Goal: Communication & Community: Share content

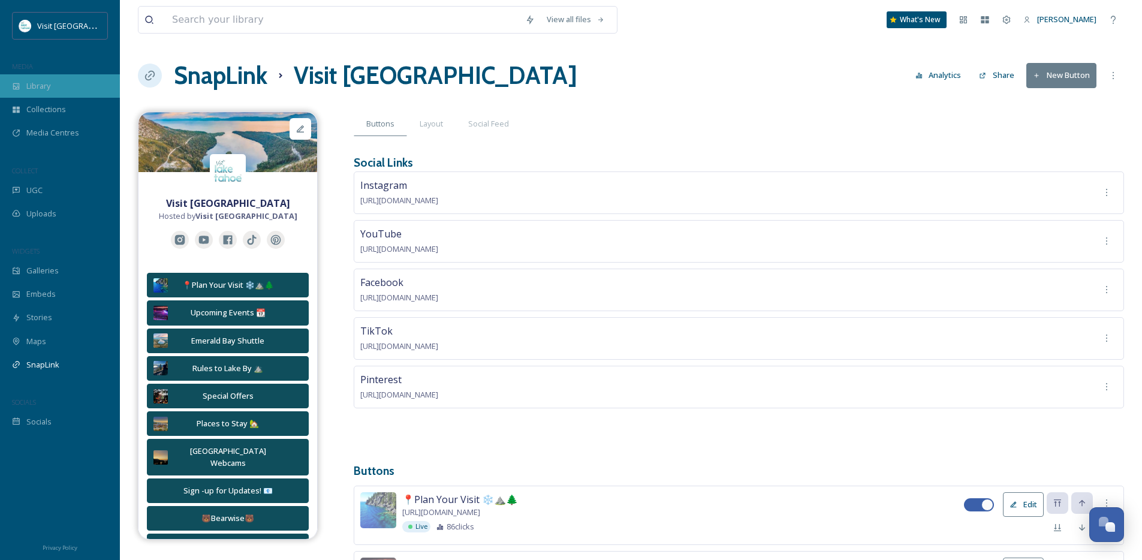
scroll to position [615, 0]
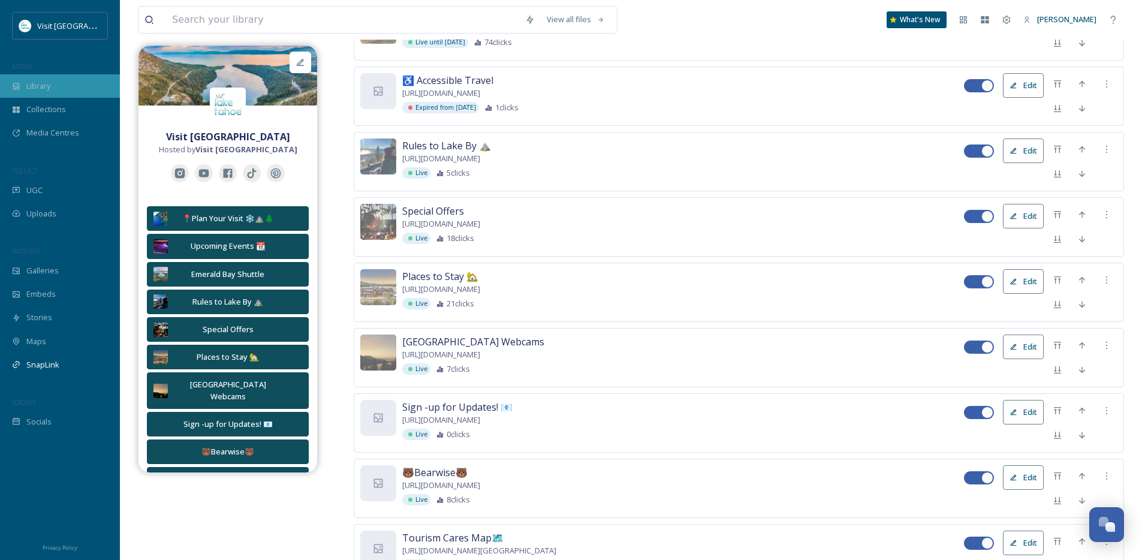
click at [60, 92] on div "Library" at bounding box center [60, 85] width 120 height 23
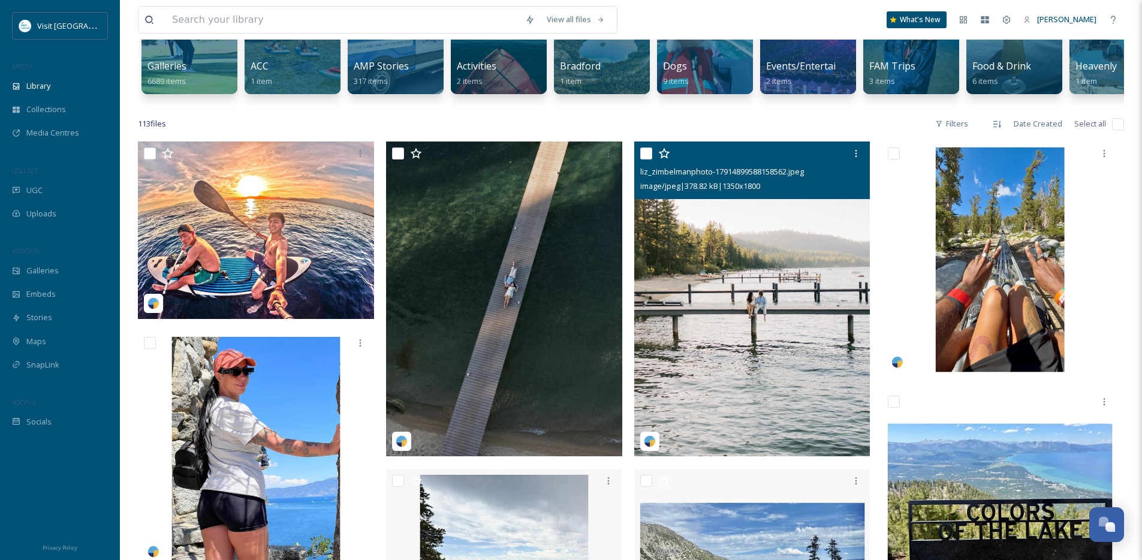
scroll to position [384, 0]
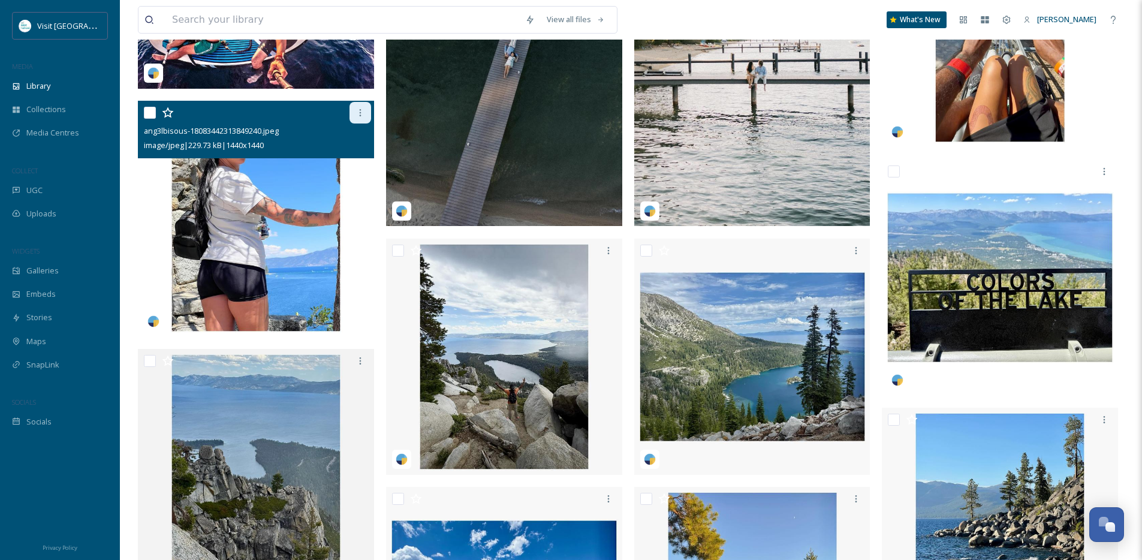
click at [355, 117] on icon at bounding box center [360, 113] width 10 height 10
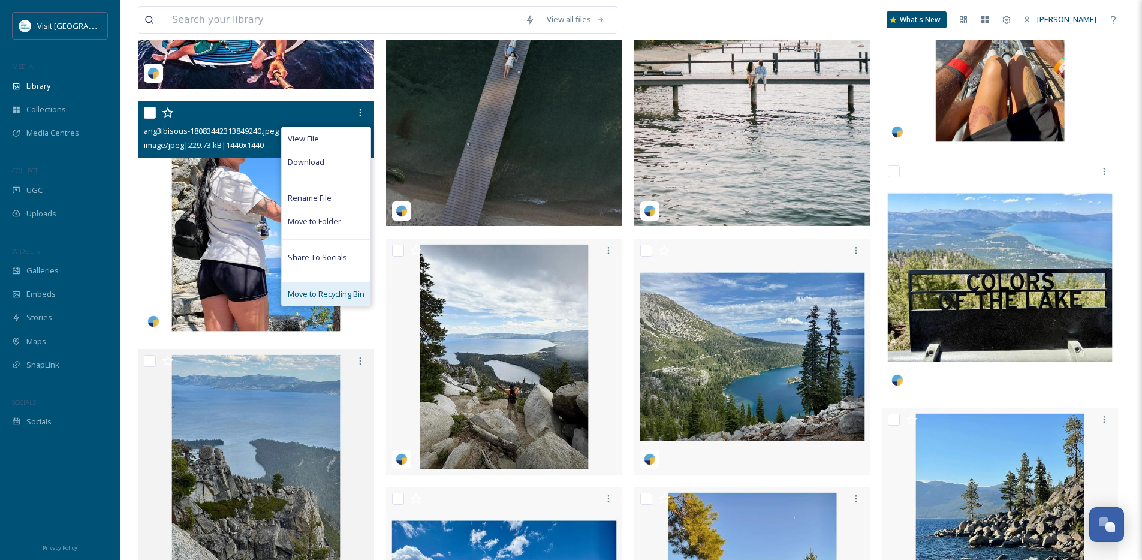
click at [297, 300] on span "Move to Recycling Bin" at bounding box center [326, 293] width 77 height 11
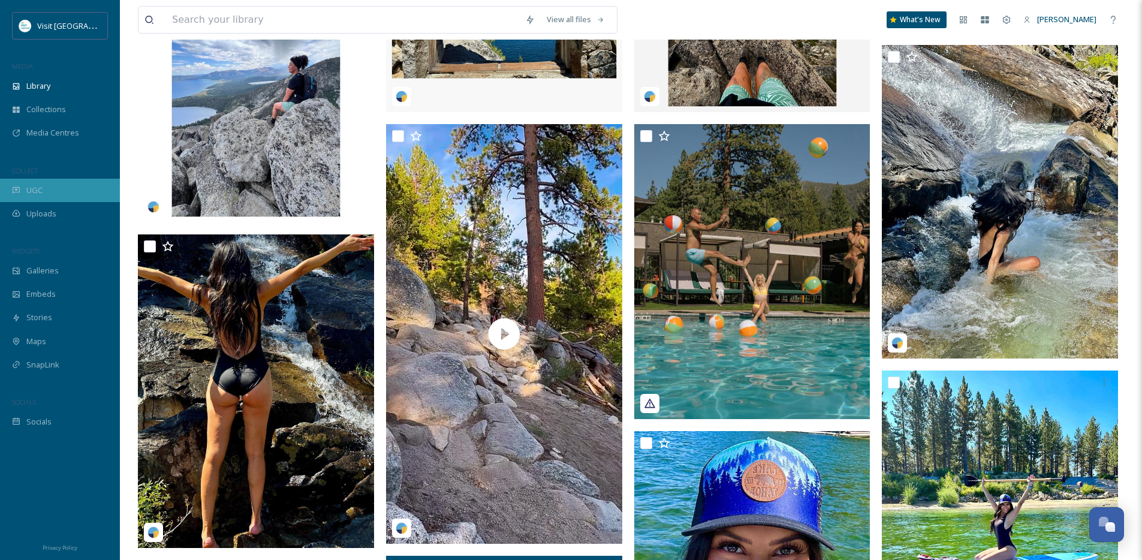
scroll to position [999, 0]
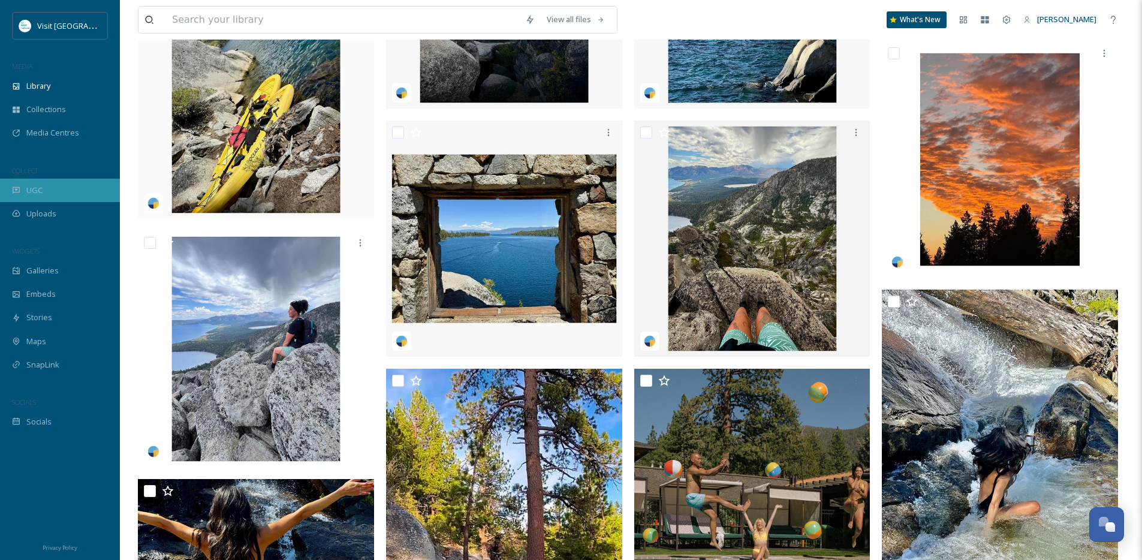
click at [64, 192] on div "UGC" at bounding box center [60, 190] width 120 height 23
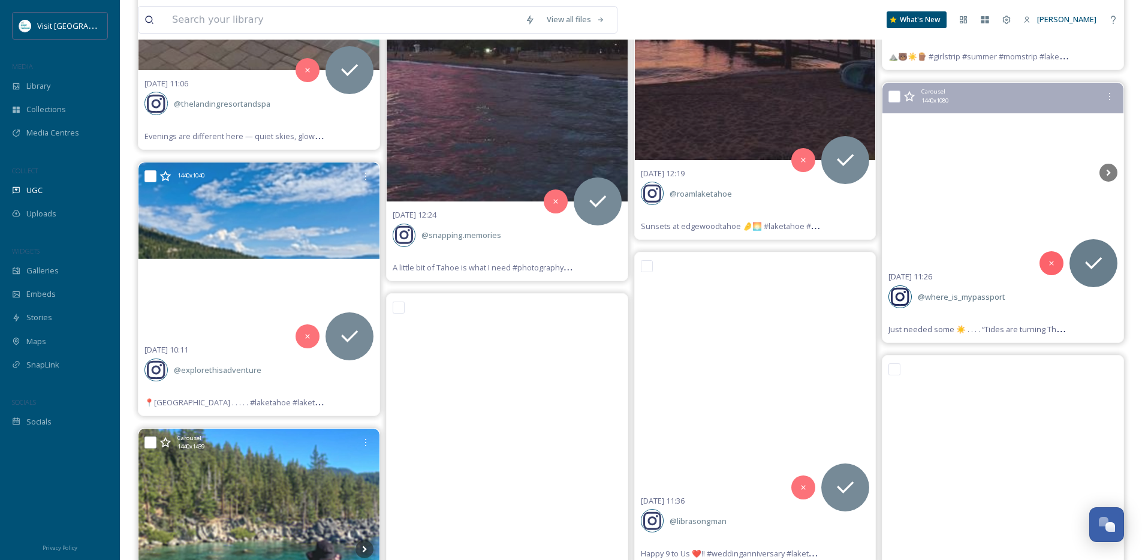
scroll to position [7371, 0]
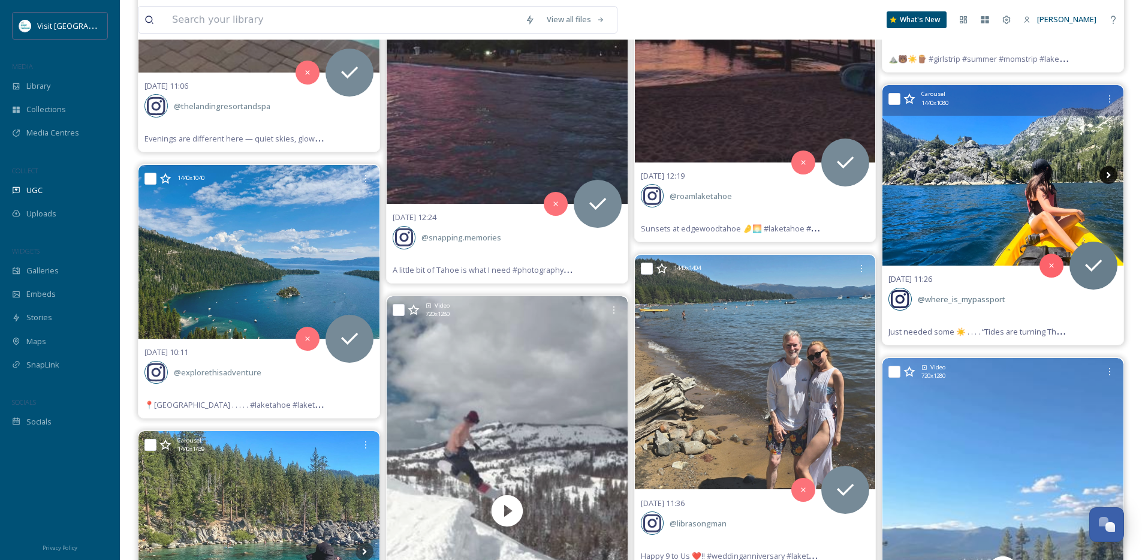
click at [1110, 177] on icon at bounding box center [1108, 175] width 18 height 18
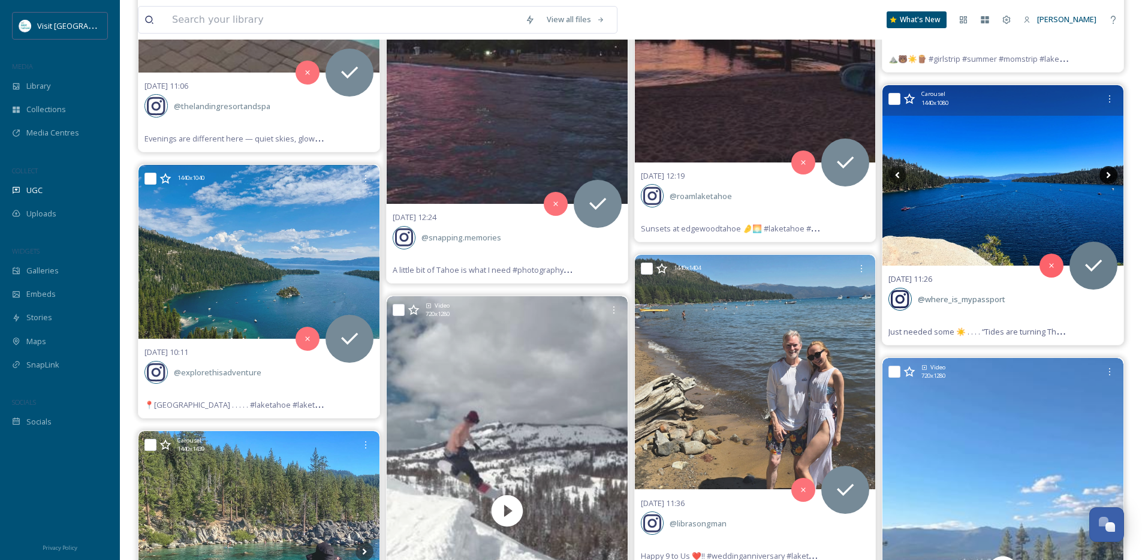
click at [1110, 177] on icon at bounding box center [1108, 175] width 18 height 18
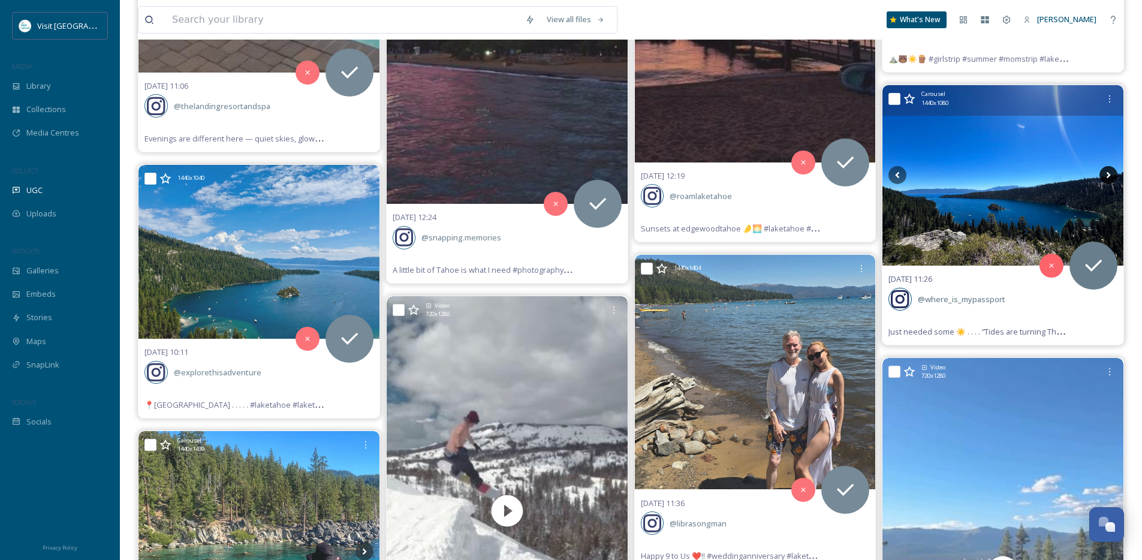
click at [1110, 177] on icon at bounding box center [1108, 175] width 18 height 18
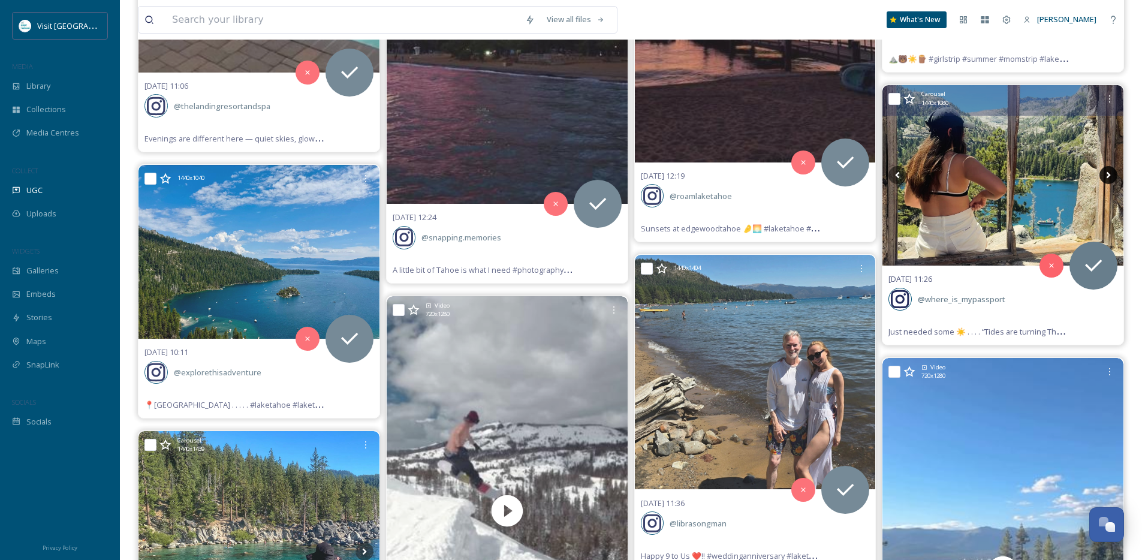
click at [1110, 177] on icon at bounding box center [1108, 175] width 18 height 18
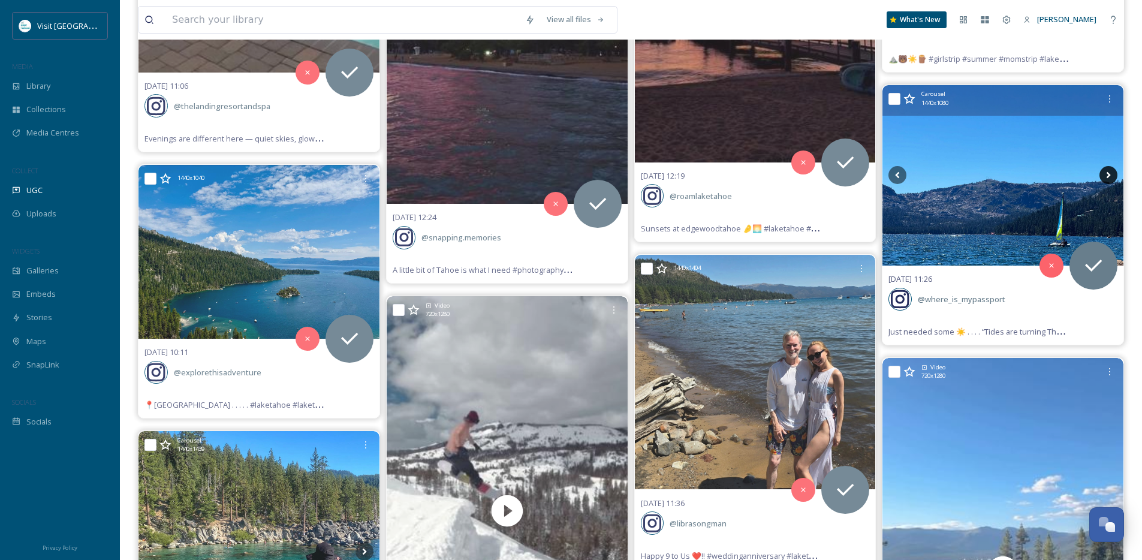
click at [1110, 177] on icon at bounding box center [1108, 175] width 18 height 18
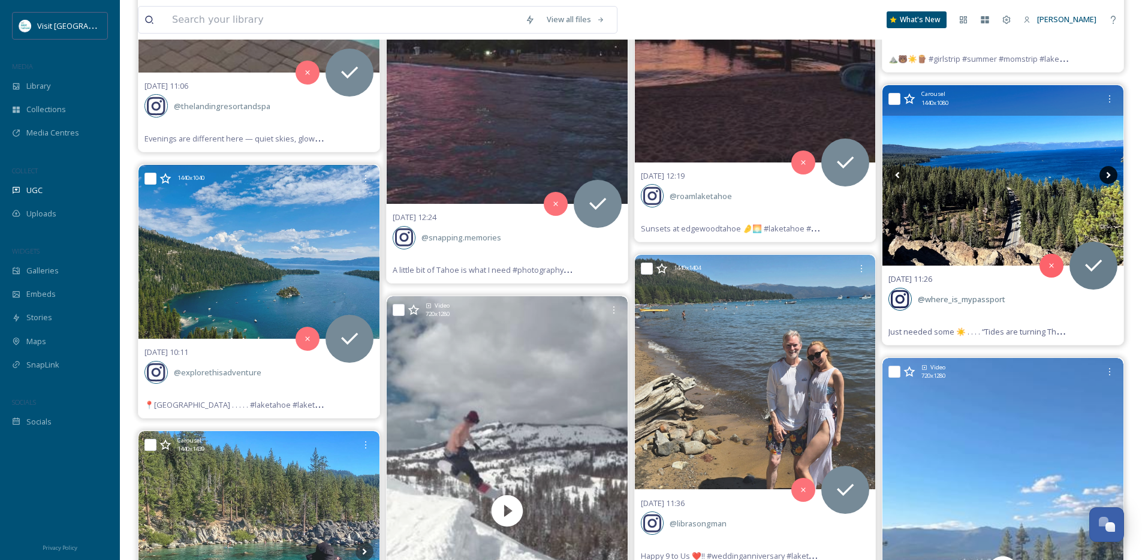
click at [1110, 177] on icon at bounding box center [1108, 175] width 18 height 18
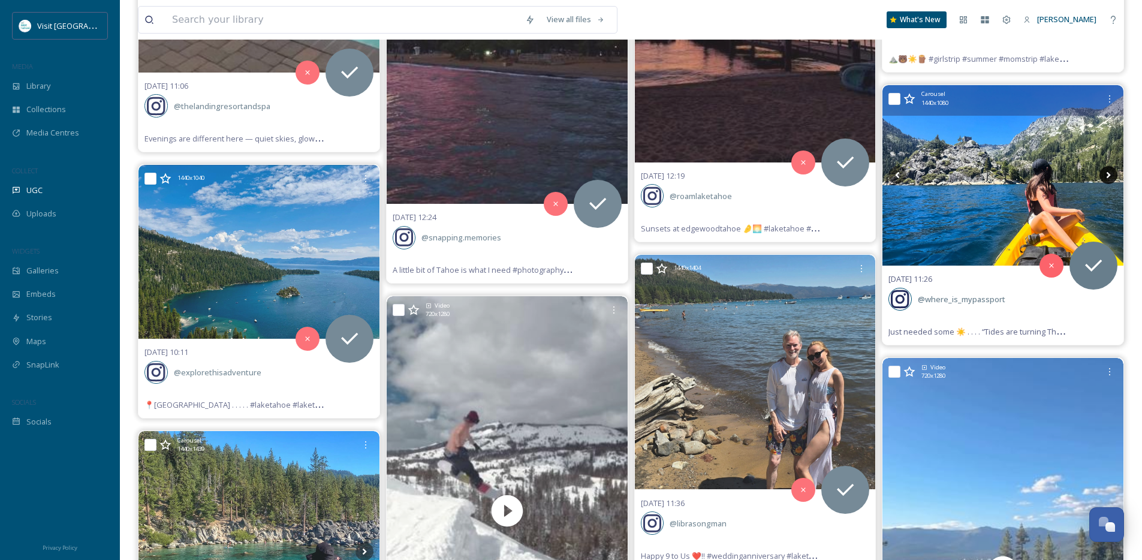
click at [1110, 177] on icon at bounding box center [1108, 175] width 18 height 18
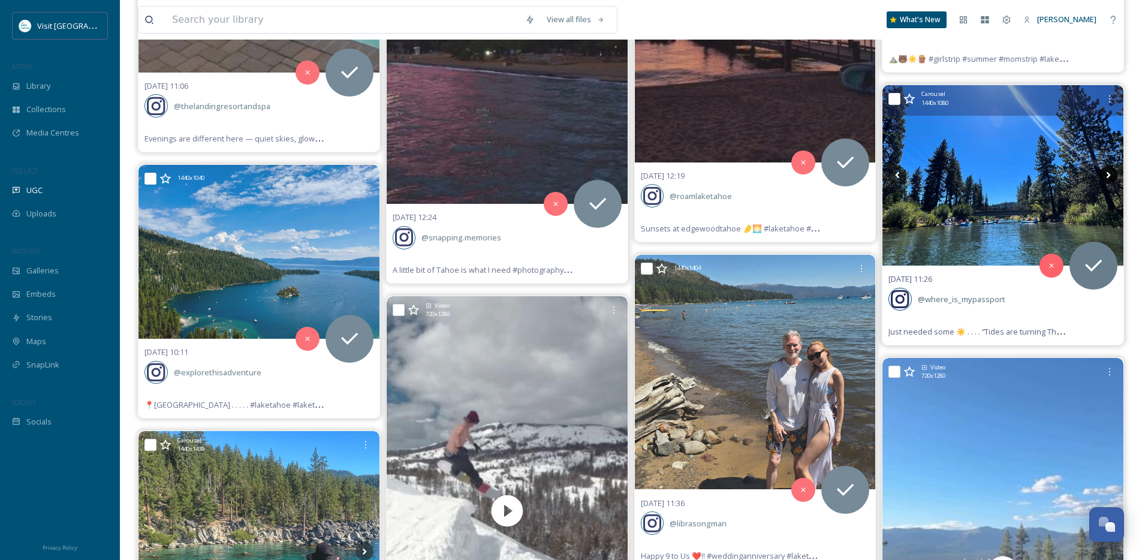
click at [1110, 177] on icon at bounding box center [1108, 175] width 18 height 18
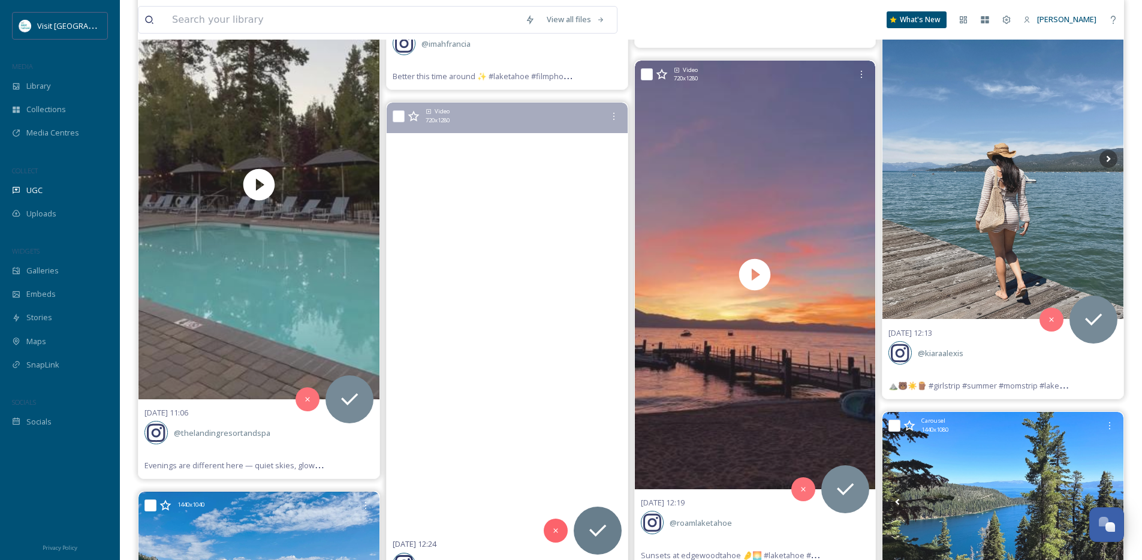
scroll to position [7043, 0]
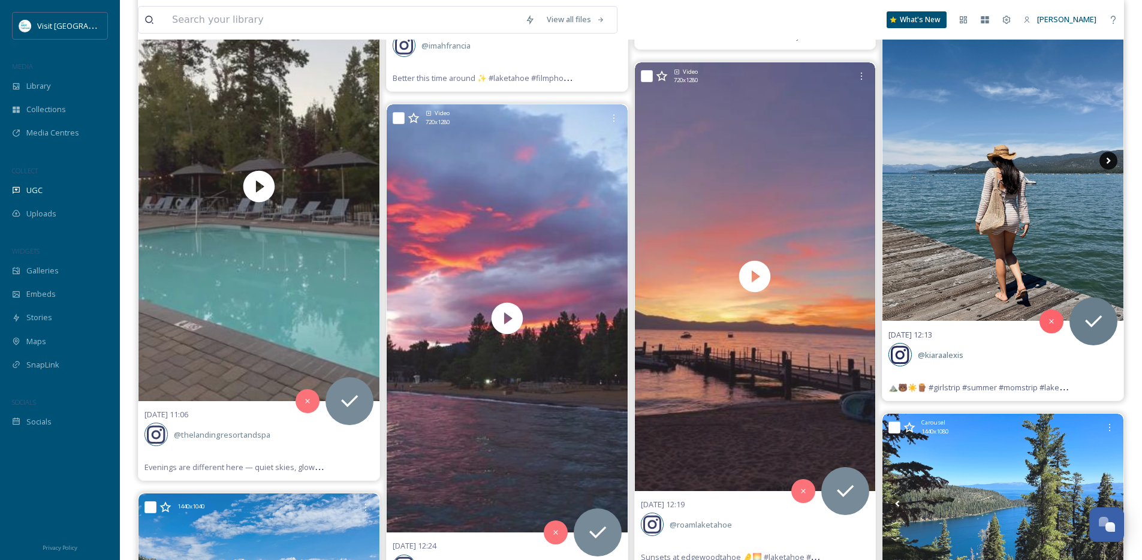
click at [1109, 159] on icon at bounding box center [1108, 160] width 4 height 7
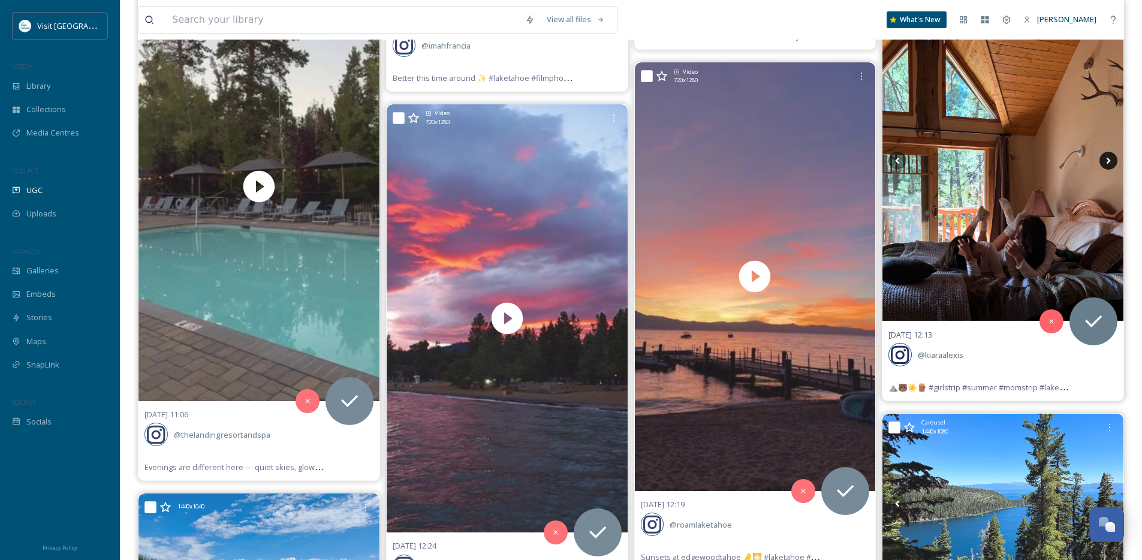
click at [1109, 159] on icon at bounding box center [1108, 160] width 4 height 7
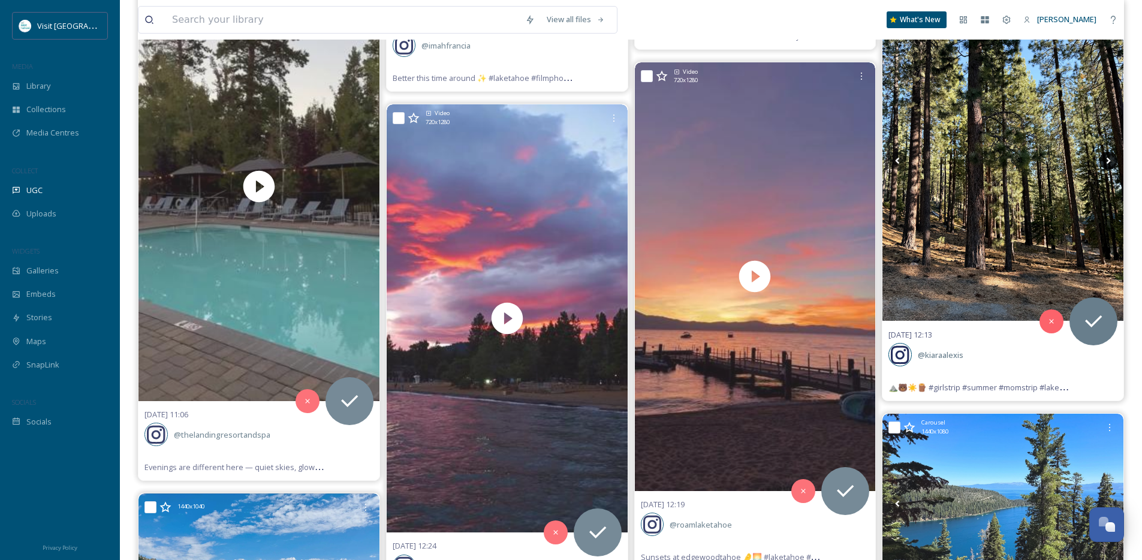
click at [1109, 159] on icon at bounding box center [1108, 160] width 4 height 7
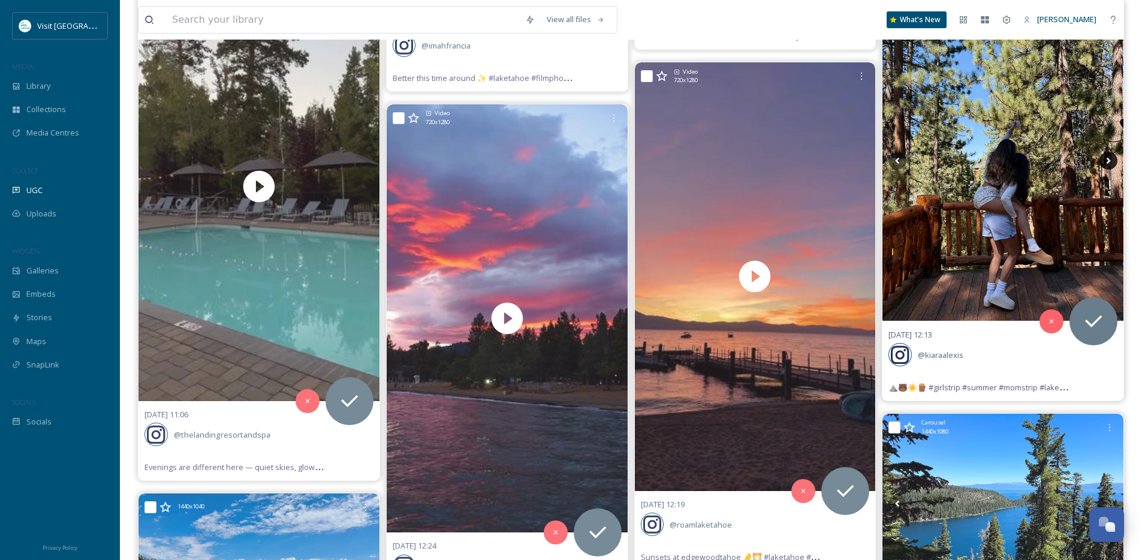
click at [1109, 159] on icon at bounding box center [1108, 160] width 4 height 7
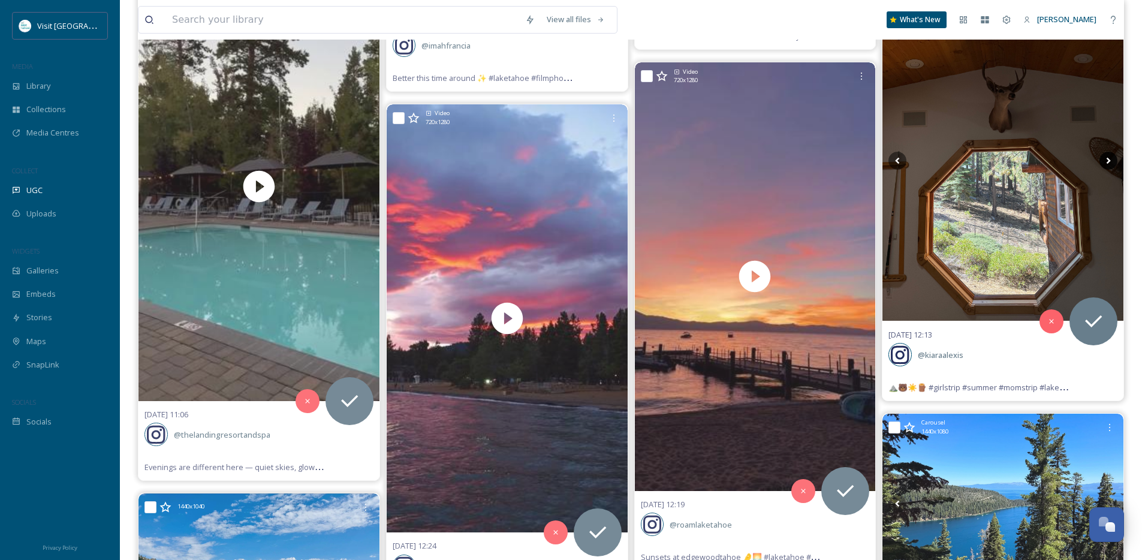
click at [1109, 159] on icon at bounding box center [1108, 160] width 4 height 7
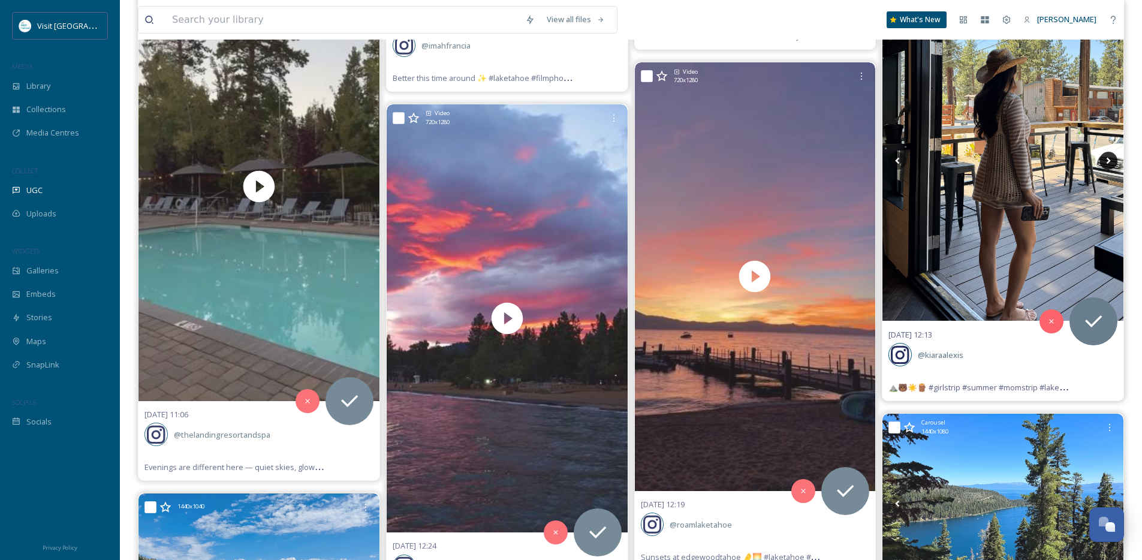
click at [1109, 159] on icon at bounding box center [1108, 160] width 4 height 7
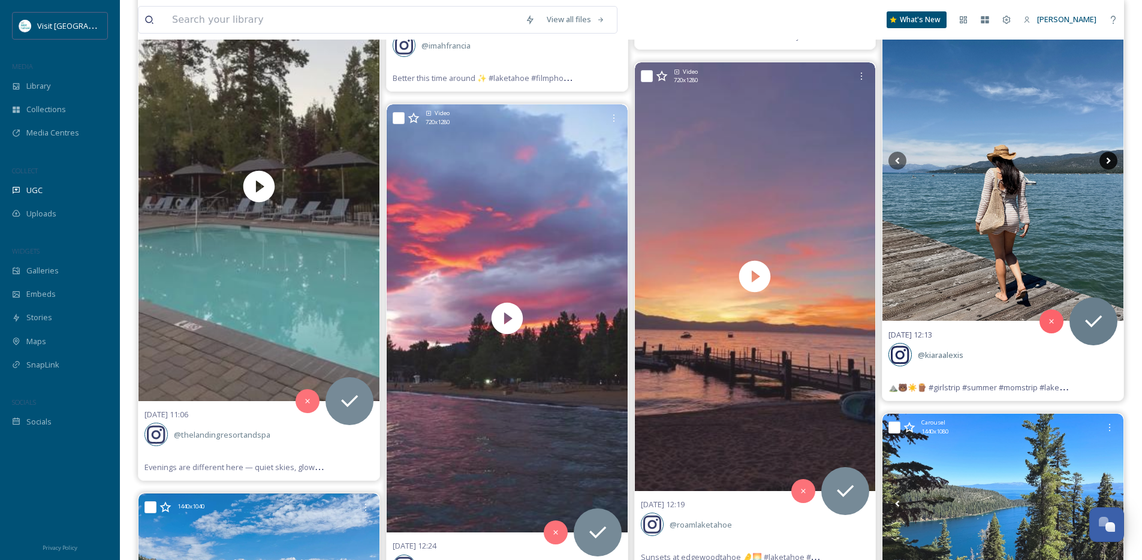
click at [1109, 159] on icon at bounding box center [1108, 160] width 4 height 7
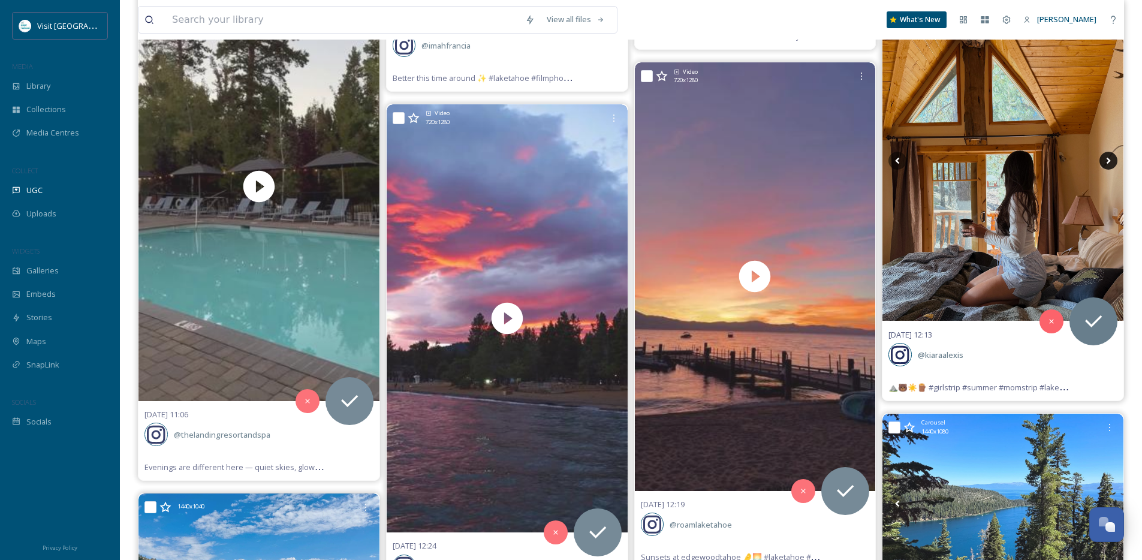
click at [1108, 159] on icon at bounding box center [1108, 160] width 4 height 7
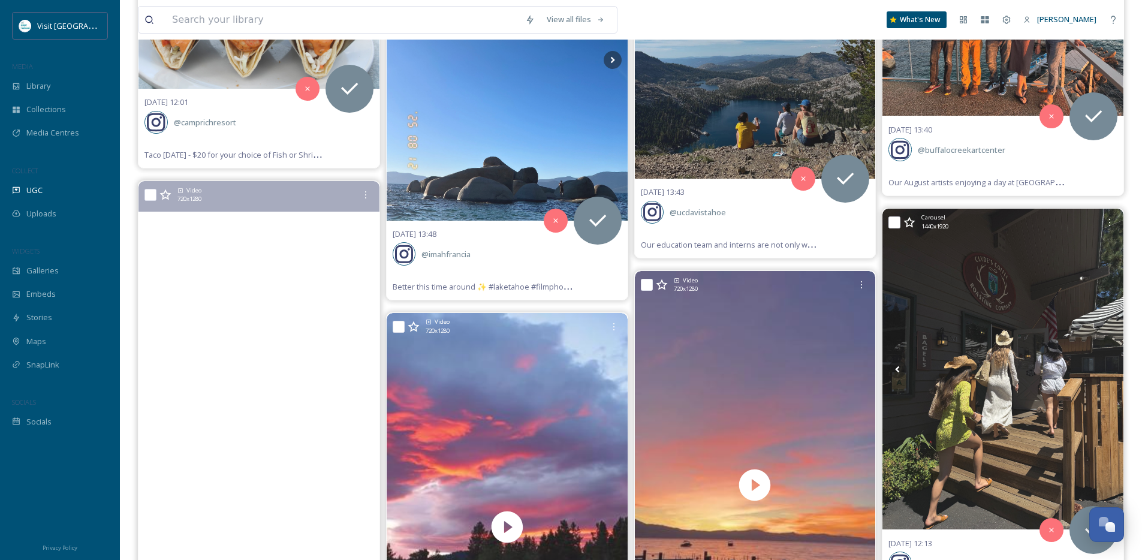
scroll to position [6616, 0]
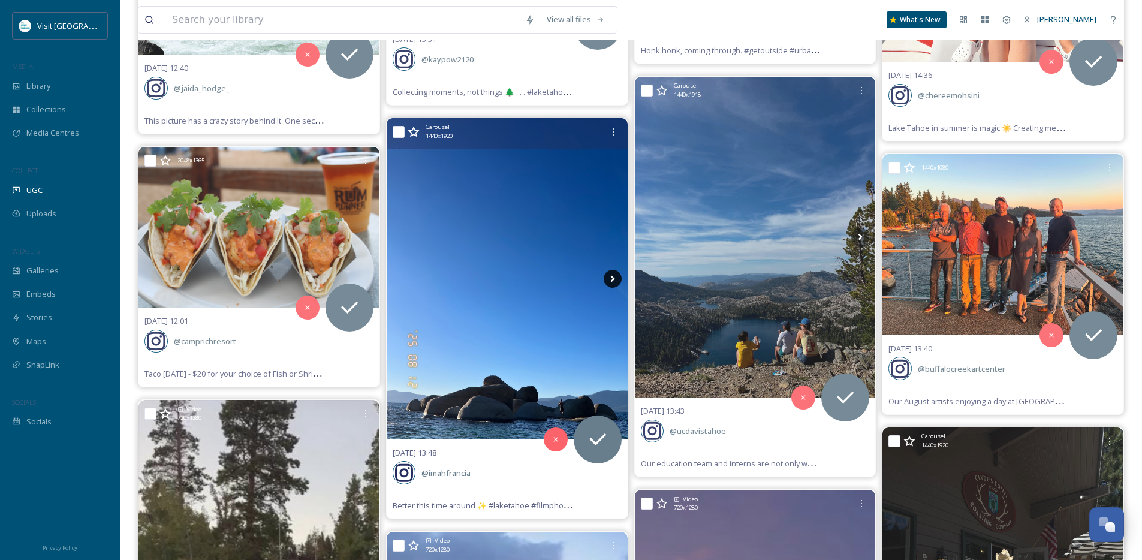
click at [614, 280] on icon at bounding box center [613, 279] width 18 height 18
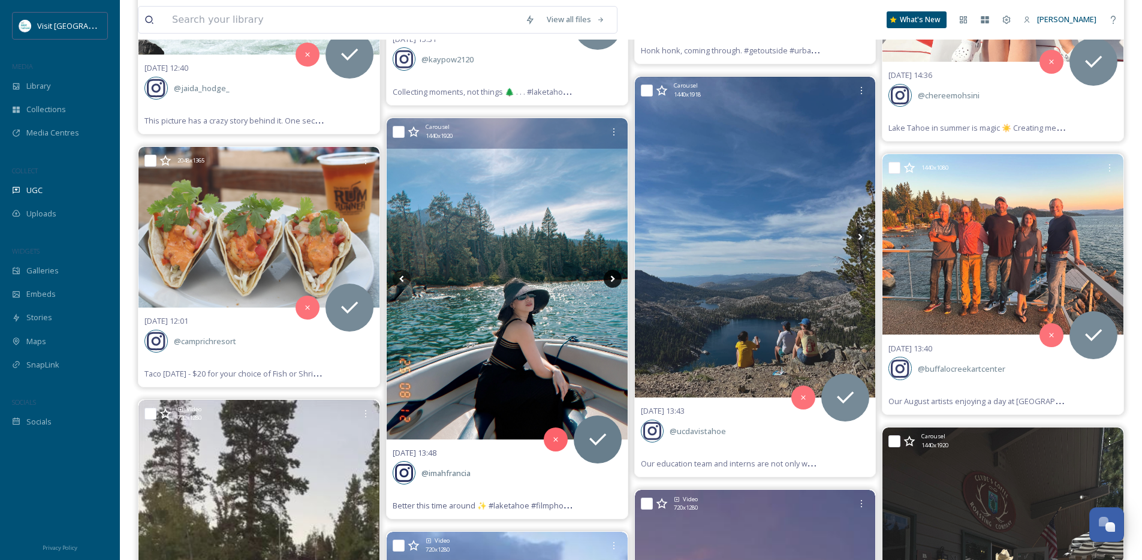
click at [614, 280] on icon at bounding box center [613, 279] width 18 height 18
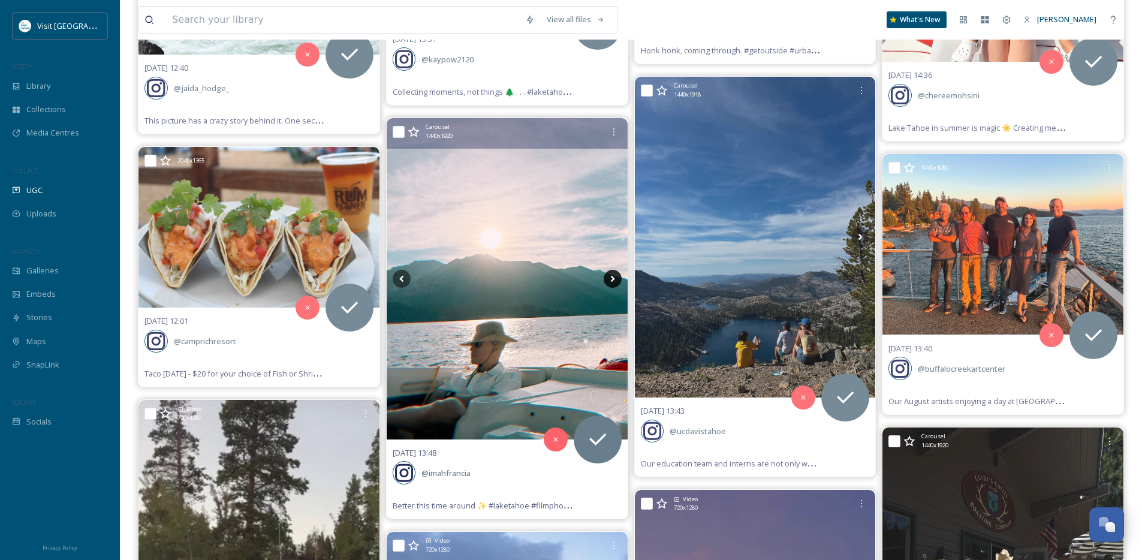
click at [614, 280] on icon at bounding box center [613, 279] width 18 height 18
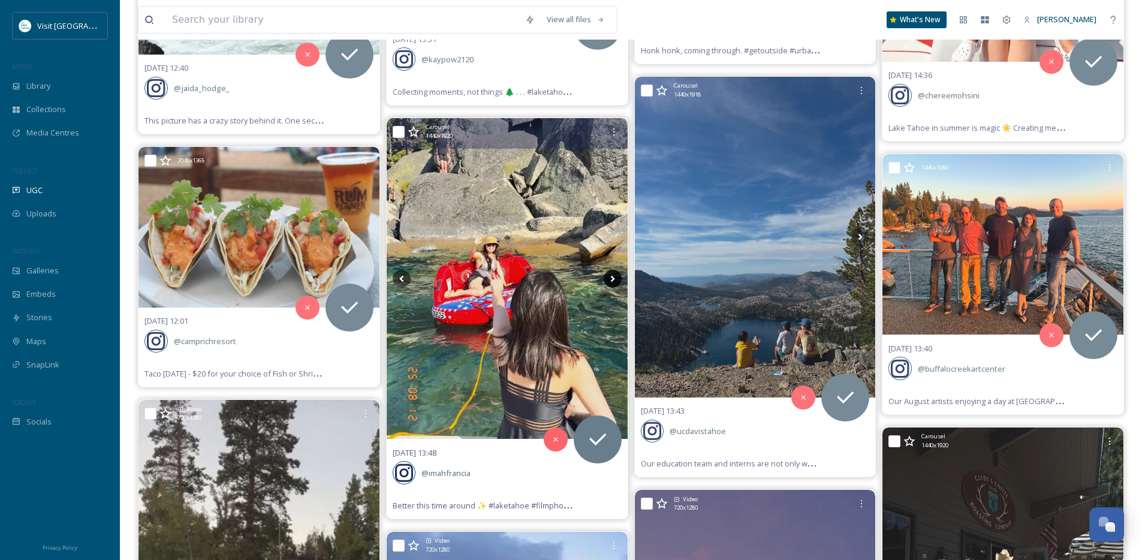
click at [614, 280] on icon at bounding box center [613, 279] width 18 height 18
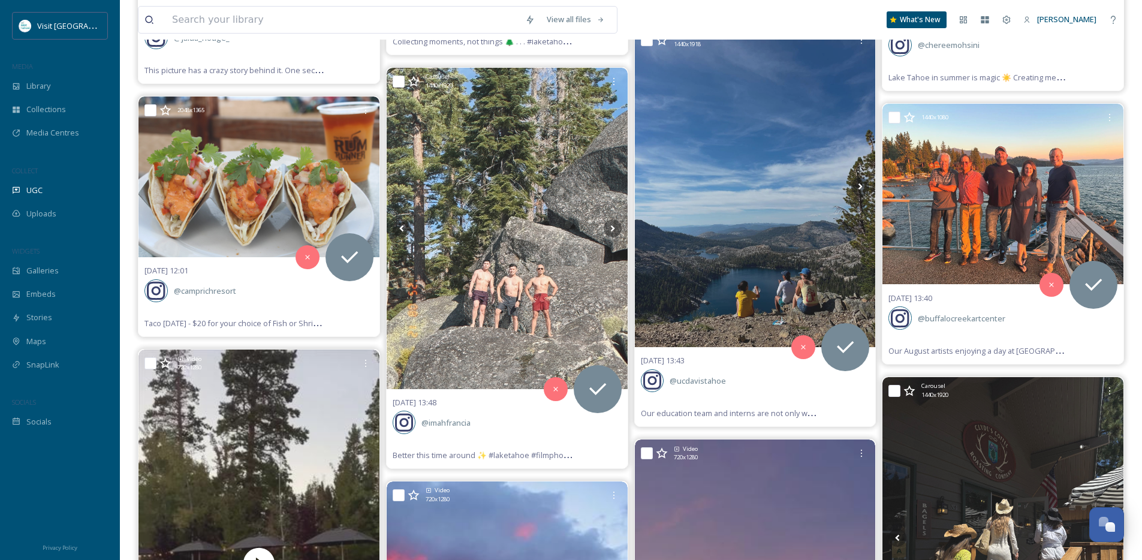
scroll to position [6660, 0]
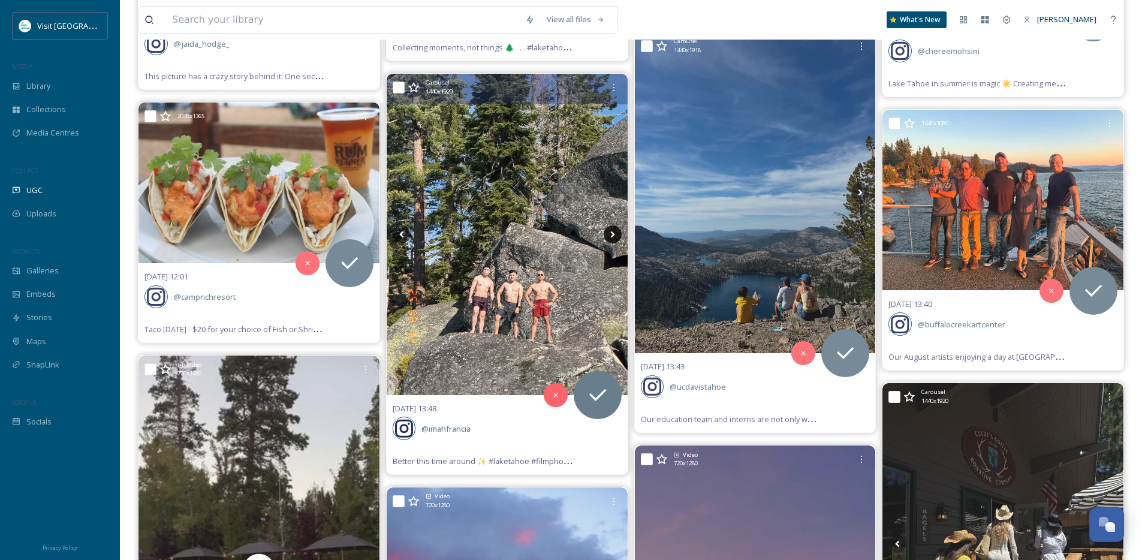
click at [610, 231] on icon at bounding box center [613, 234] width 18 height 18
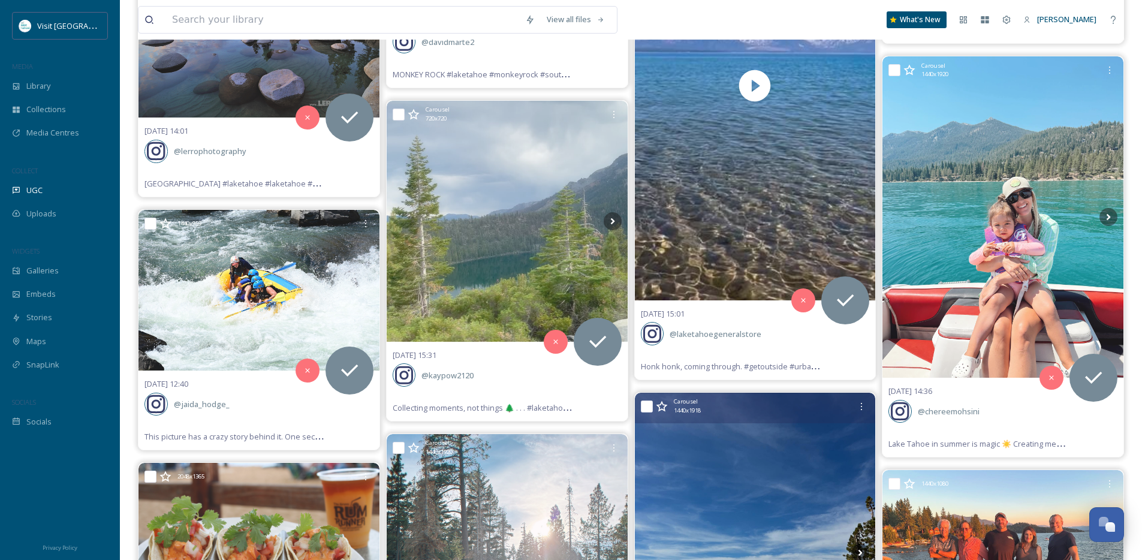
scroll to position [6286, 0]
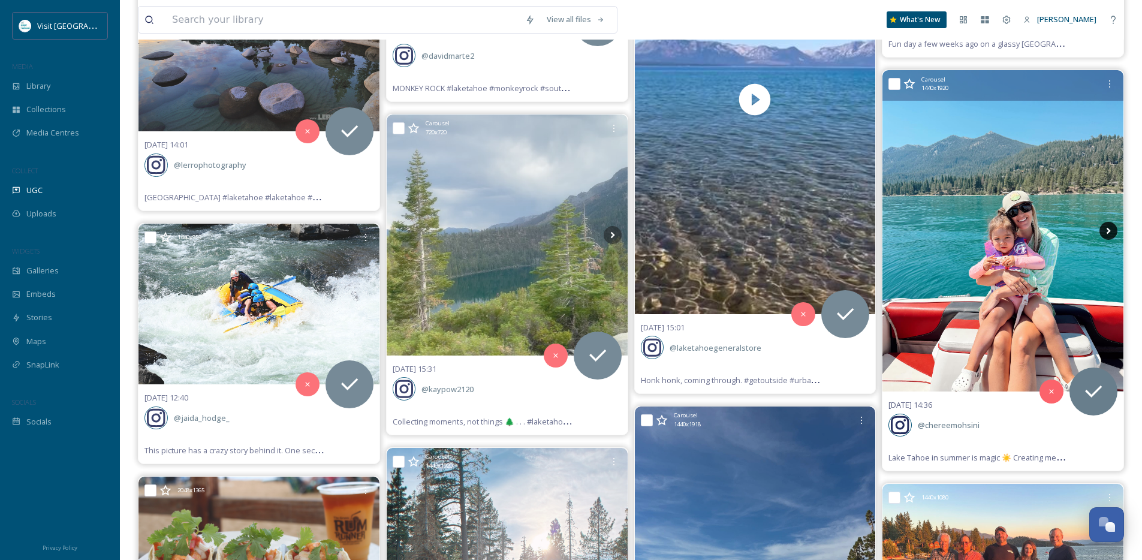
click at [1104, 231] on icon at bounding box center [1108, 231] width 18 height 18
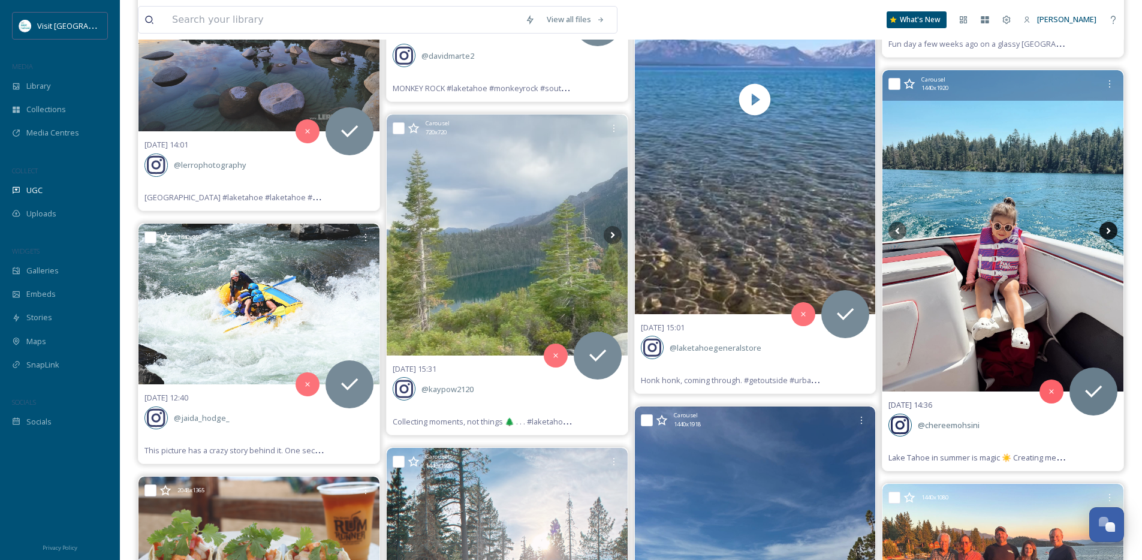
click at [1104, 231] on icon at bounding box center [1108, 231] width 18 height 18
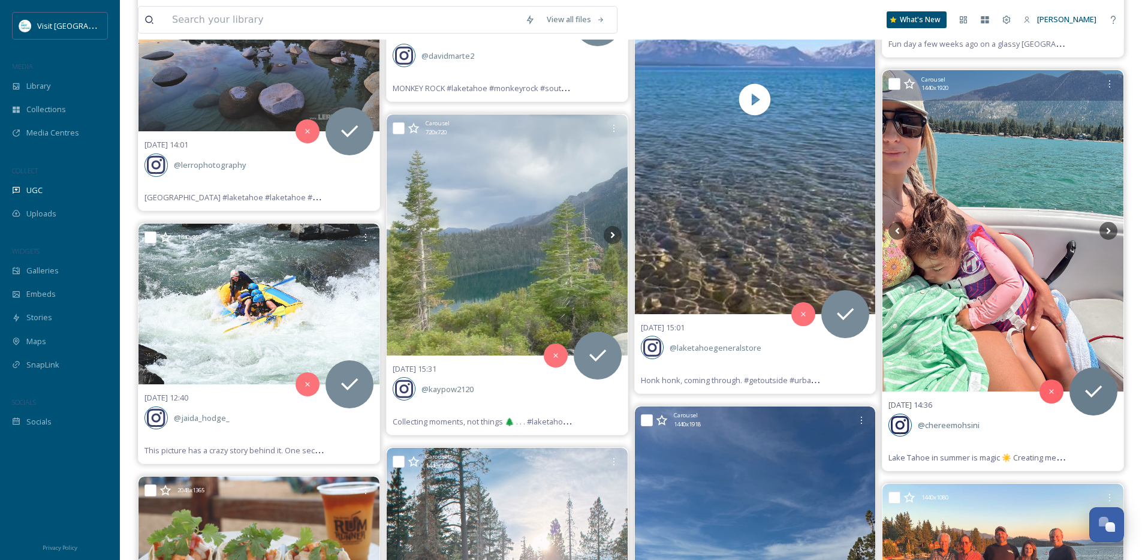
click at [908, 225] on img at bounding box center [1002, 230] width 241 height 321
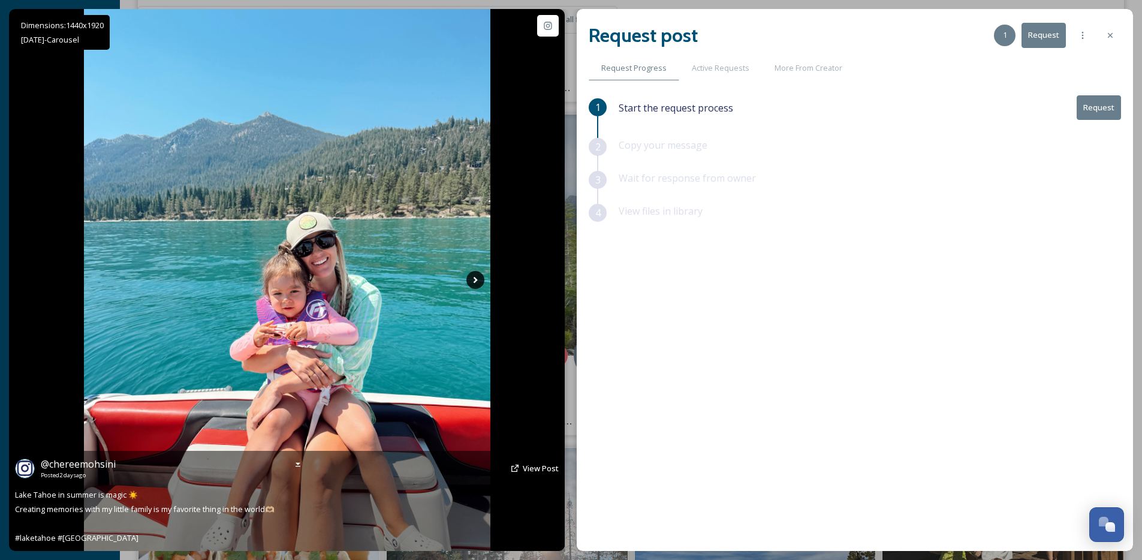
click at [478, 276] on icon at bounding box center [475, 280] width 18 height 18
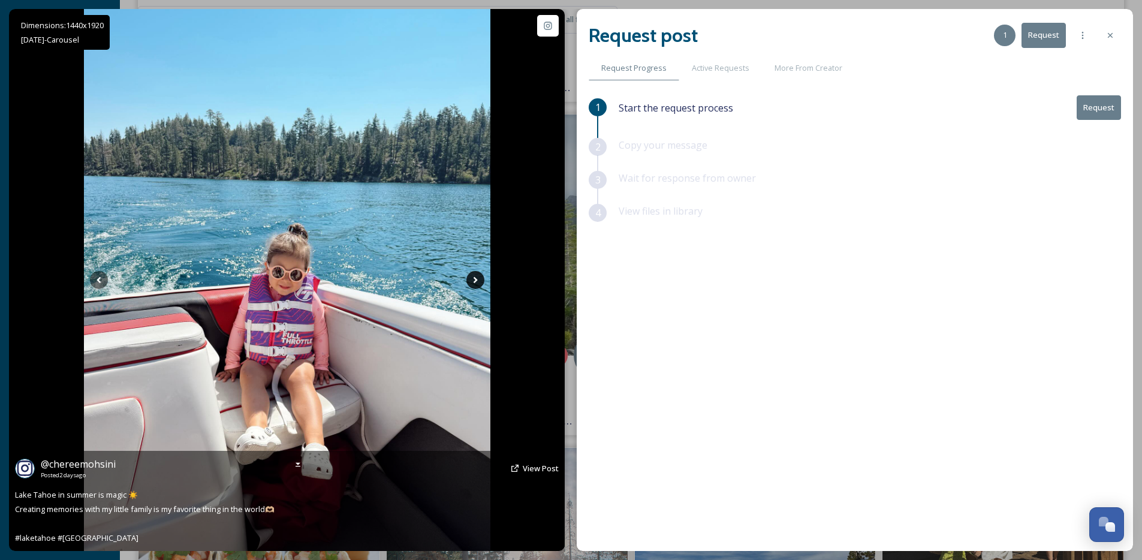
click at [478, 276] on icon at bounding box center [475, 280] width 18 height 18
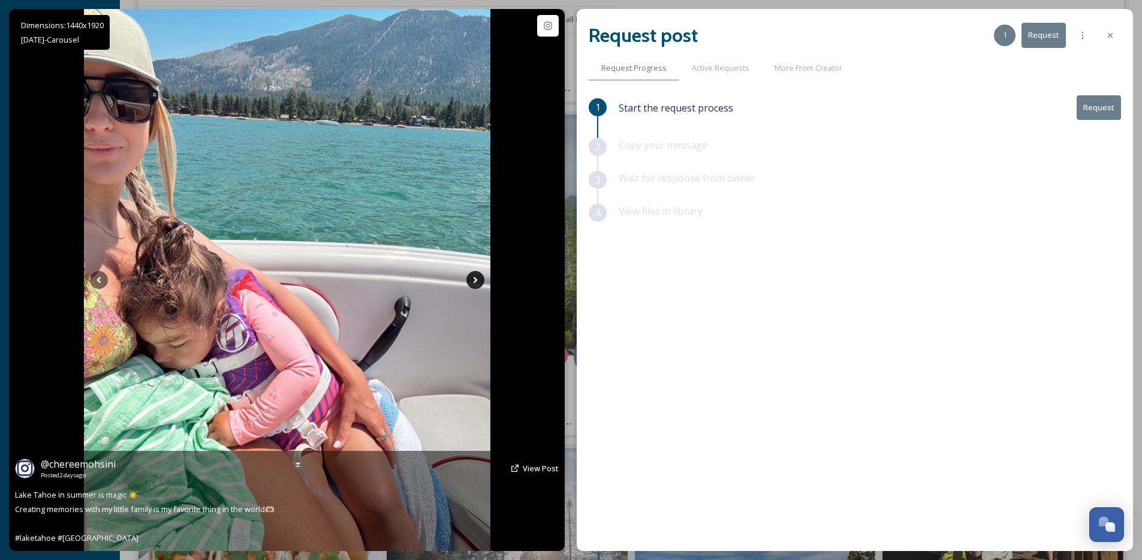
click at [478, 276] on icon at bounding box center [475, 280] width 18 height 18
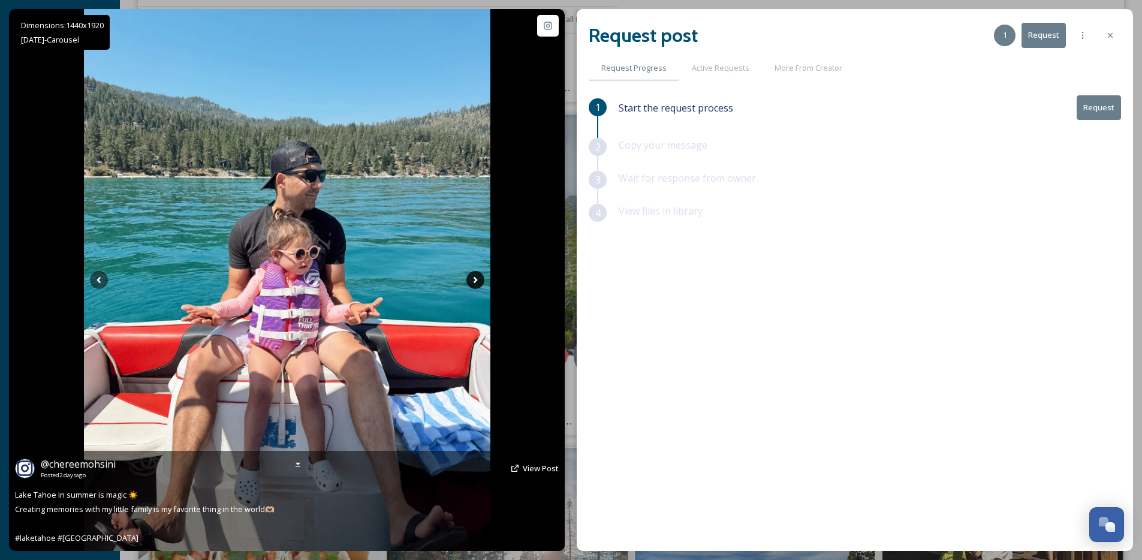
click at [478, 276] on icon at bounding box center [475, 280] width 18 height 18
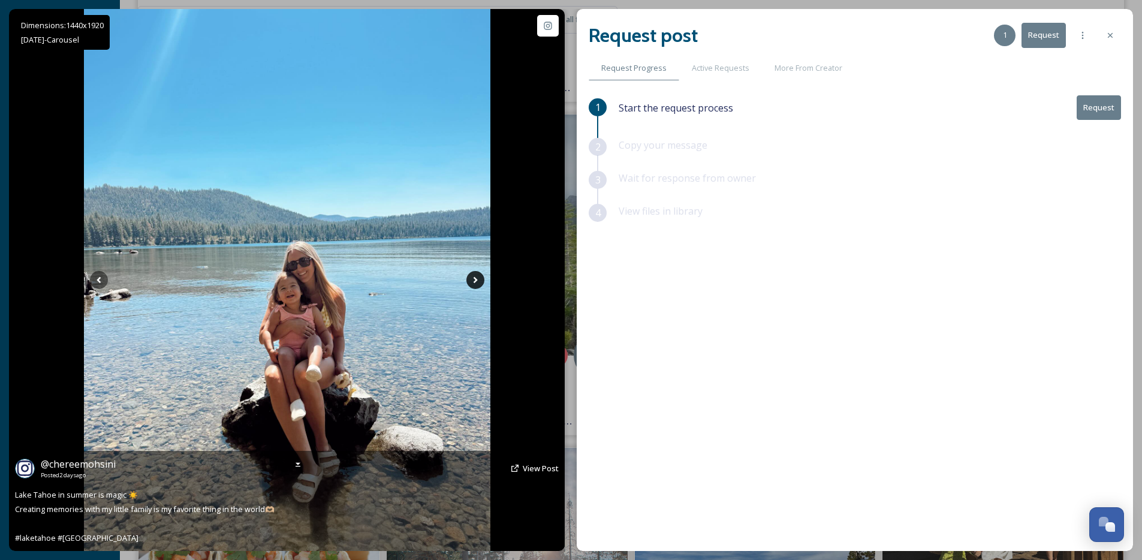
click at [478, 276] on icon at bounding box center [475, 280] width 18 height 18
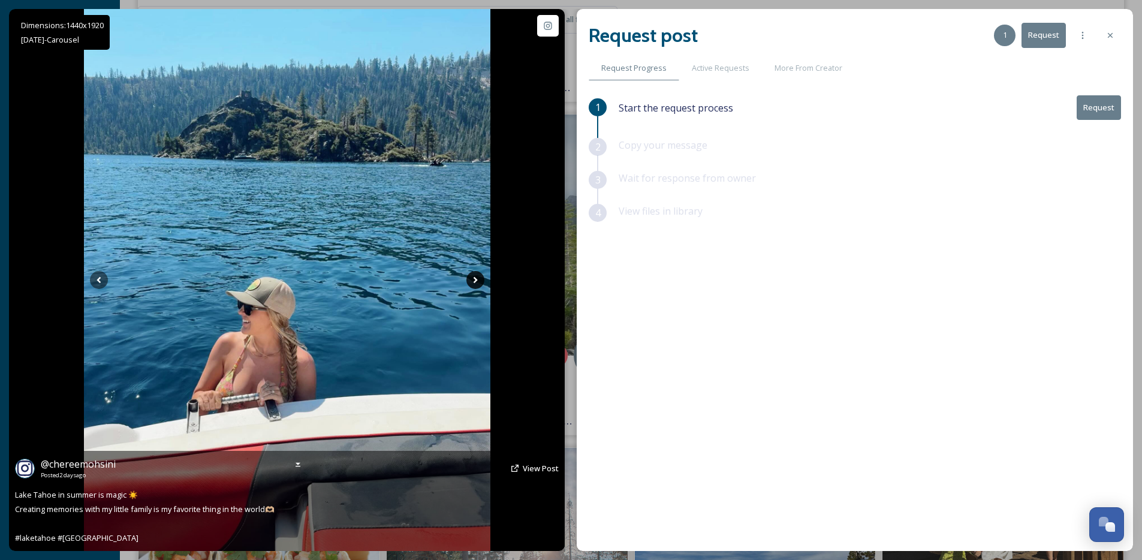
click at [478, 276] on icon at bounding box center [475, 280] width 18 height 18
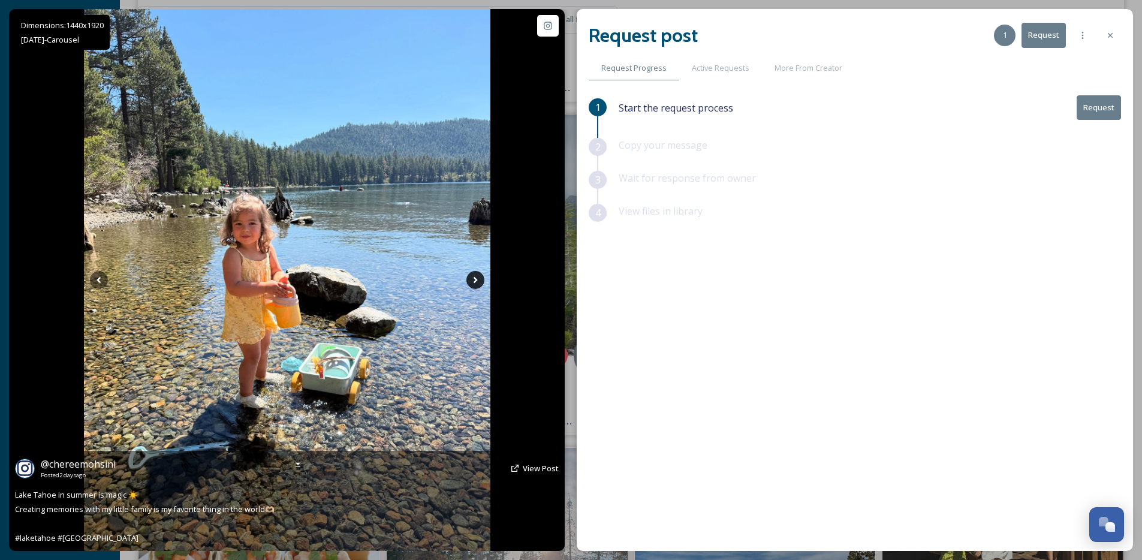
click at [478, 276] on icon at bounding box center [475, 280] width 18 height 18
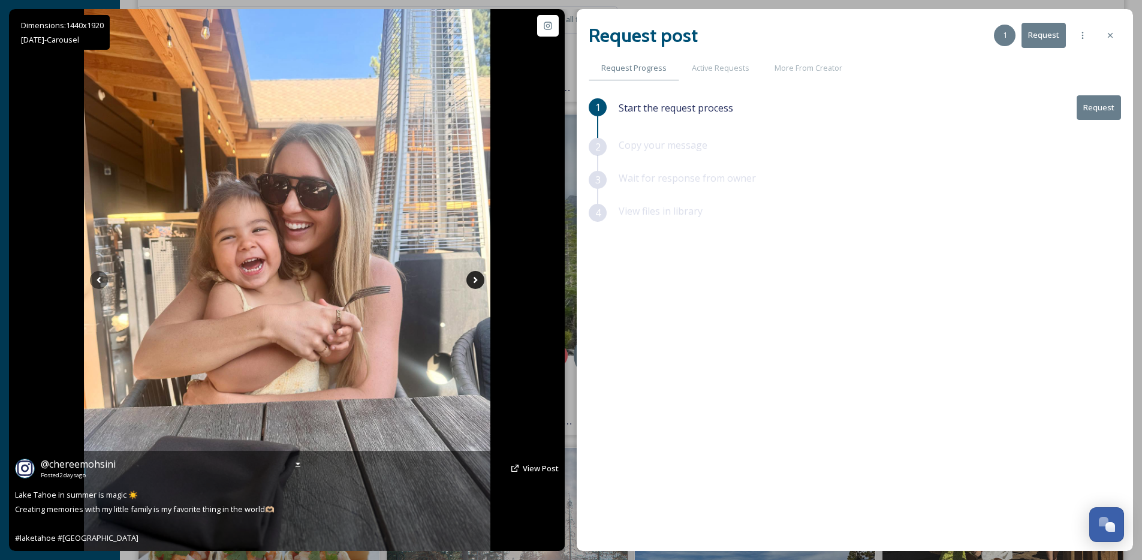
click at [478, 276] on icon at bounding box center [475, 280] width 18 height 18
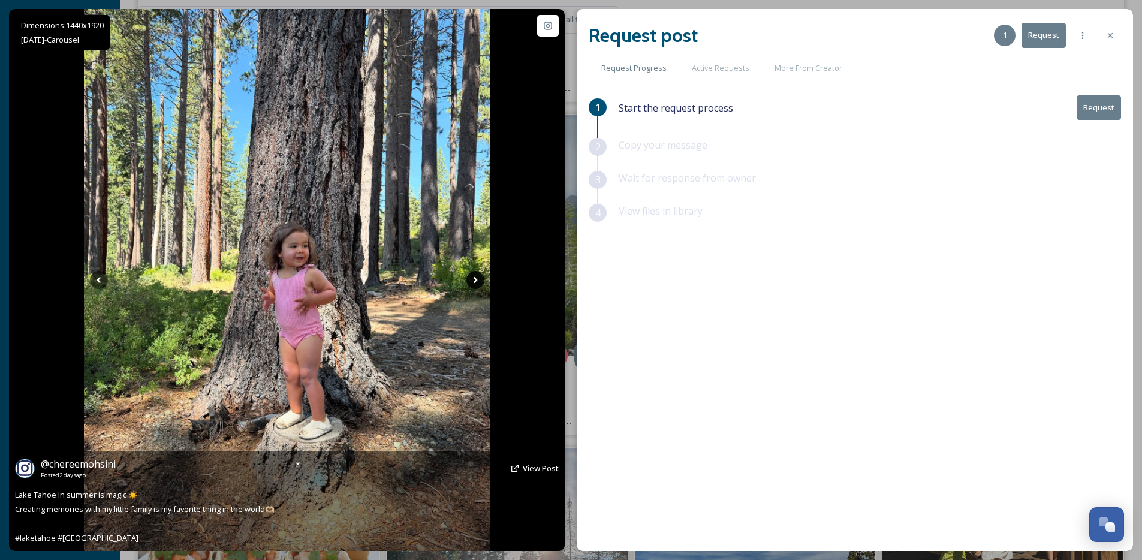
click at [478, 276] on icon at bounding box center [475, 280] width 18 height 18
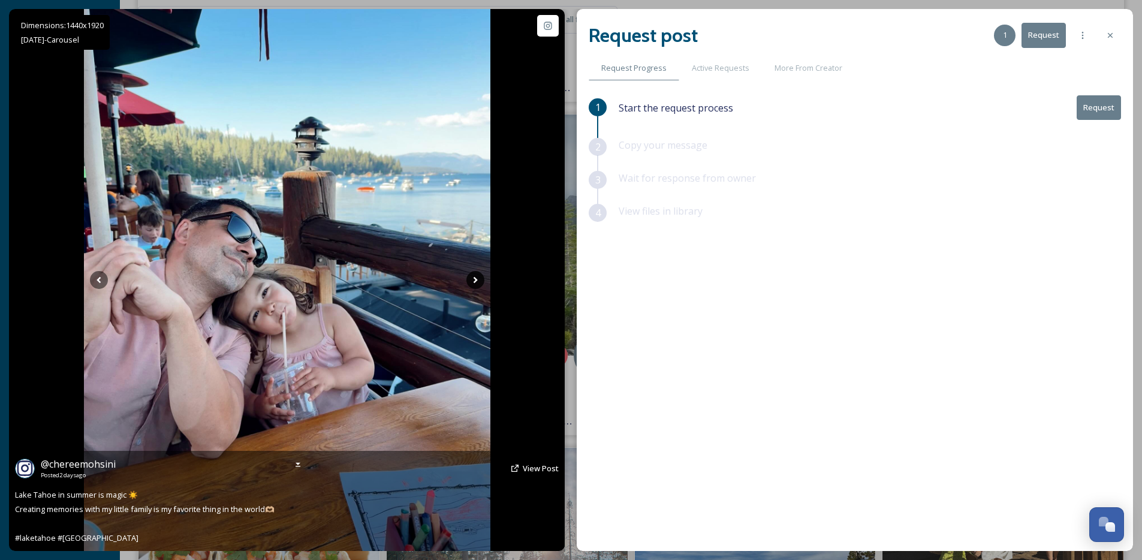
click at [478, 276] on icon at bounding box center [475, 280] width 18 height 18
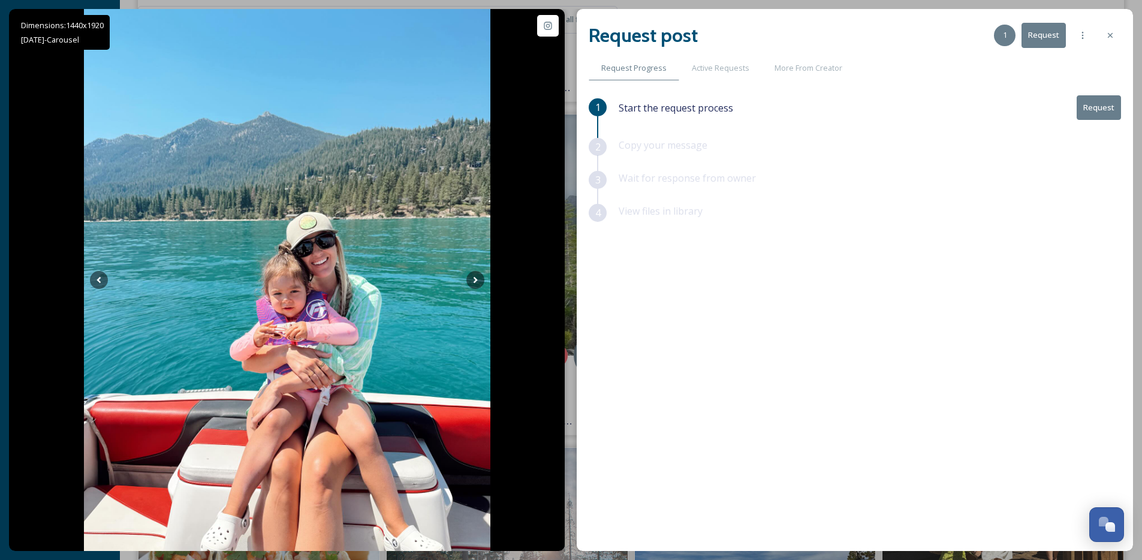
click at [1095, 110] on button "Request" at bounding box center [1098, 107] width 44 height 25
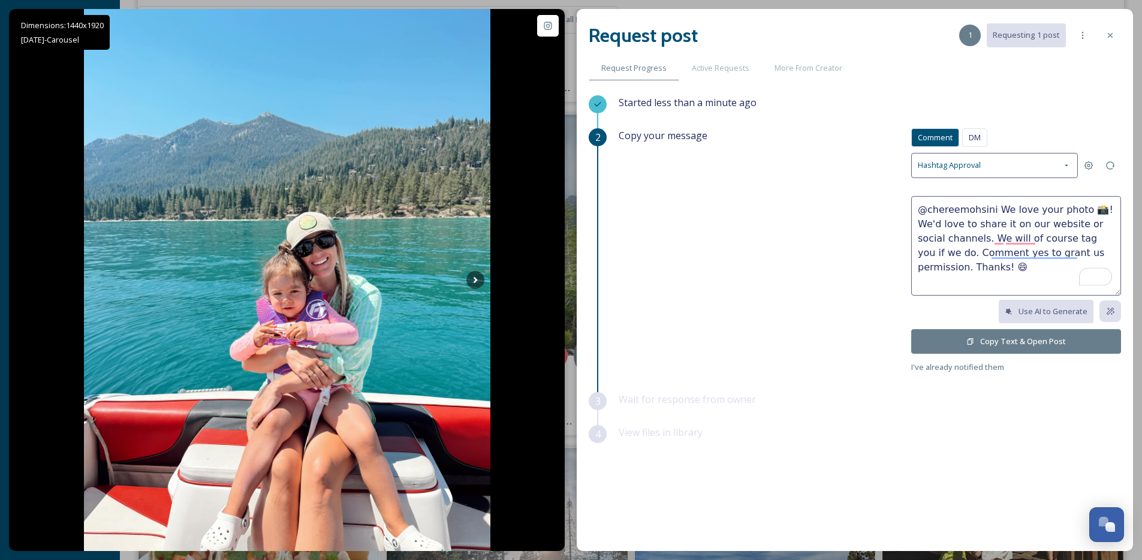
drag, startPoint x: 1091, startPoint y: 212, endPoint x: 994, endPoint y: 213, distance: 96.5
click at [994, 213] on textarea "@chereemohsini We love your photo 📸! We'd love to share it on our website or so…" at bounding box center [1016, 245] width 210 height 99
click at [983, 218] on textarea "@chereemohsini These are so sweet! We'd love to share it on our website or soci…" at bounding box center [1016, 245] width 210 height 99
type textarea "@chereemohsini These are so sweet! We'd love to share on our website or social …"
click at [988, 348] on button "Copy Text & Open Post" at bounding box center [1016, 341] width 210 height 25
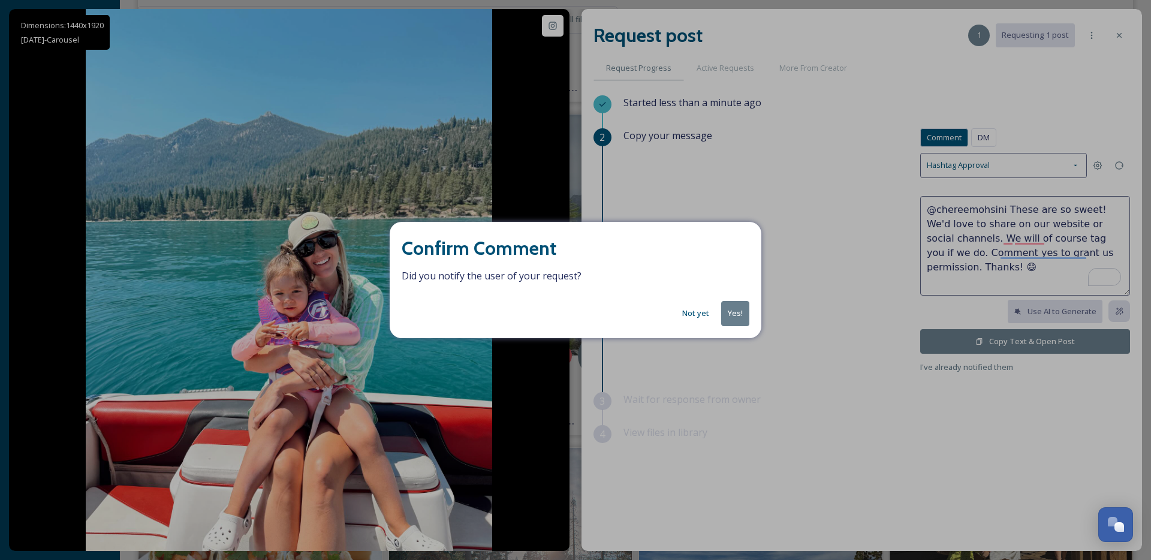
click at [738, 309] on button "Yes!" at bounding box center [735, 313] width 28 height 25
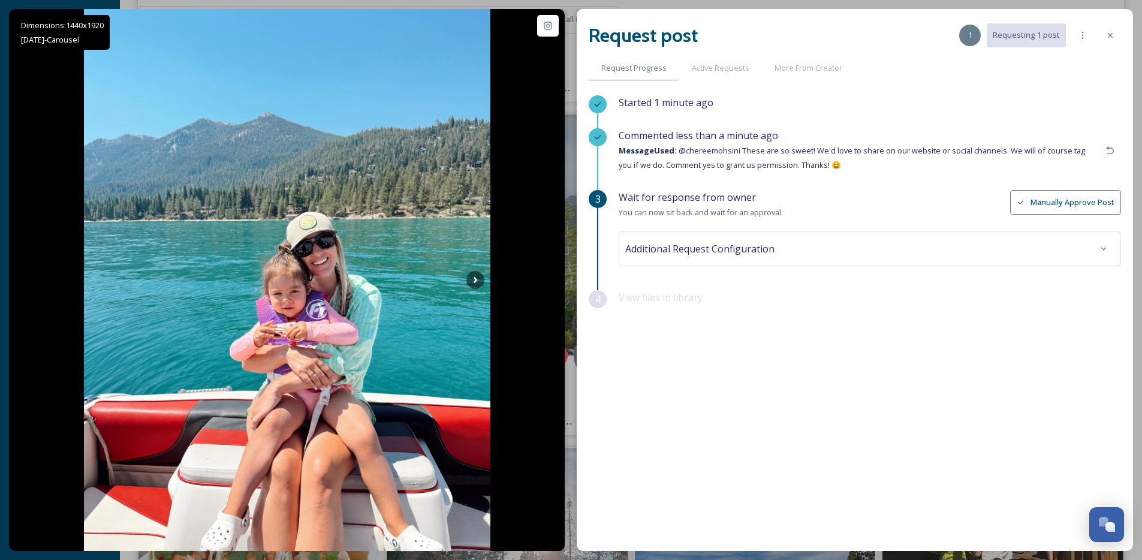
click at [1109, 29] on div at bounding box center [1110, 36] width 22 height 22
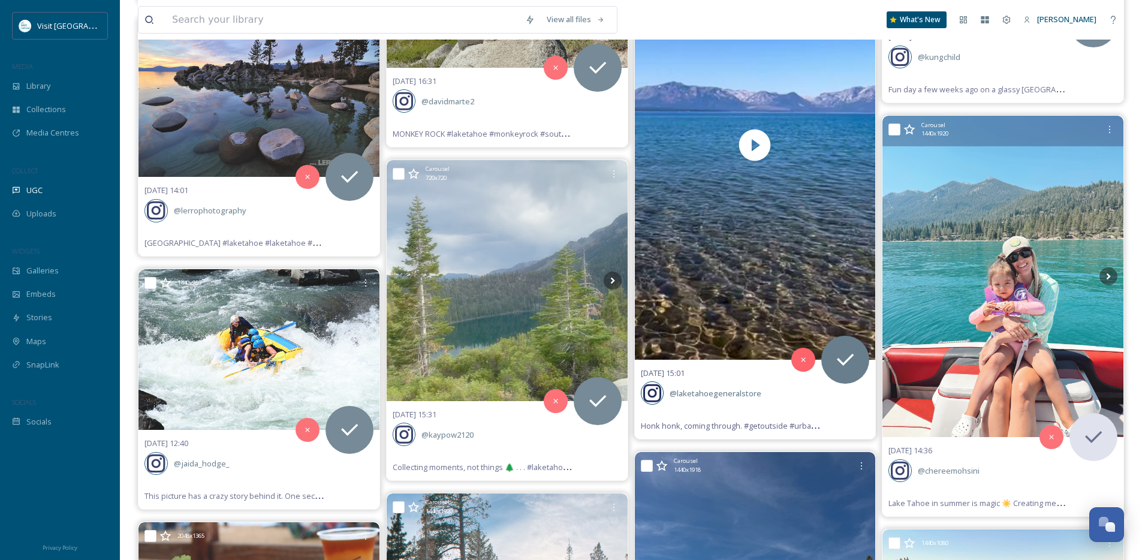
scroll to position [6231, 0]
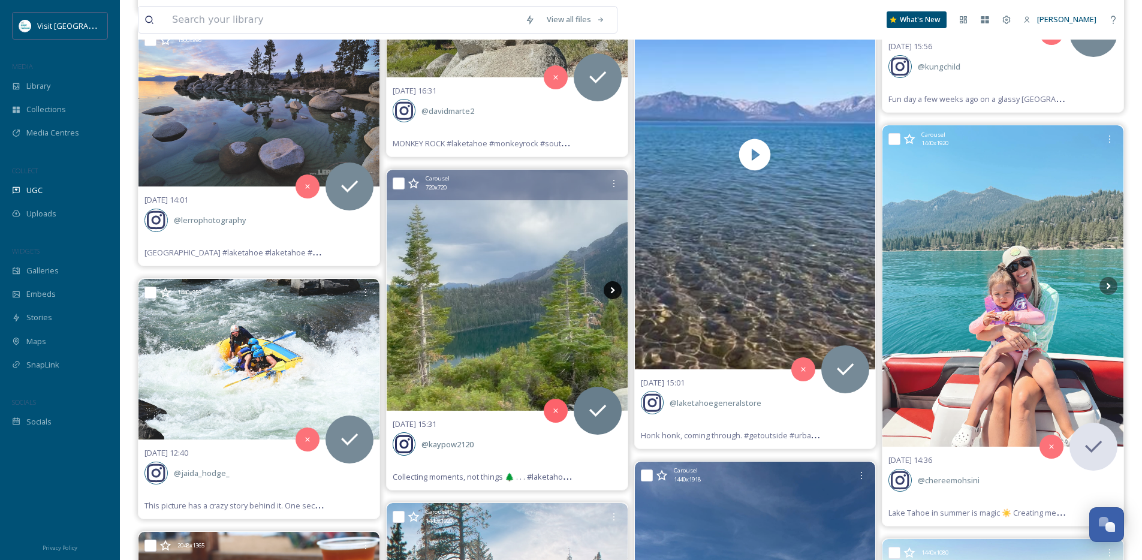
click at [616, 290] on icon at bounding box center [613, 290] width 18 height 18
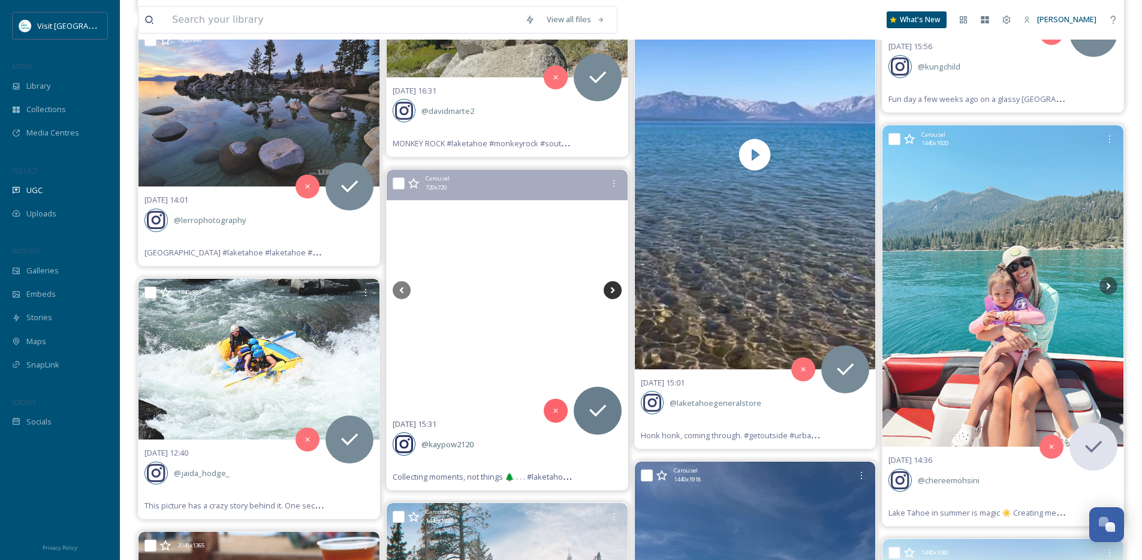
click at [616, 290] on icon at bounding box center [613, 290] width 18 height 18
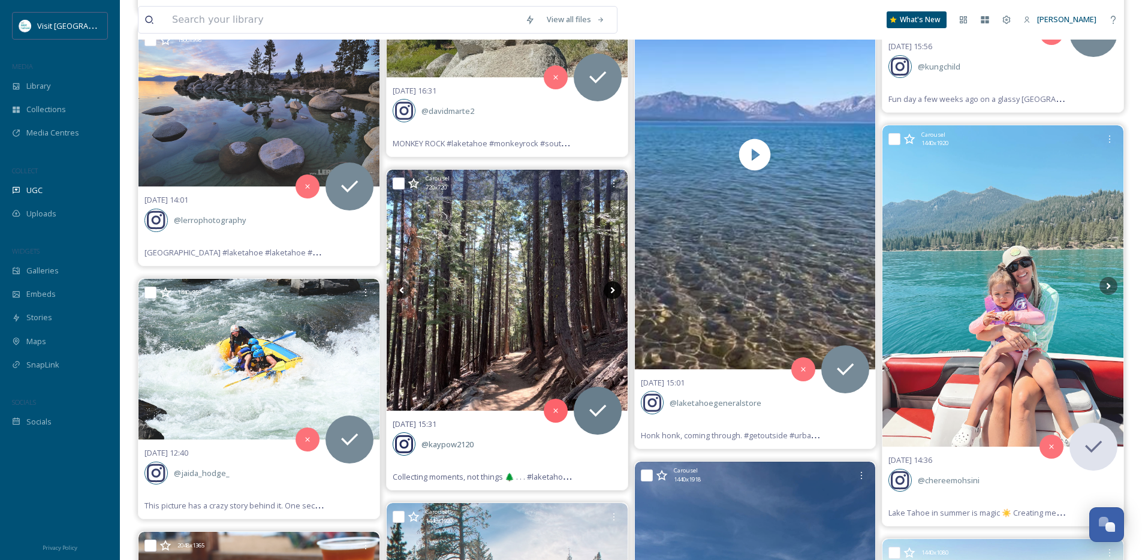
click at [616, 290] on icon at bounding box center [613, 290] width 18 height 18
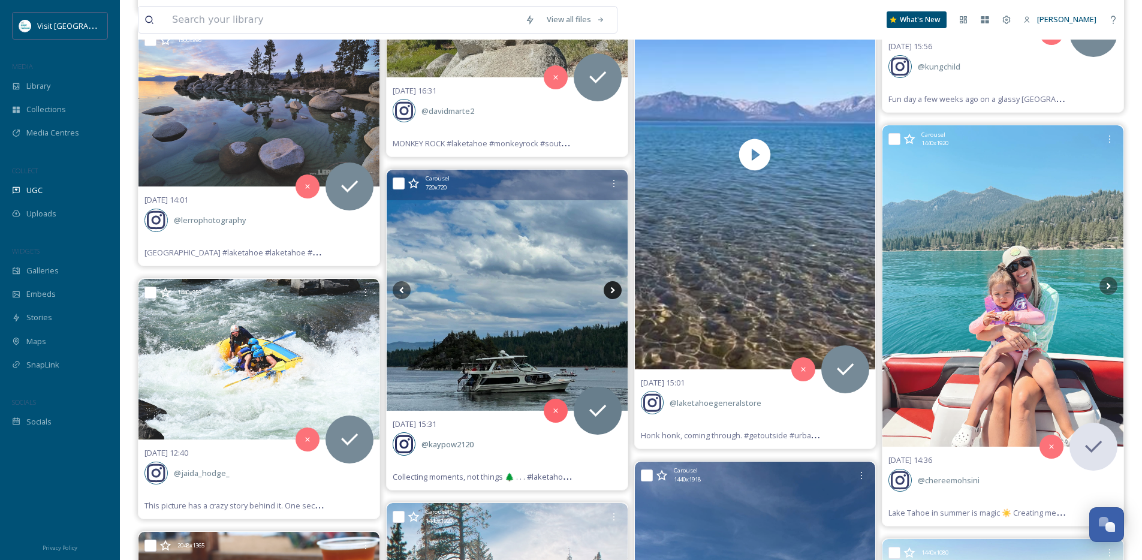
click at [616, 290] on icon at bounding box center [613, 290] width 18 height 18
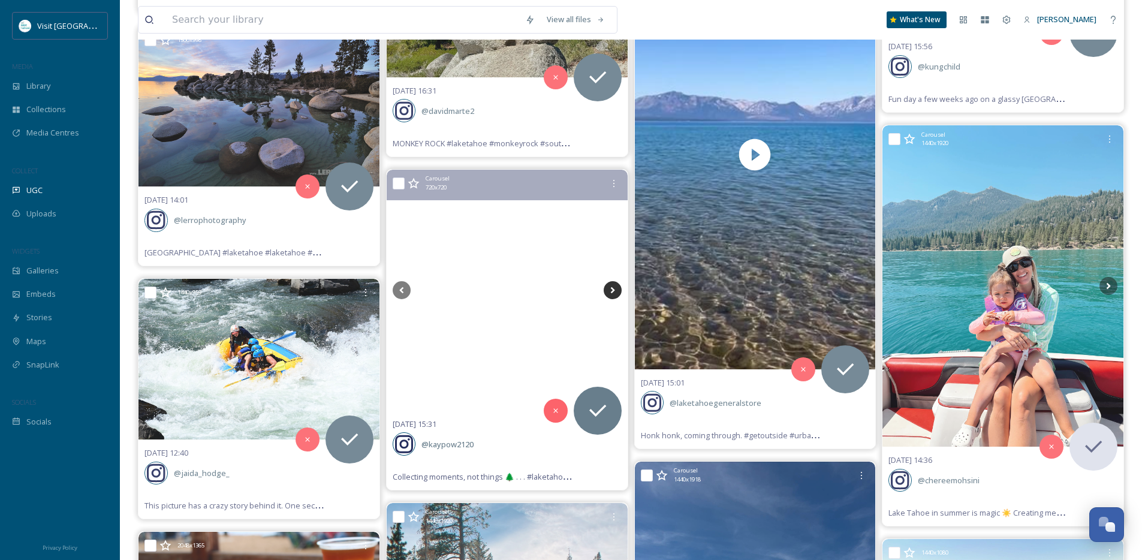
click at [616, 290] on icon at bounding box center [613, 290] width 18 height 18
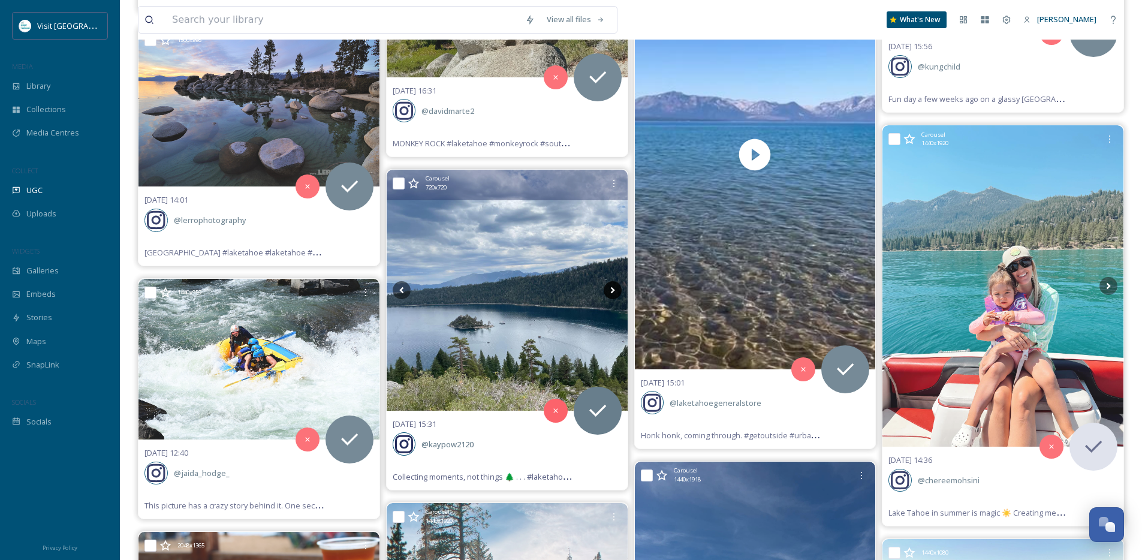
click at [616, 290] on icon at bounding box center [613, 290] width 18 height 18
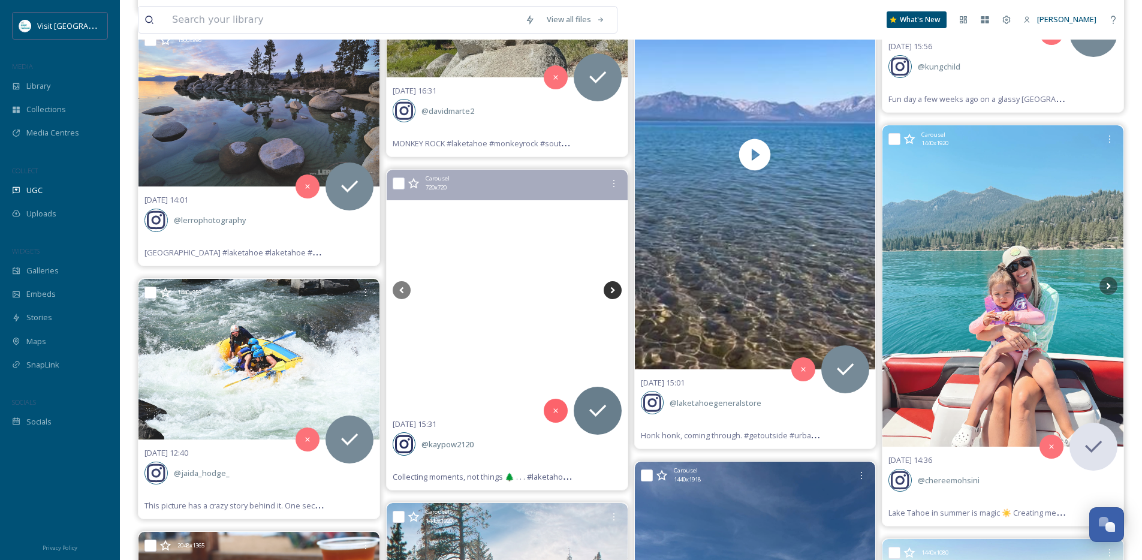
click at [608, 283] on icon at bounding box center [613, 290] width 18 height 18
click at [613, 288] on icon at bounding box center [613, 290] width 18 height 18
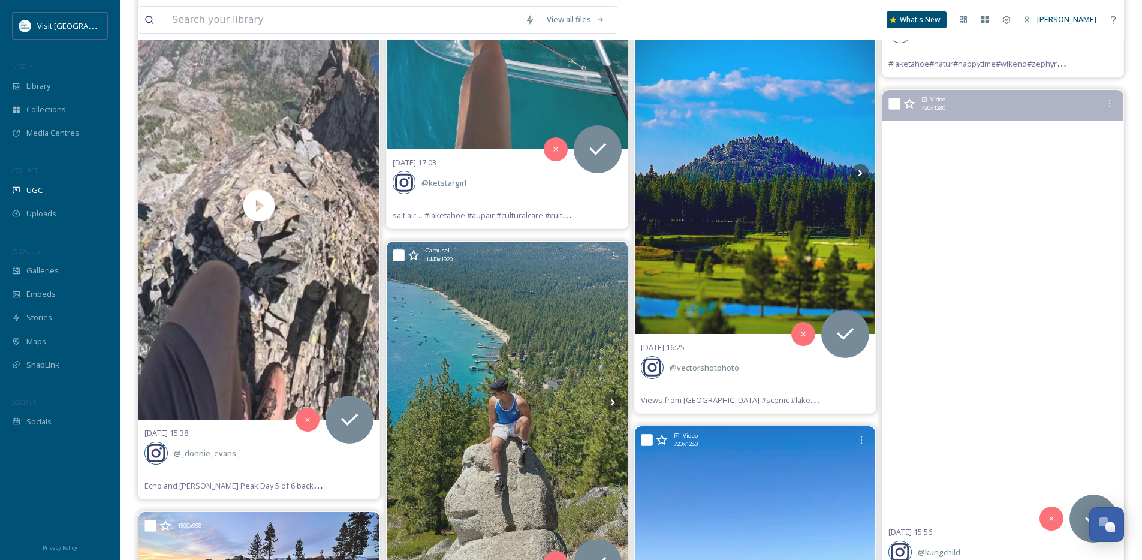
scroll to position [5726, 0]
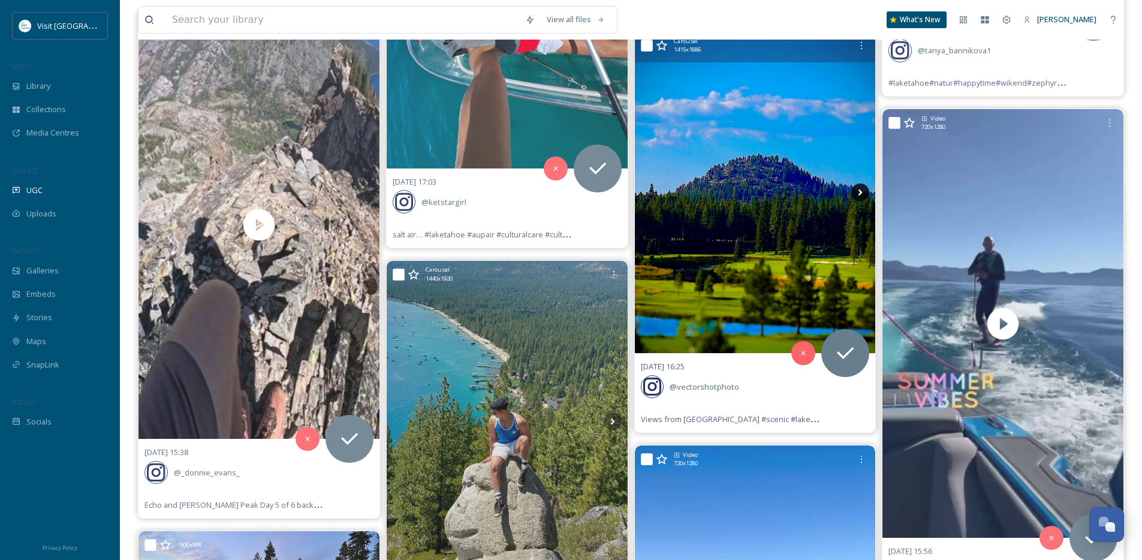
click at [855, 193] on icon at bounding box center [860, 192] width 18 height 18
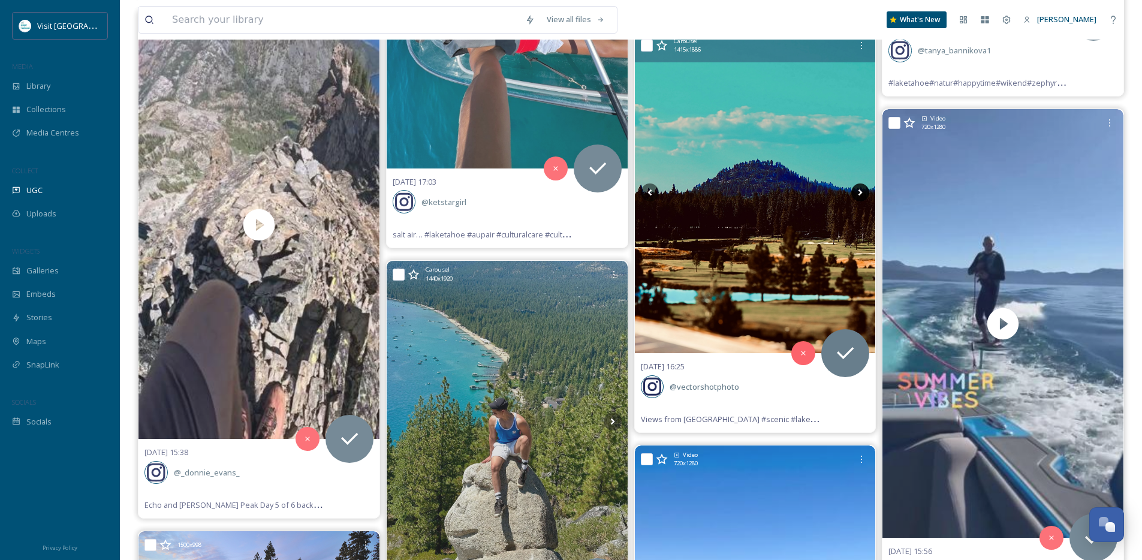
click at [855, 193] on icon at bounding box center [860, 192] width 18 height 18
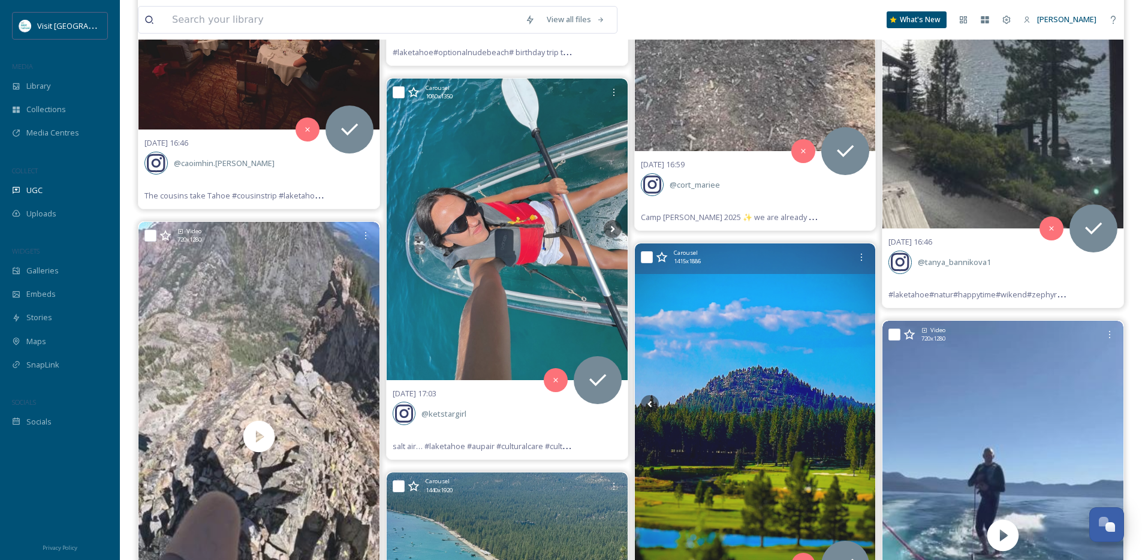
scroll to position [5512, 0]
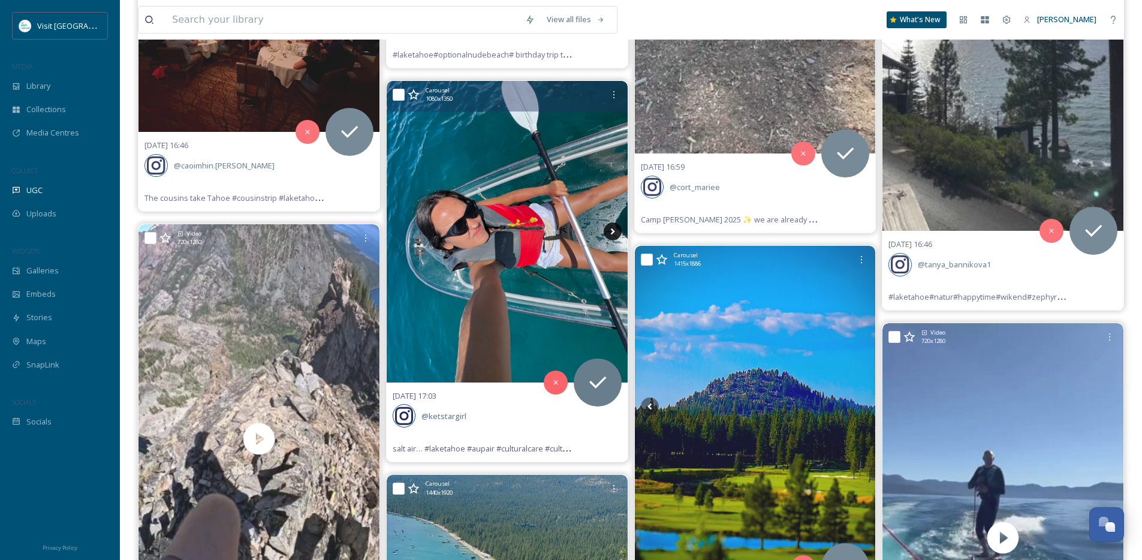
click at [608, 230] on icon at bounding box center [613, 231] width 18 height 18
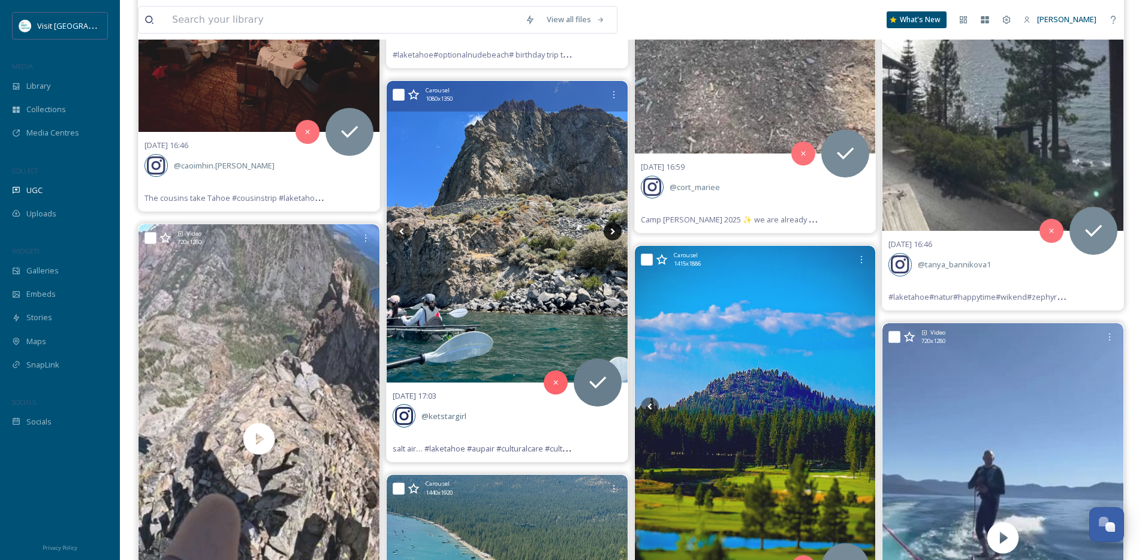
click at [608, 230] on icon at bounding box center [613, 231] width 18 height 18
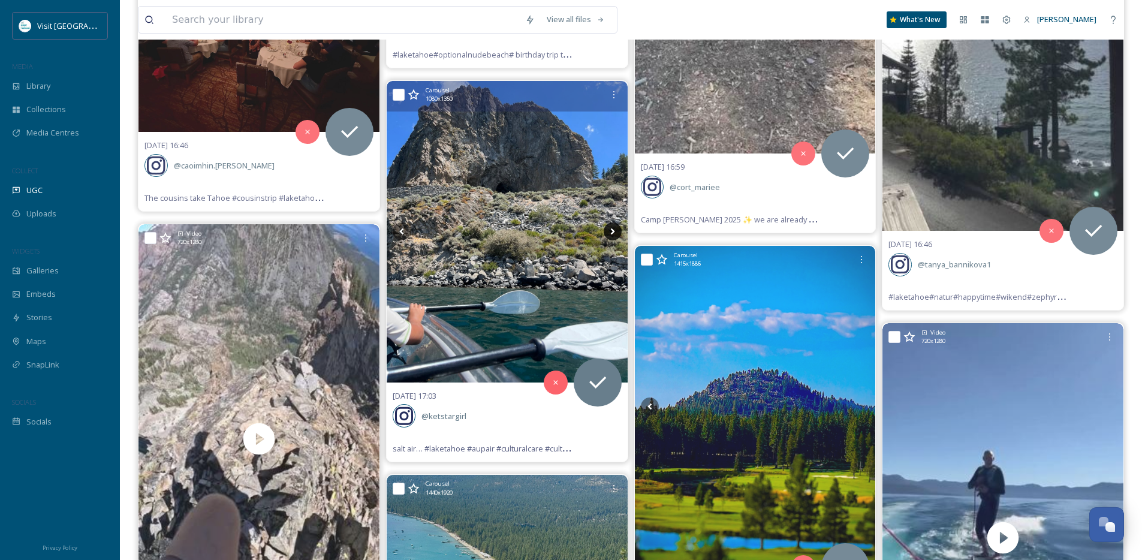
click at [608, 230] on icon at bounding box center [613, 231] width 18 height 18
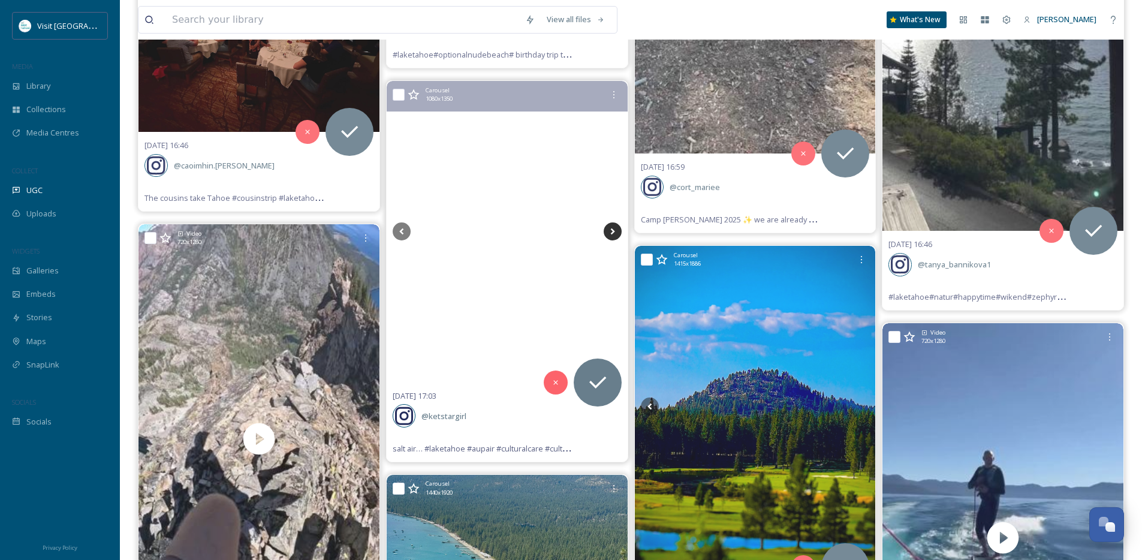
click at [608, 230] on icon at bounding box center [613, 231] width 18 height 18
click at [596, 384] on icon at bounding box center [598, 382] width 24 height 24
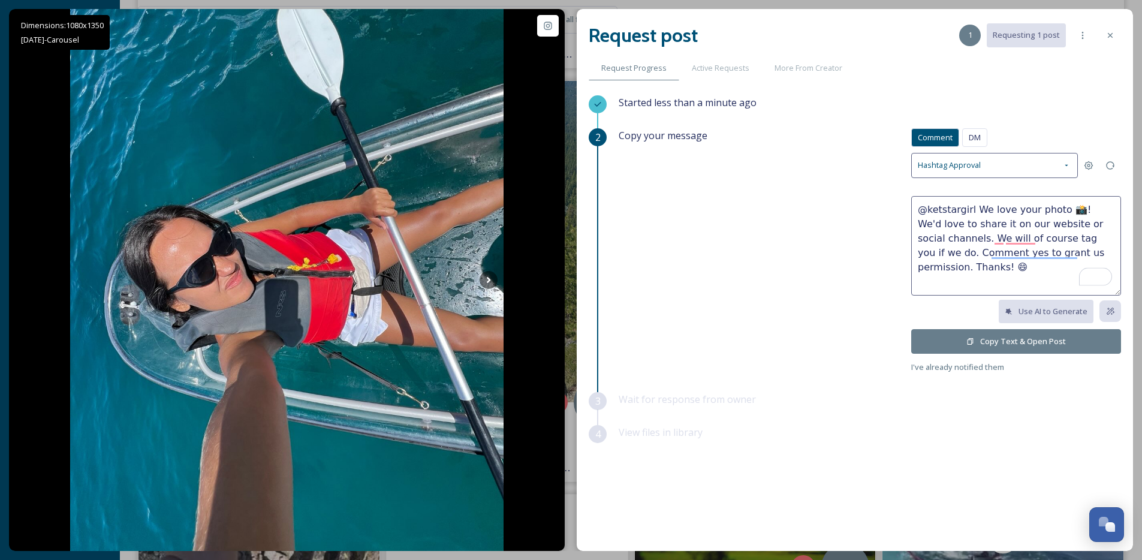
drag, startPoint x: 1070, startPoint y: 209, endPoint x: 975, endPoint y: 212, distance: 94.7
click at [975, 212] on textarea "@ketstargirl We love your photo 📸! We'd love to share it on our website or soci…" at bounding box center [1016, 245] width 210 height 99
type textarea "@ketstargirl Sweet vid! We'd love to share it on our website or social channels…"
click at [1036, 334] on button "Copy Text & Open Post" at bounding box center [1016, 341] width 210 height 25
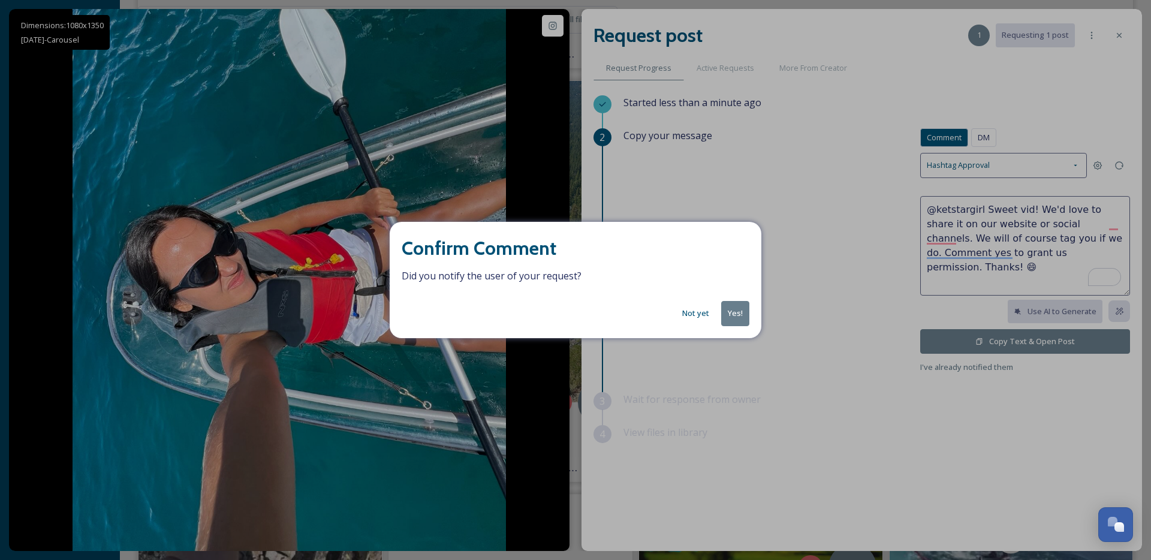
click at [738, 318] on button "Yes!" at bounding box center [735, 313] width 28 height 25
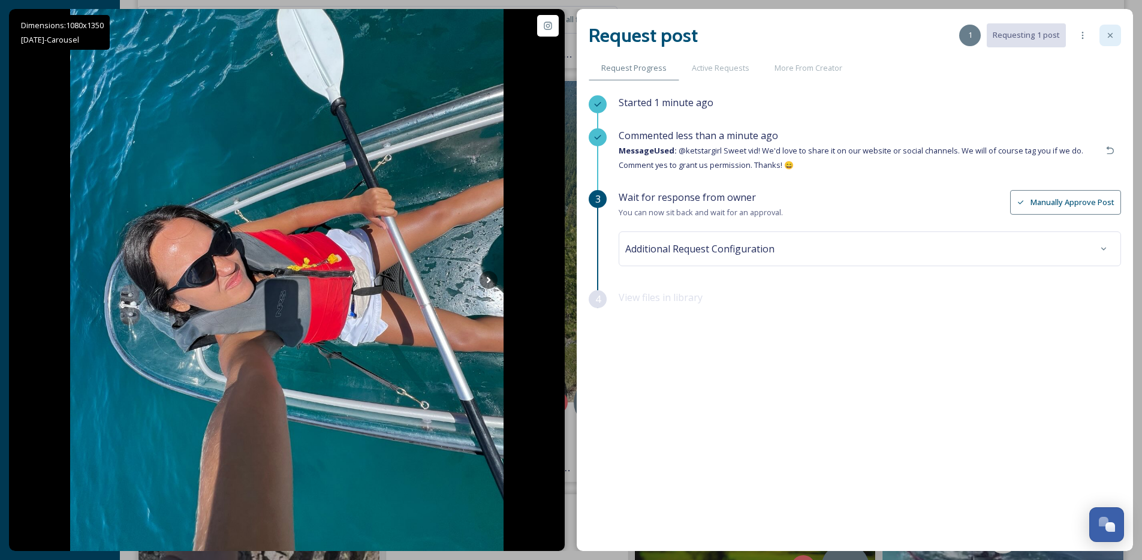
click at [1116, 27] on div at bounding box center [1110, 36] width 22 height 22
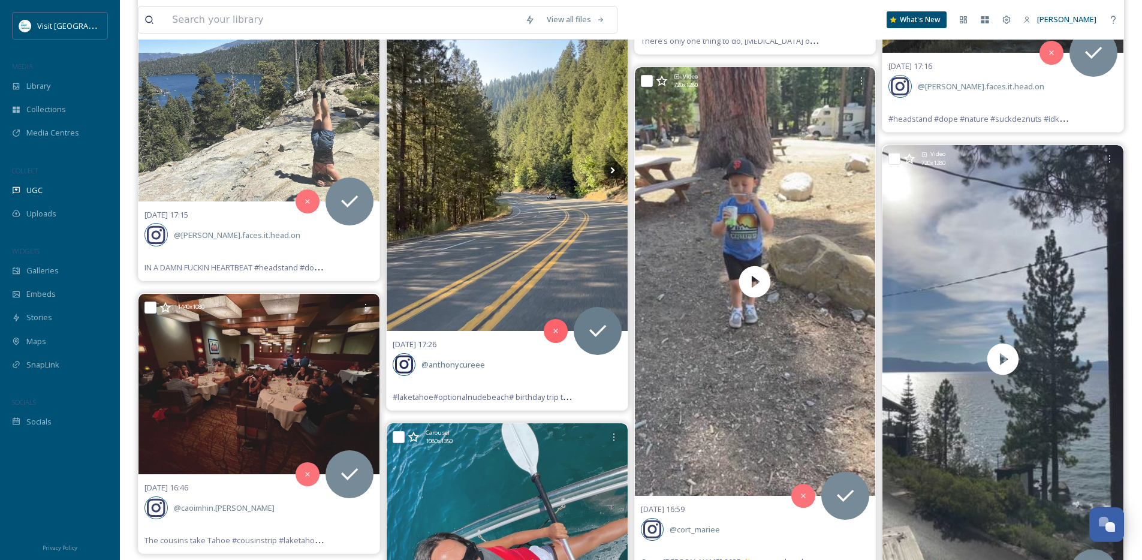
scroll to position [5163, 0]
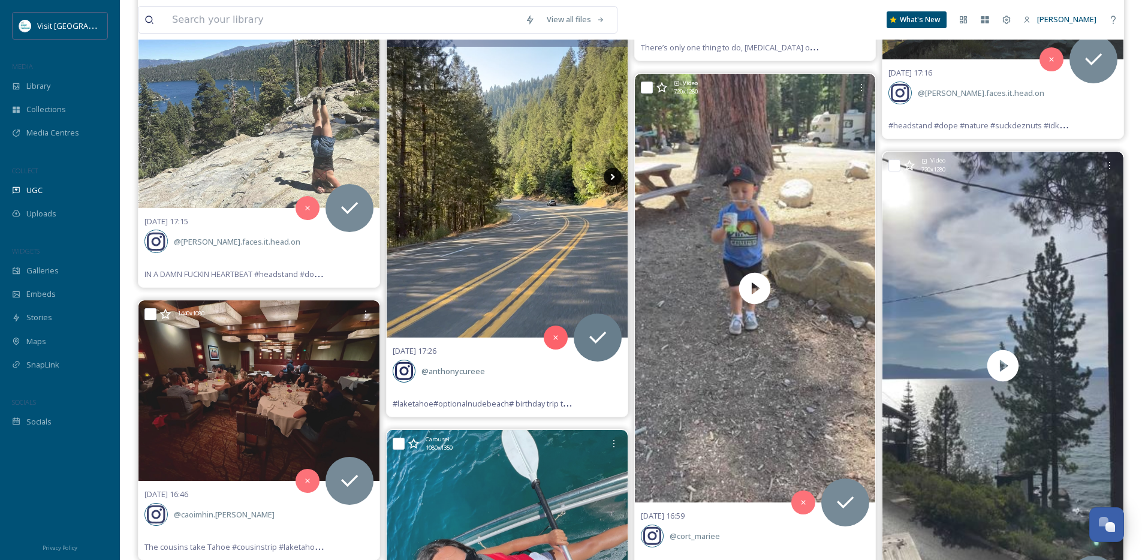
click at [613, 179] on icon at bounding box center [613, 177] width 18 height 18
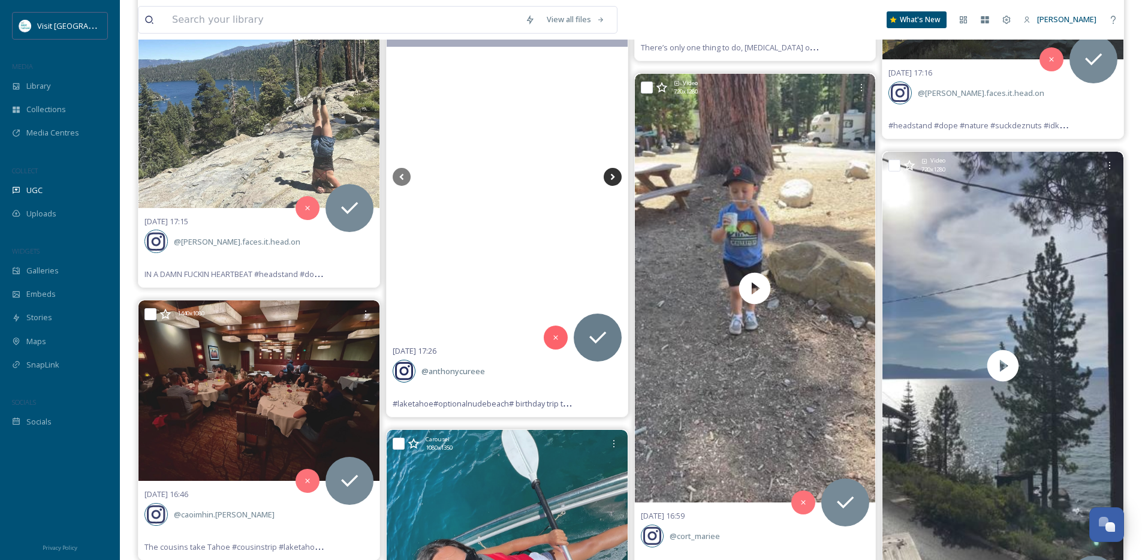
click at [613, 179] on icon at bounding box center [613, 177] width 18 height 18
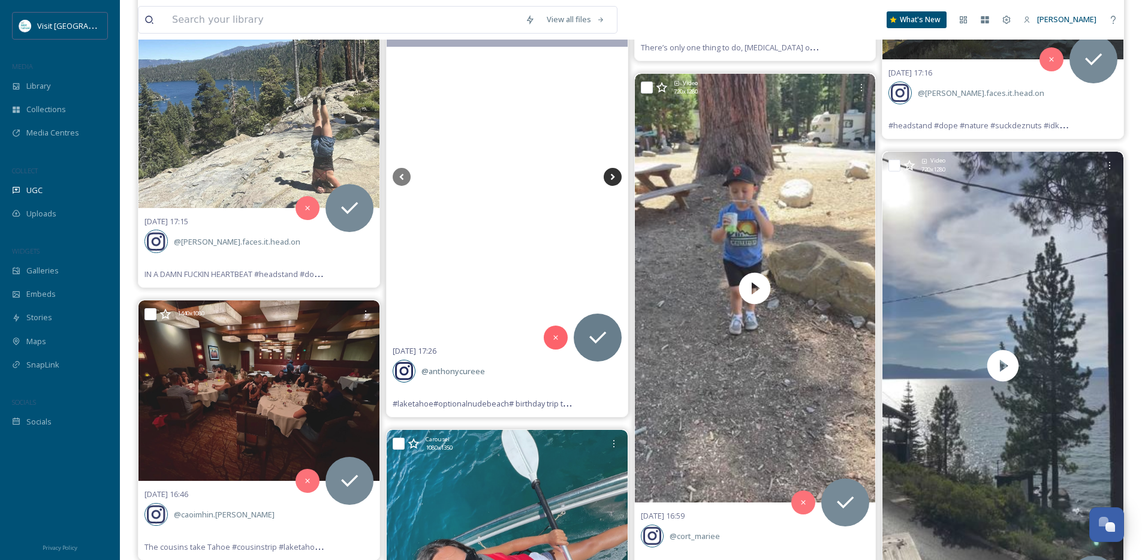
click at [613, 179] on icon at bounding box center [613, 177] width 18 height 18
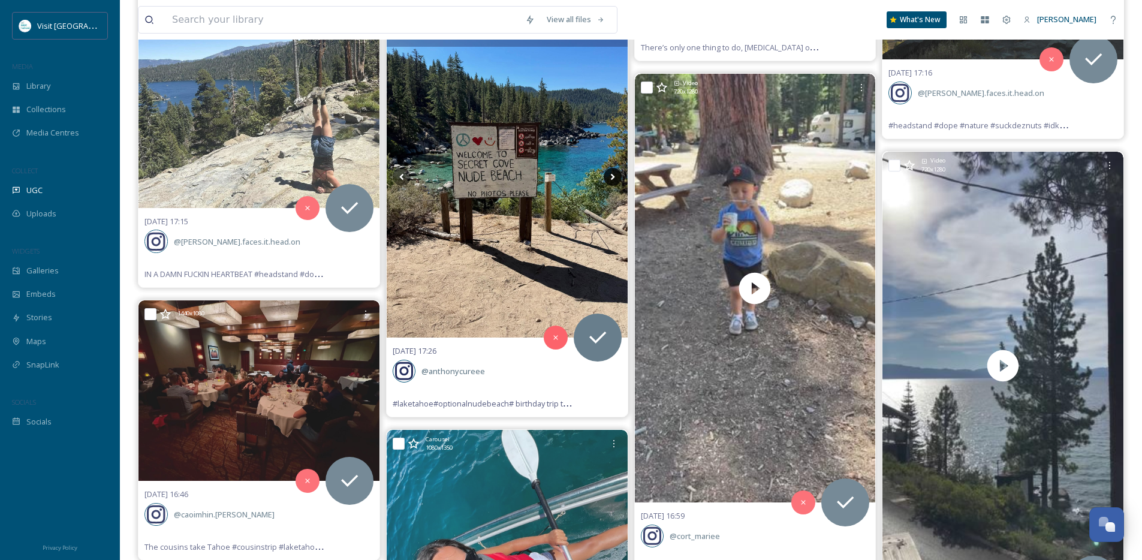
click at [613, 179] on icon at bounding box center [613, 177] width 18 height 18
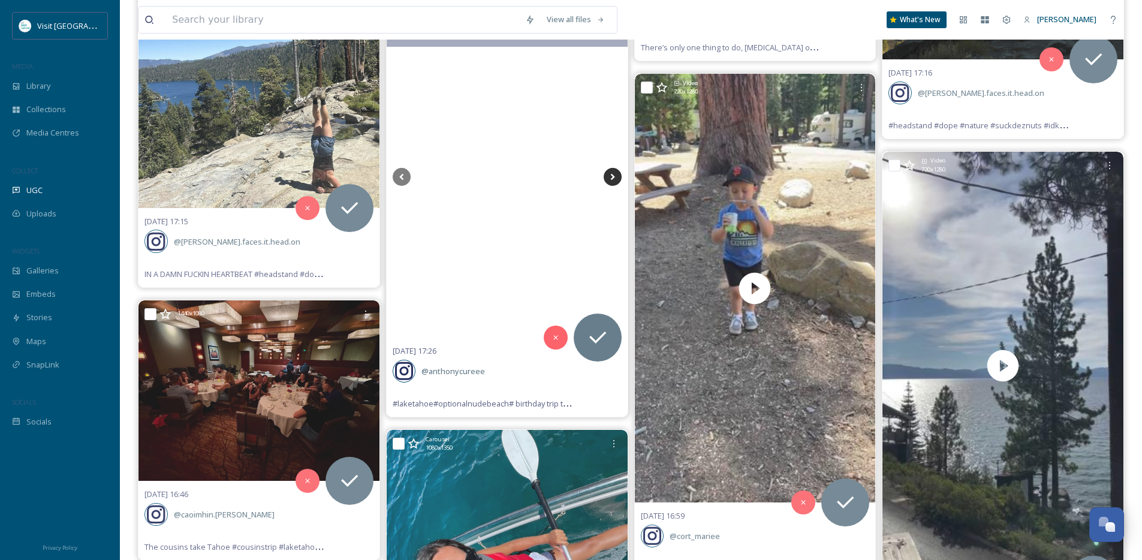
click at [613, 179] on icon at bounding box center [613, 177] width 18 height 18
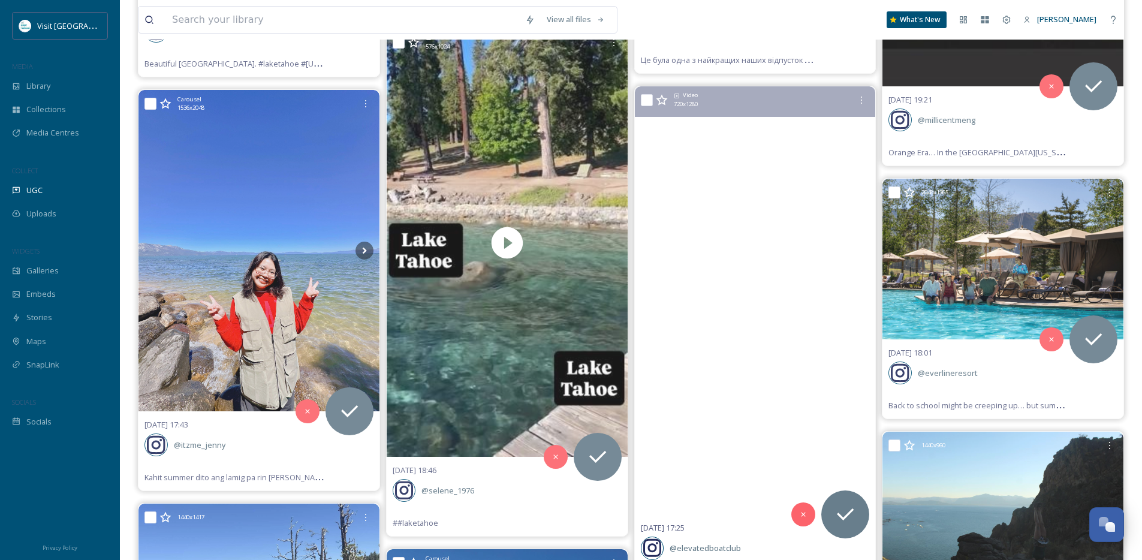
scroll to position [4632, 0]
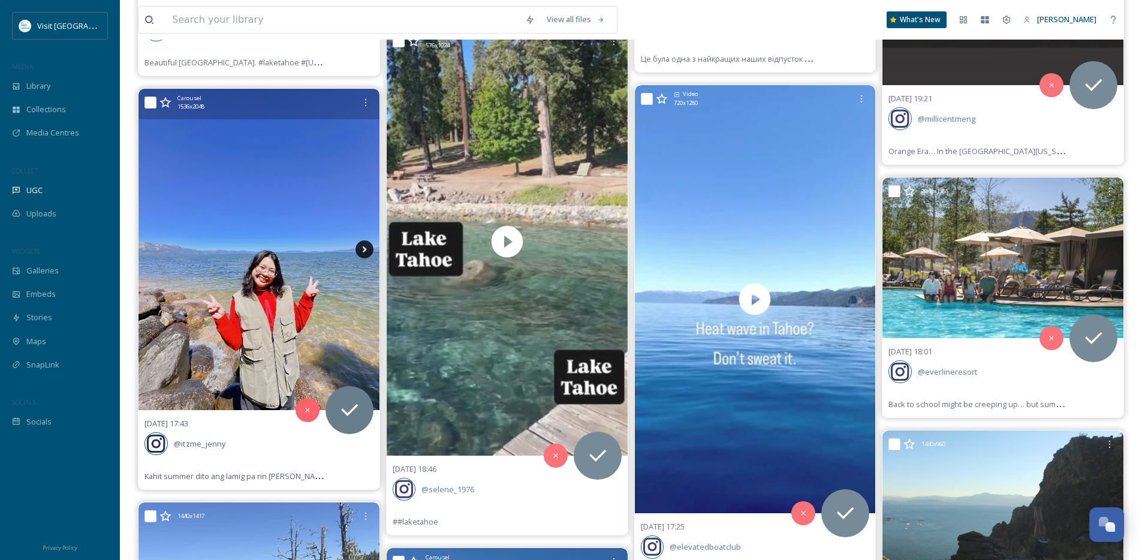
click at [364, 249] on icon at bounding box center [364, 249] width 18 height 18
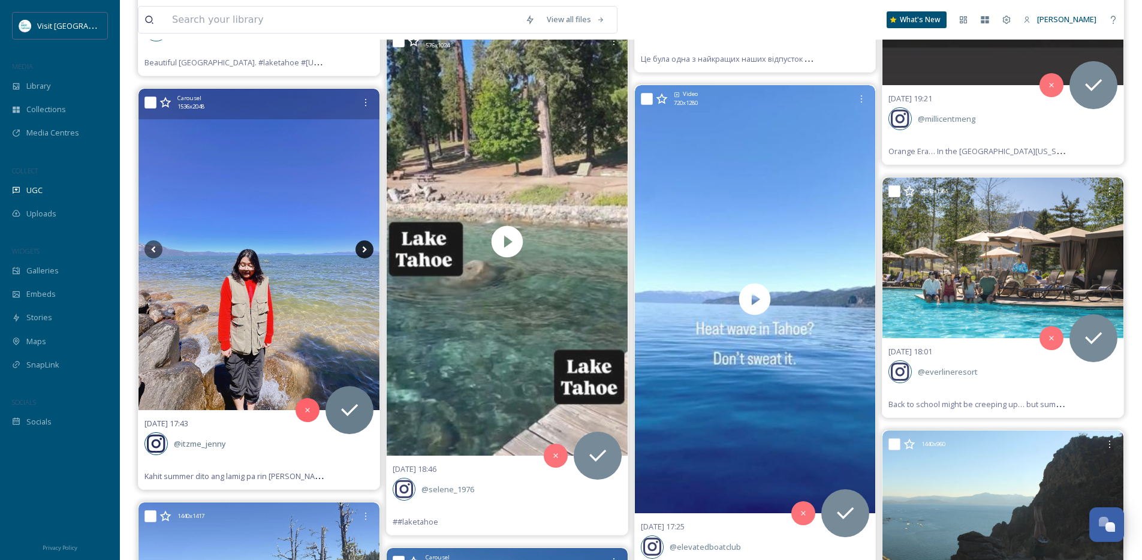
click at [364, 249] on icon at bounding box center [364, 249] width 18 height 18
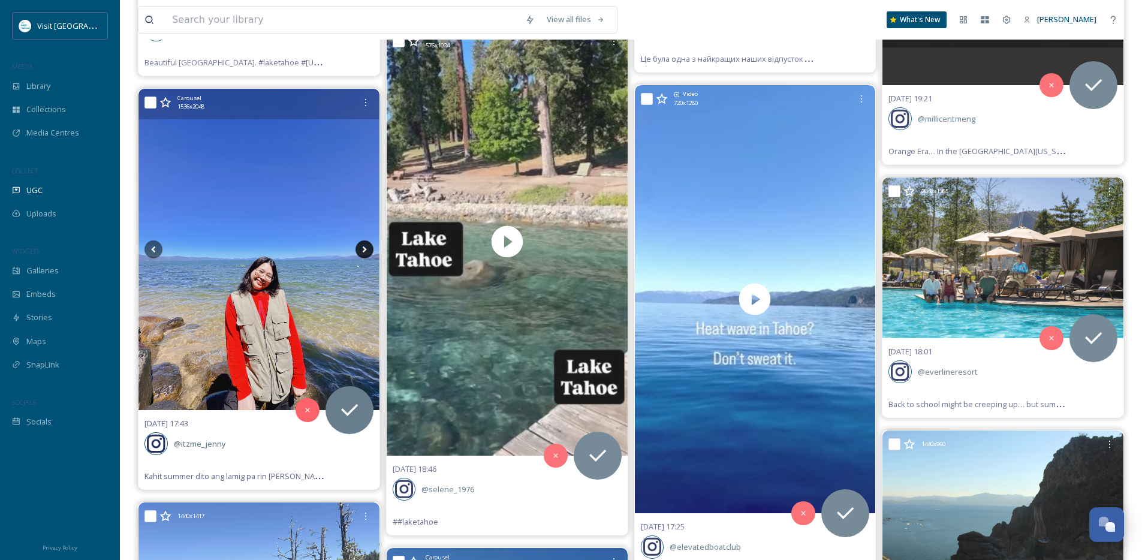
click at [364, 249] on icon at bounding box center [364, 249] width 18 height 18
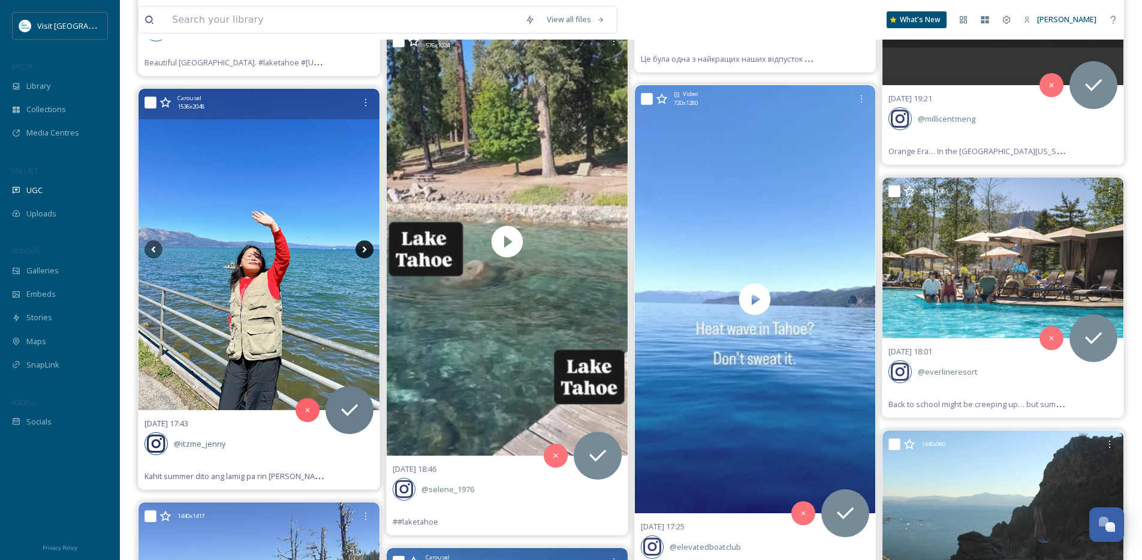
click at [364, 249] on icon at bounding box center [364, 249] width 18 height 18
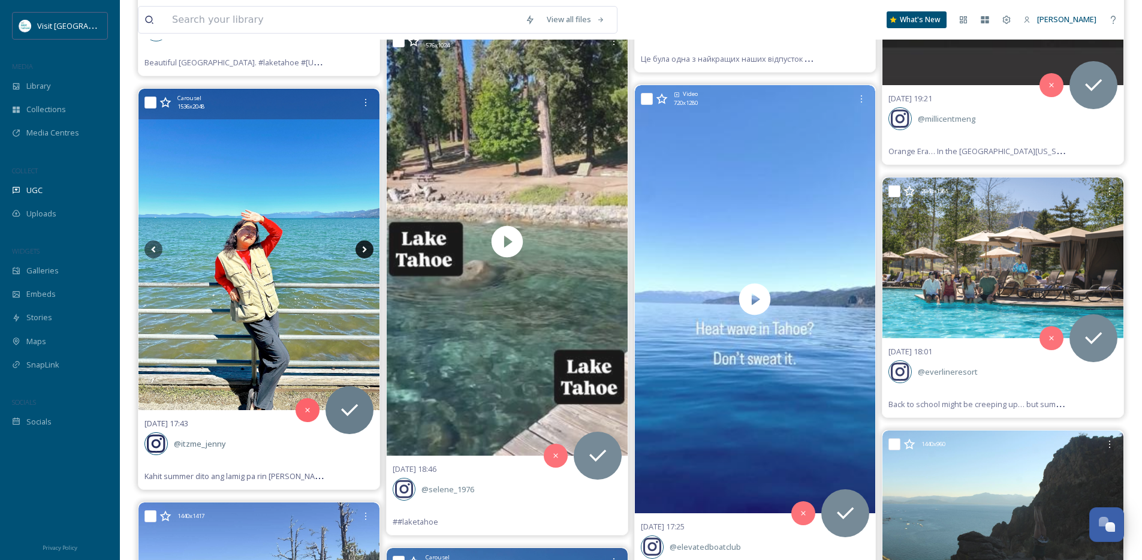
click at [364, 249] on icon at bounding box center [364, 249] width 18 height 18
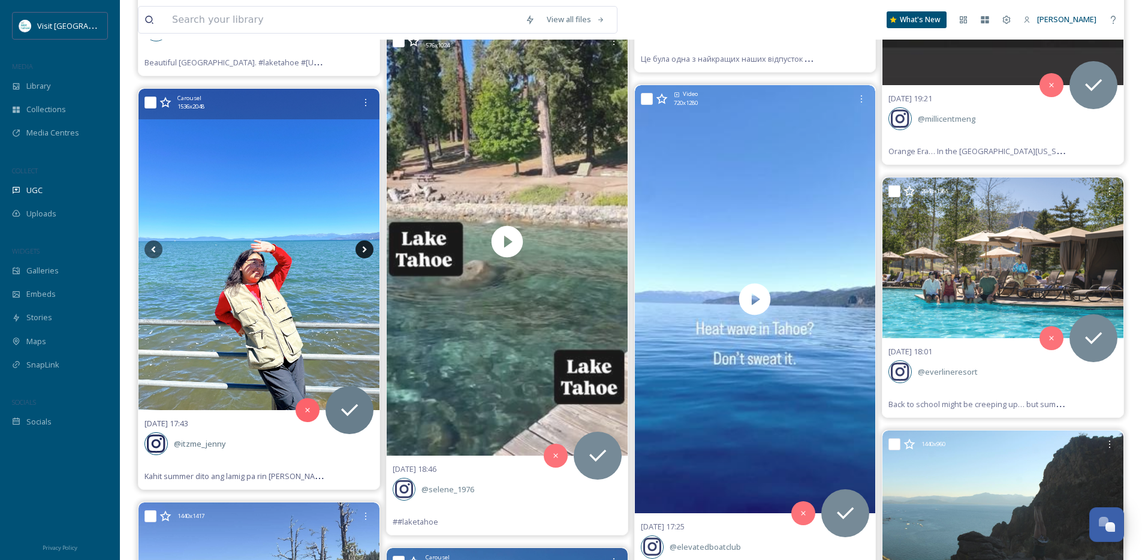
click at [364, 249] on icon at bounding box center [364, 249] width 18 height 18
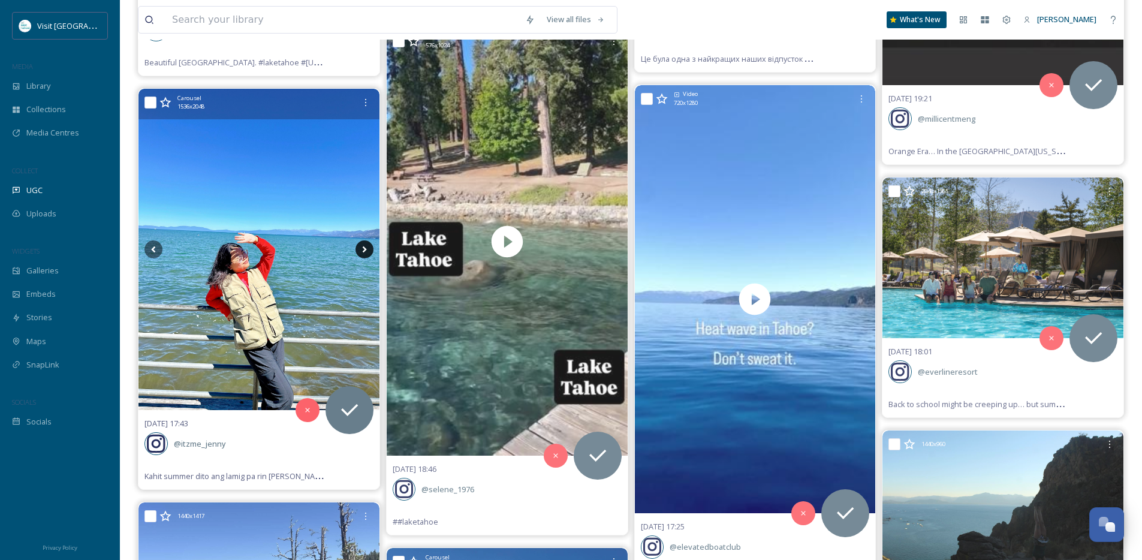
click at [364, 249] on icon at bounding box center [364, 249] width 18 height 18
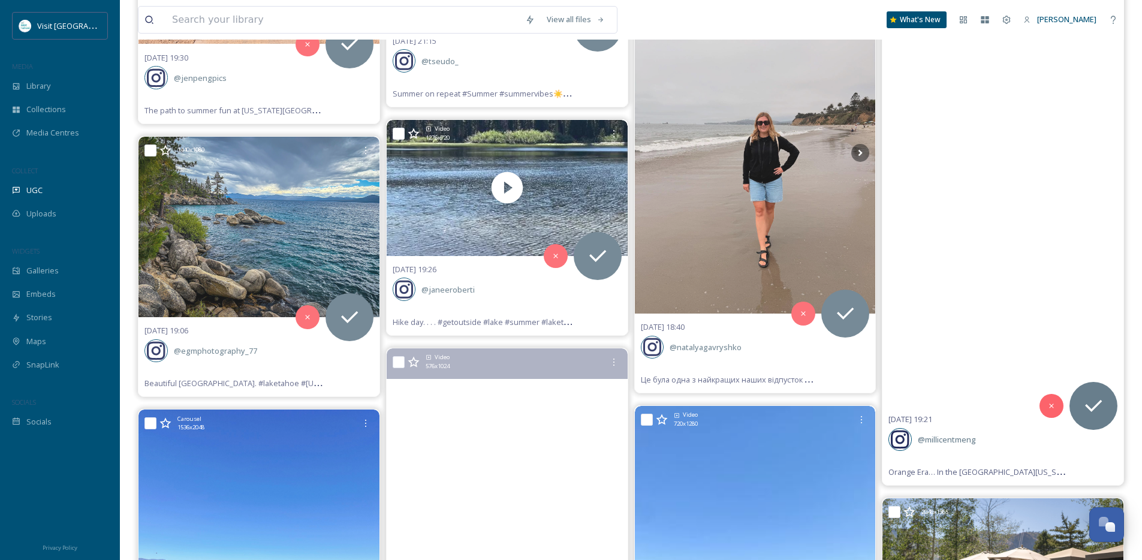
scroll to position [4269, 0]
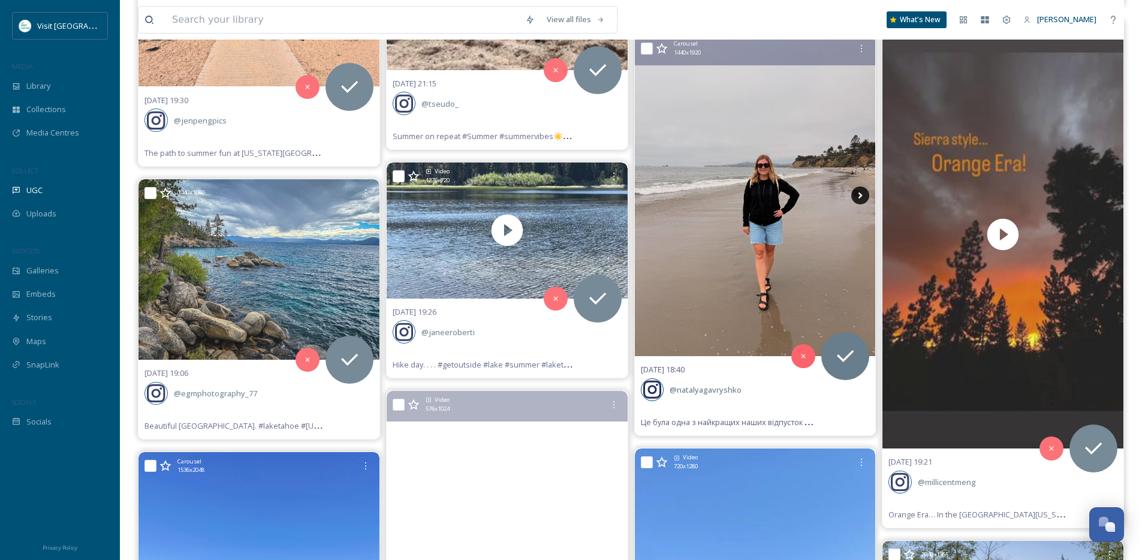
click at [855, 194] on icon at bounding box center [860, 195] width 18 height 18
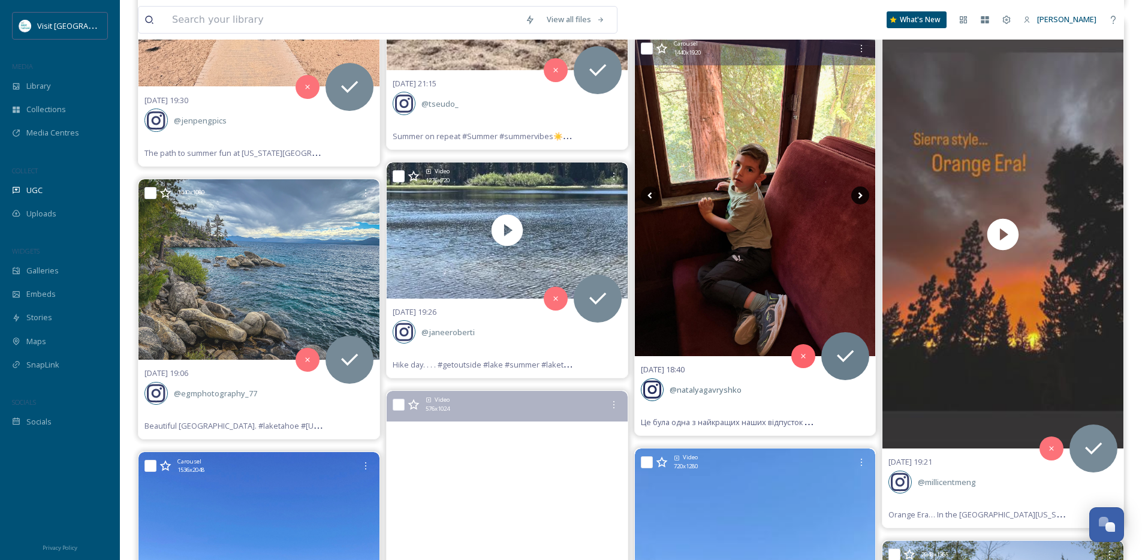
click at [855, 194] on icon at bounding box center [860, 195] width 18 height 18
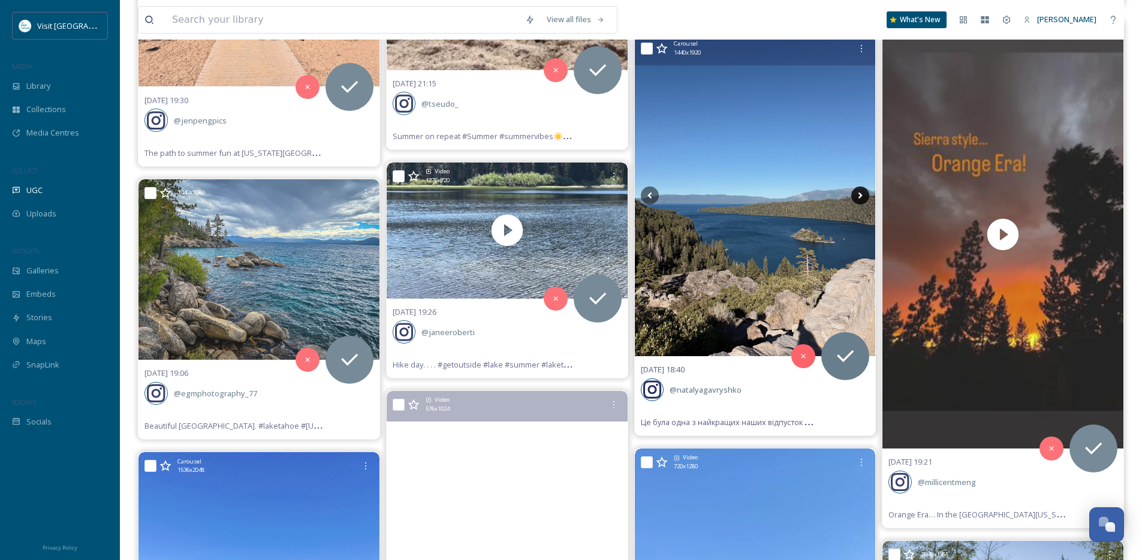
click at [855, 194] on icon at bounding box center [860, 195] width 18 height 18
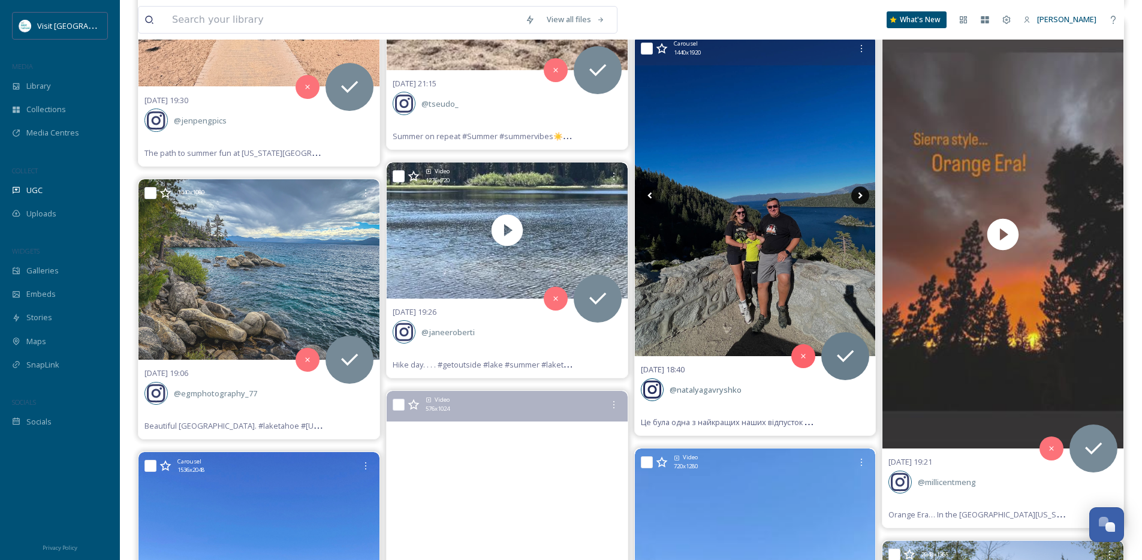
click at [855, 194] on icon at bounding box center [860, 195] width 18 height 18
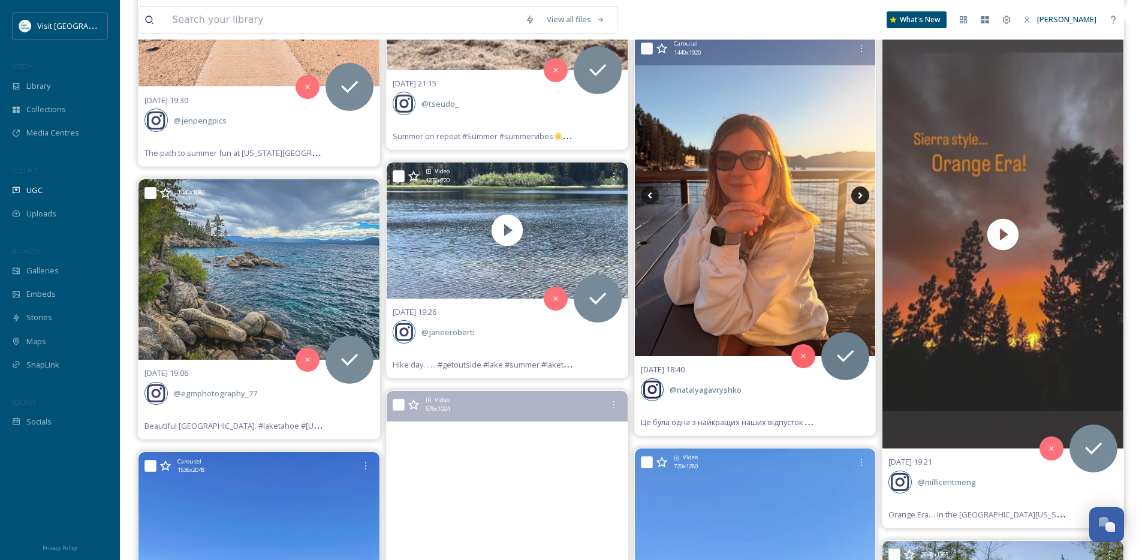
click at [855, 194] on icon at bounding box center [860, 195] width 18 height 18
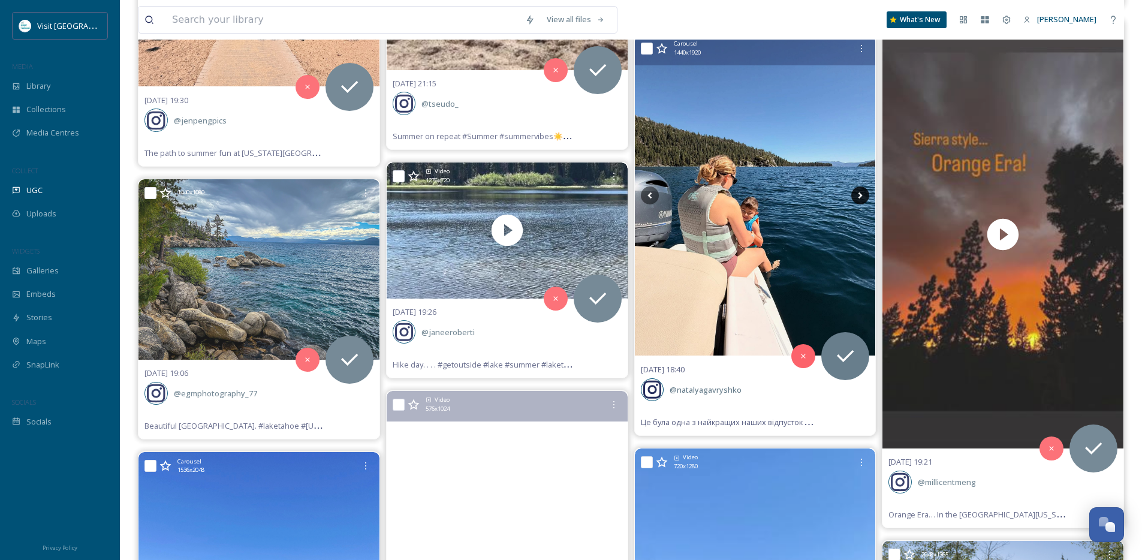
click at [855, 194] on icon at bounding box center [860, 195] width 18 height 18
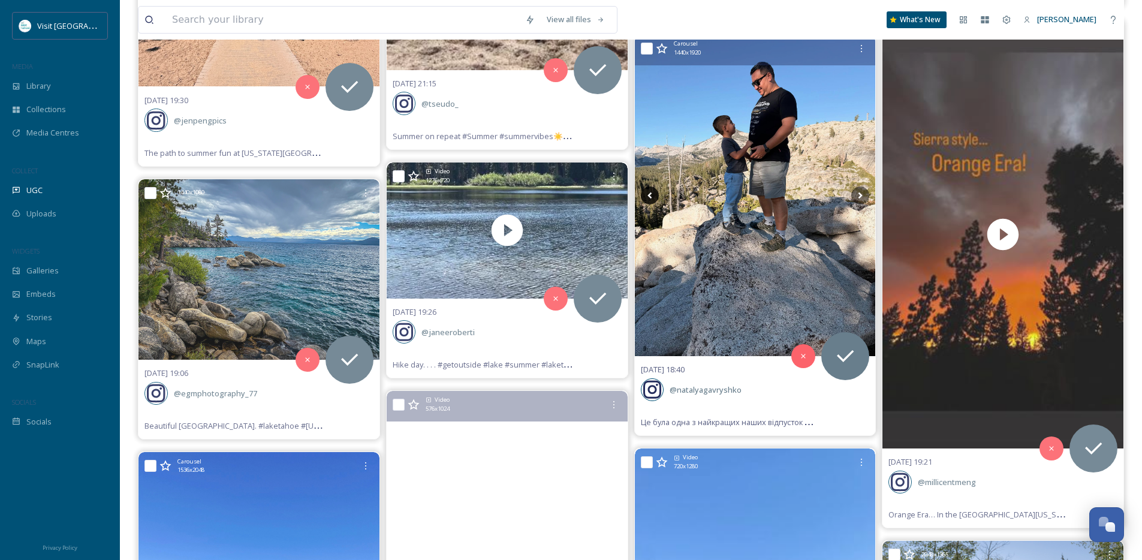
click at [647, 198] on icon at bounding box center [650, 195] width 18 height 18
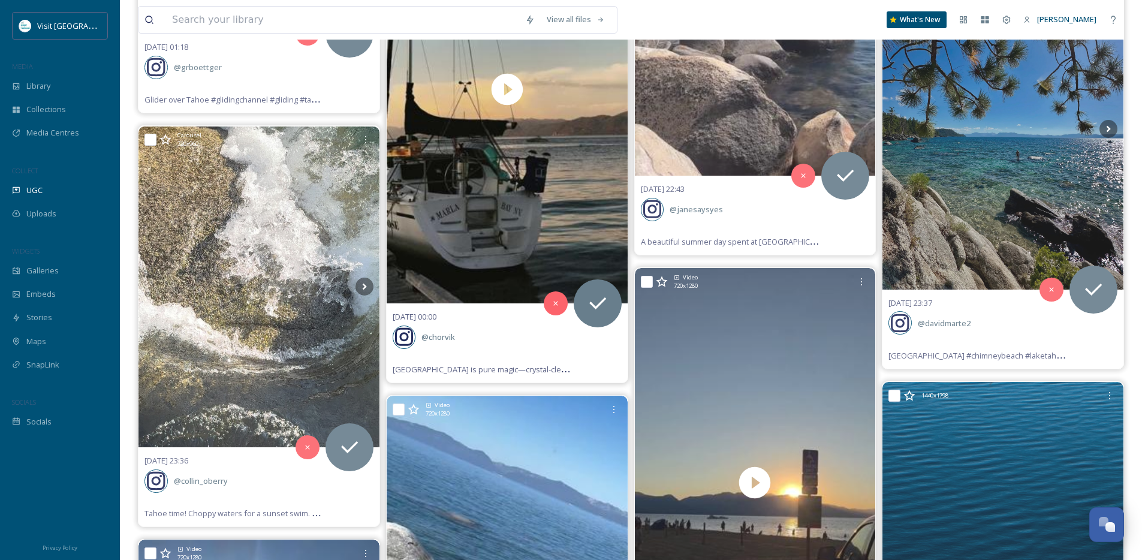
scroll to position [2903, 0]
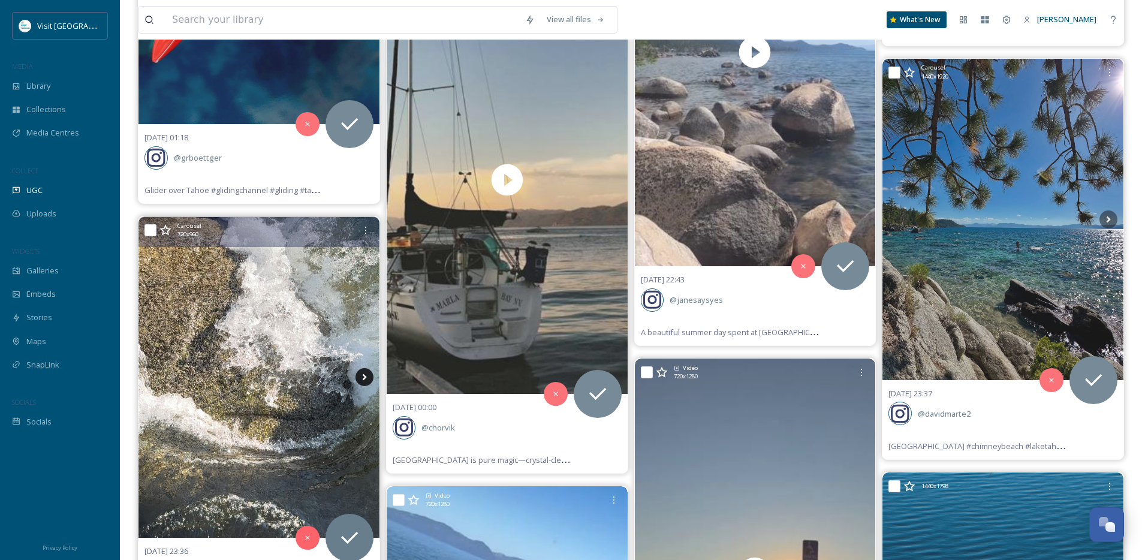
click at [360, 381] on icon at bounding box center [364, 377] width 18 height 18
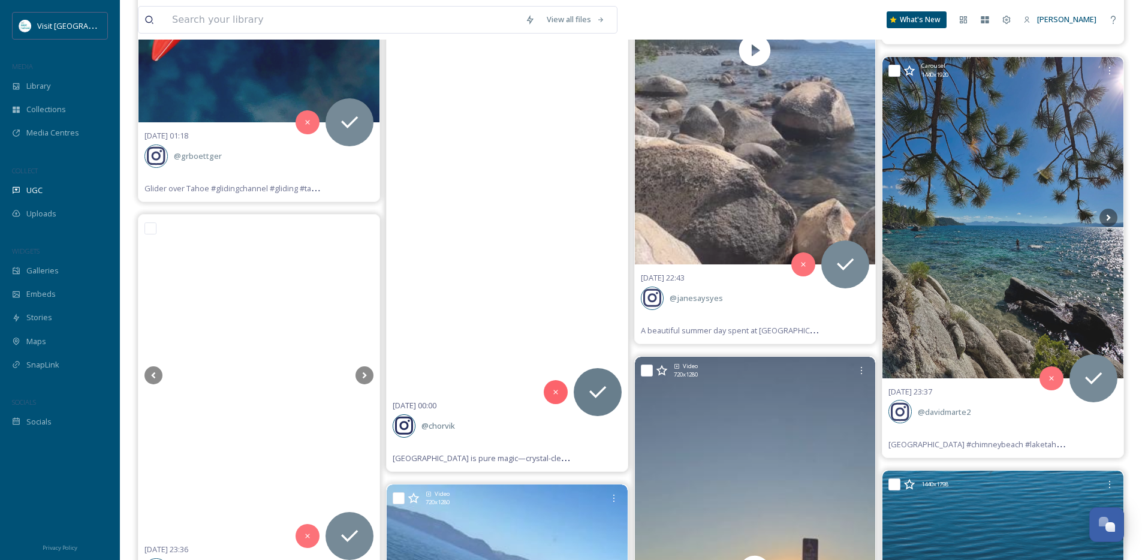
scroll to position [2874, 0]
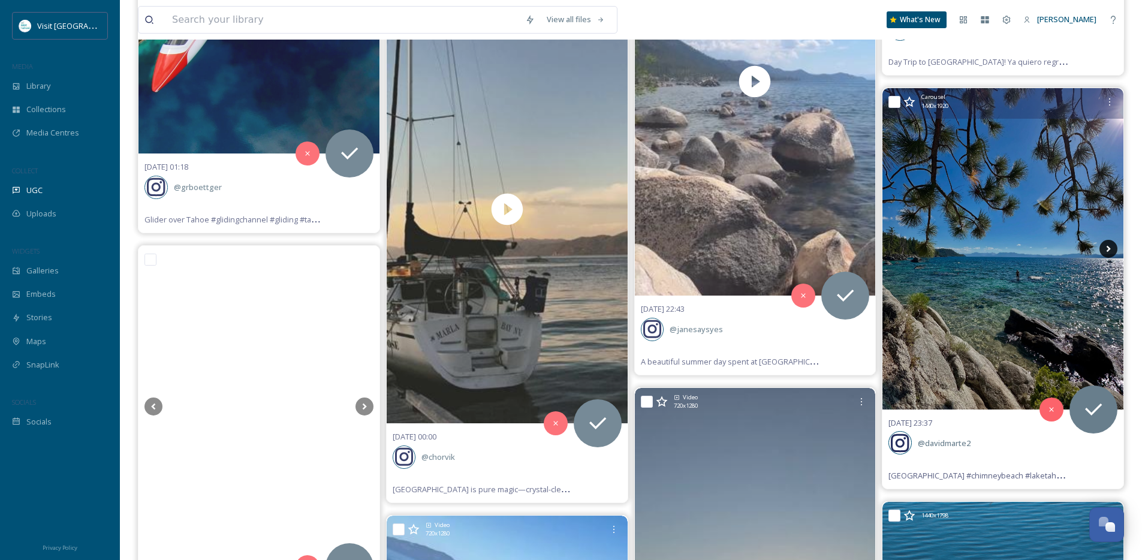
click at [1114, 253] on icon at bounding box center [1108, 249] width 18 height 18
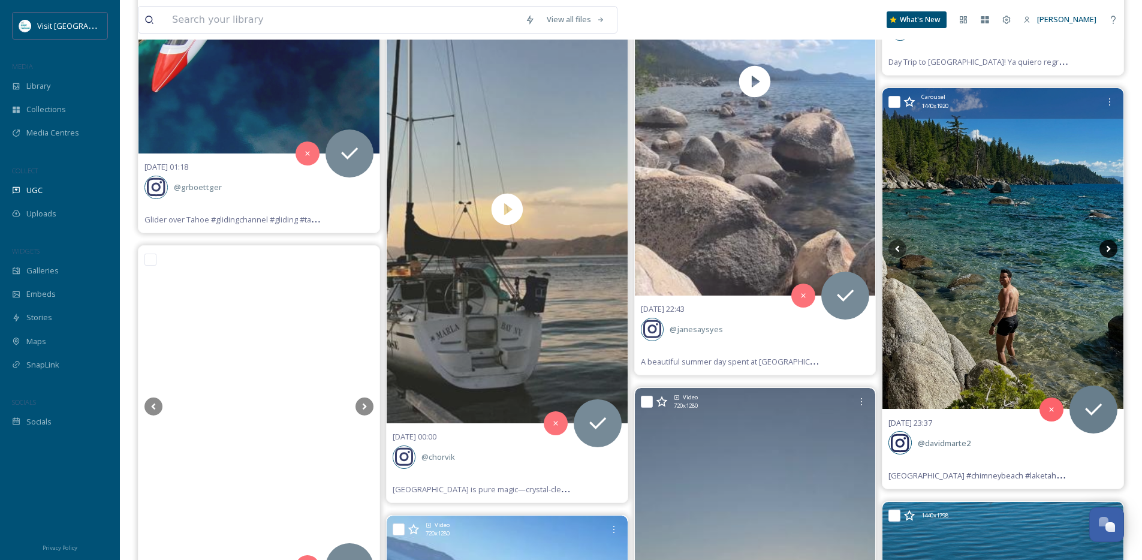
click at [1114, 253] on icon at bounding box center [1108, 249] width 18 height 18
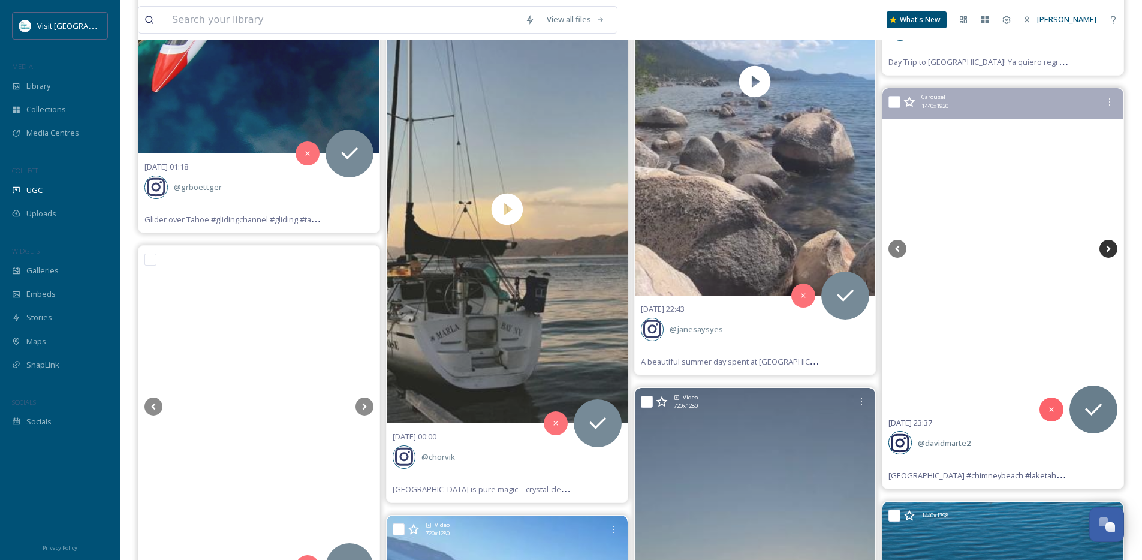
click at [1114, 253] on icon at bounding box center [1108, 249] width 18 height 18
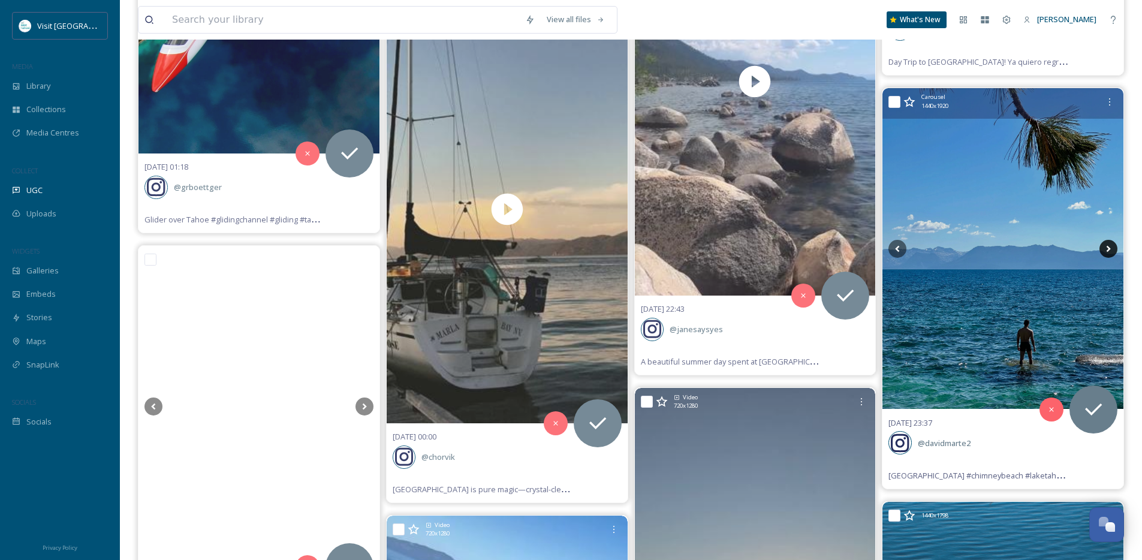
click at [1114, 253] on icon at bounding box center [1108, 249] width 18 height 18
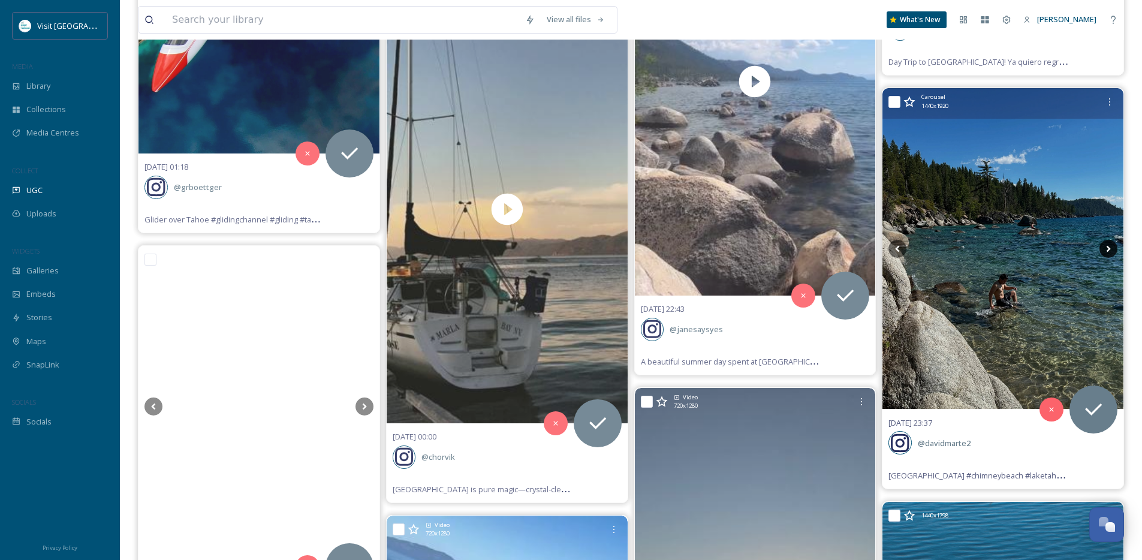
click at [1114, 253] on icon at bounding box center [1108, 249] width 18 height 18
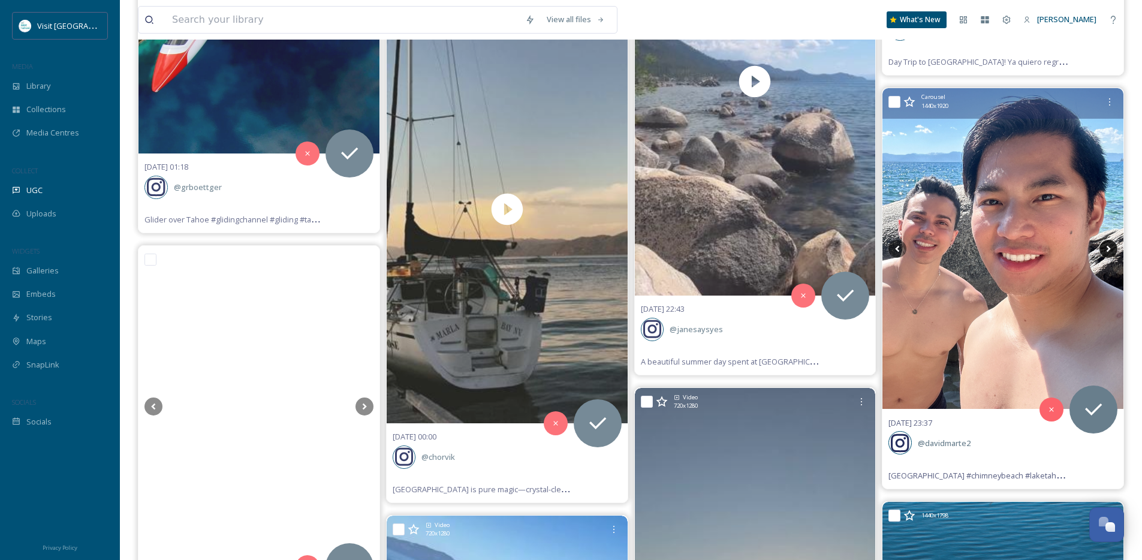
click at [1114, 253] on icon at bounding box center [1108, 249] width 18 height 18
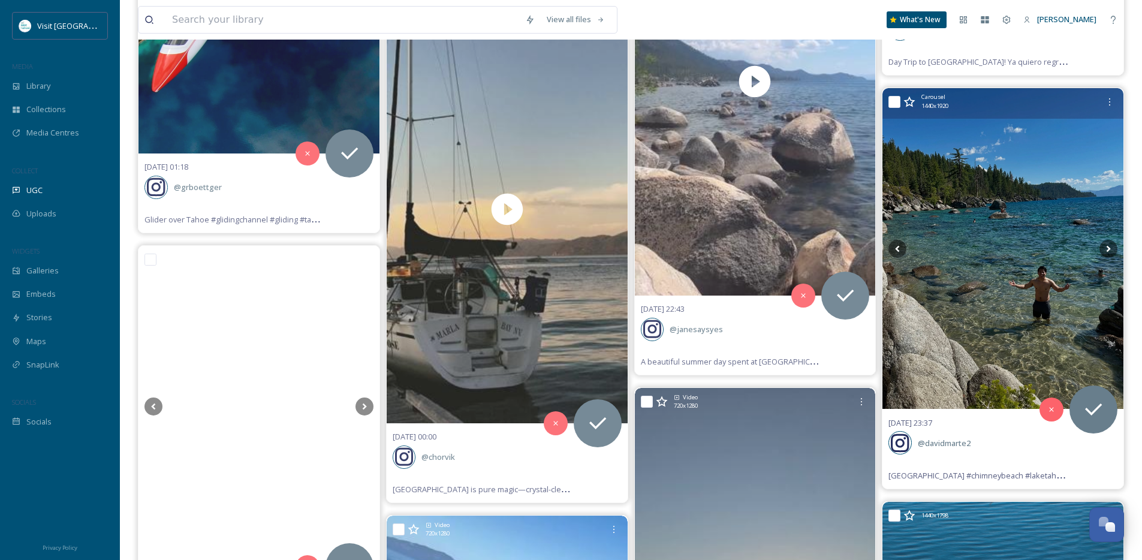
drag, startPoint x: 1114, startPoint y: 253, endPoint x: 1097, endPoint y: 260, distance: 17.7
click at [1113, 254] on icon at bounding box center [1108, 249] width 18 height 18
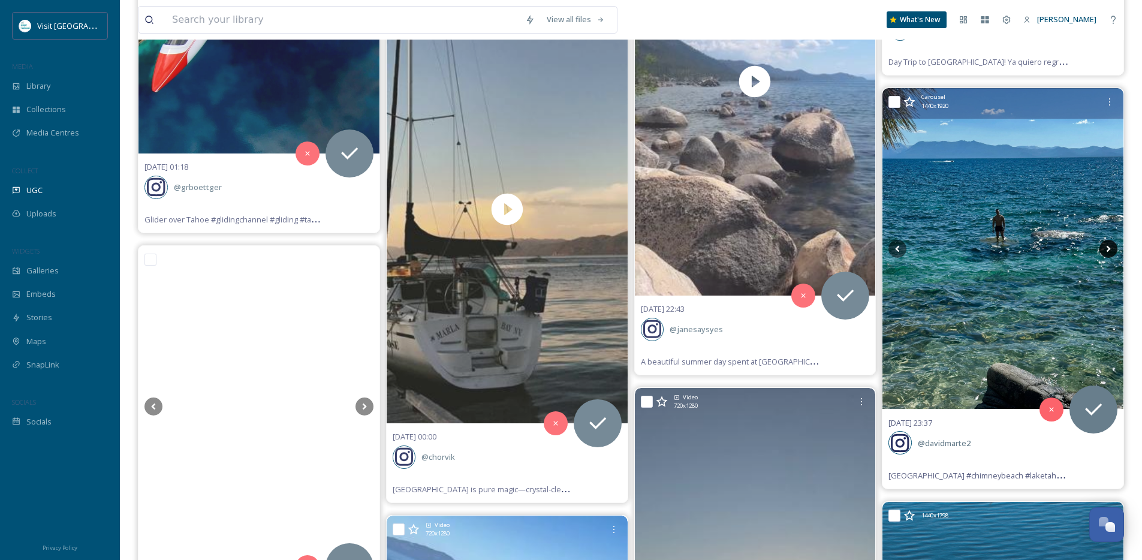
click at [1112, 251] on icon at bounding box center [1108, 249] width 18 height 18
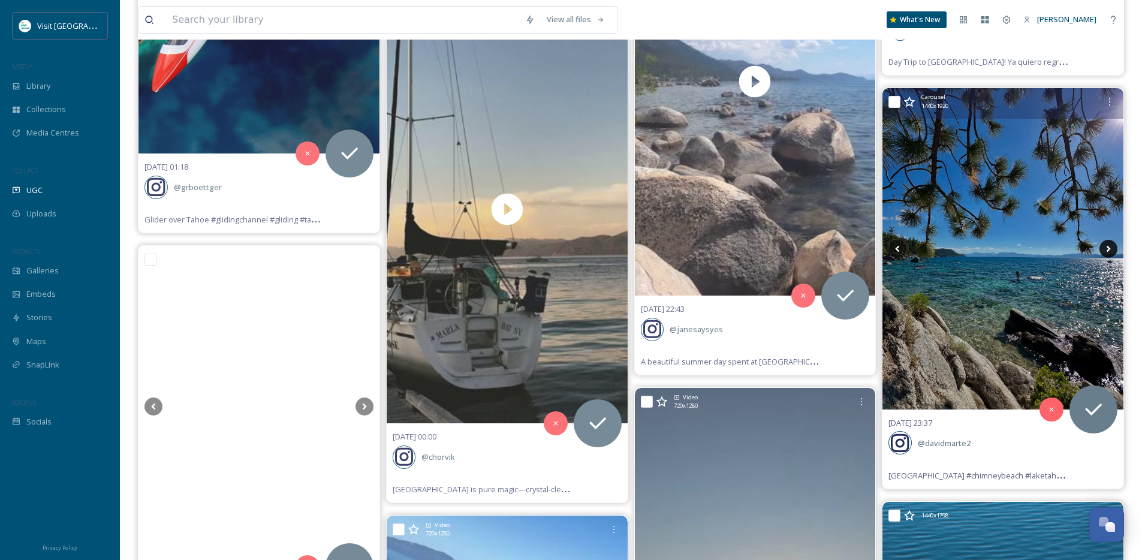
click at [1112, 251] on icon at bounding box center [1108, 249] width 18 height 18
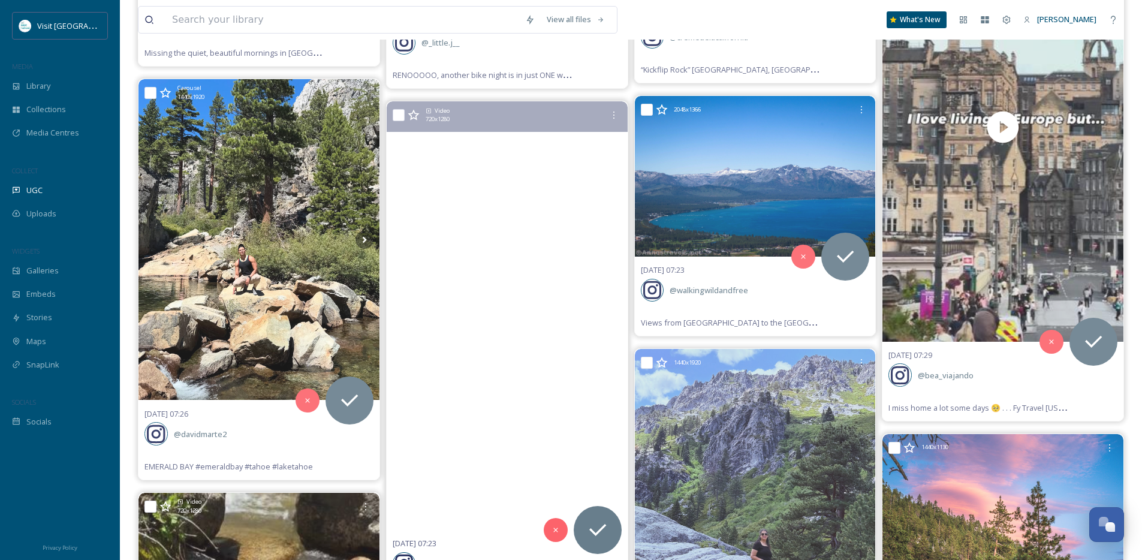
scroll to position [1586, 0]
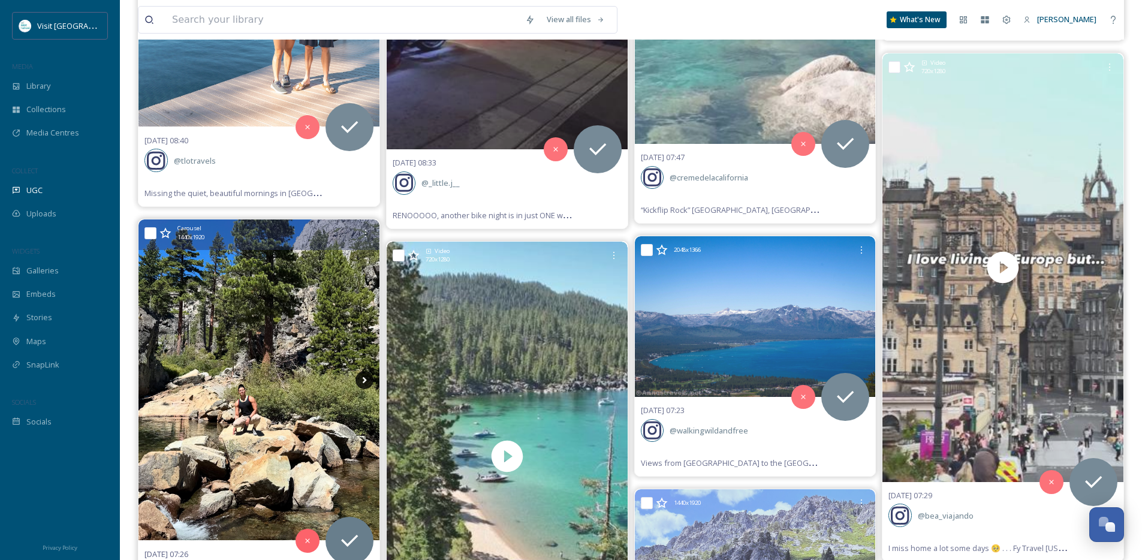
click at [369, 380] on icon at bounding box center [364, 380] width 18 height 18
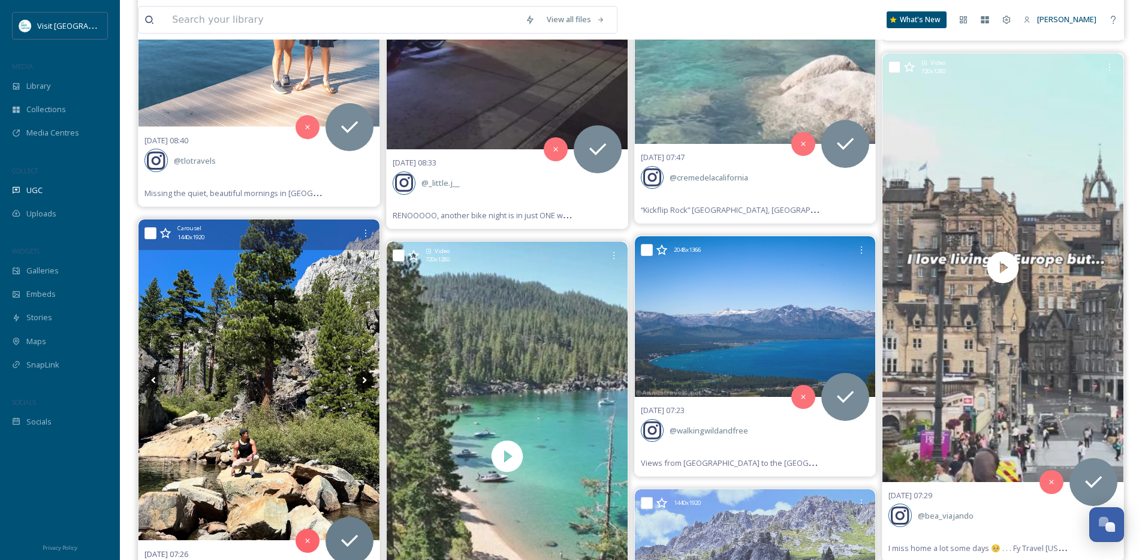
click at [369, 380] on icon at bounding box center [364, 380] width 18 height 18
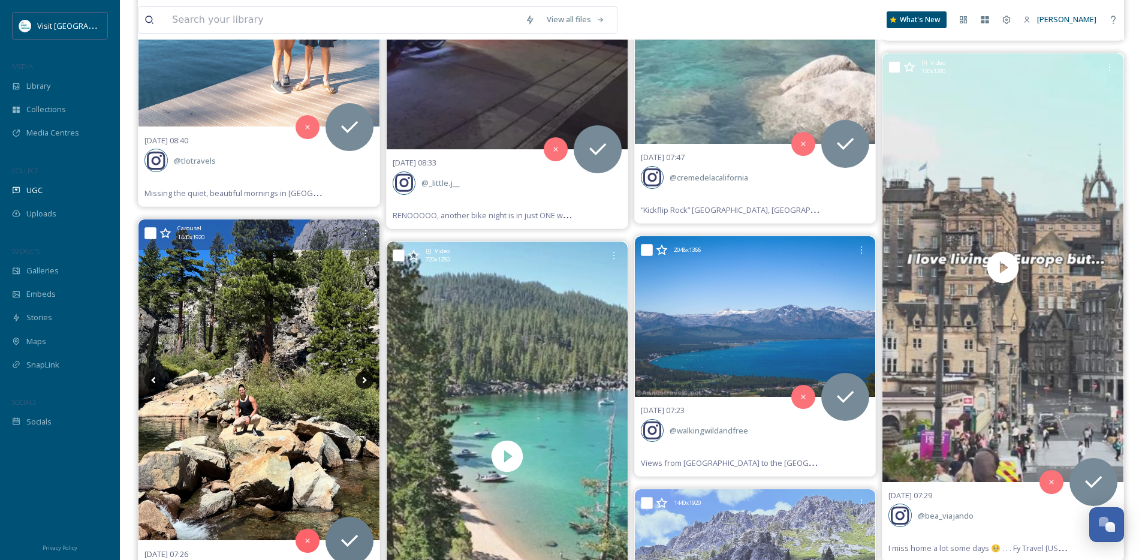
click at [369, 380] on icon at bounding box center [364, 380] width 18 height 18
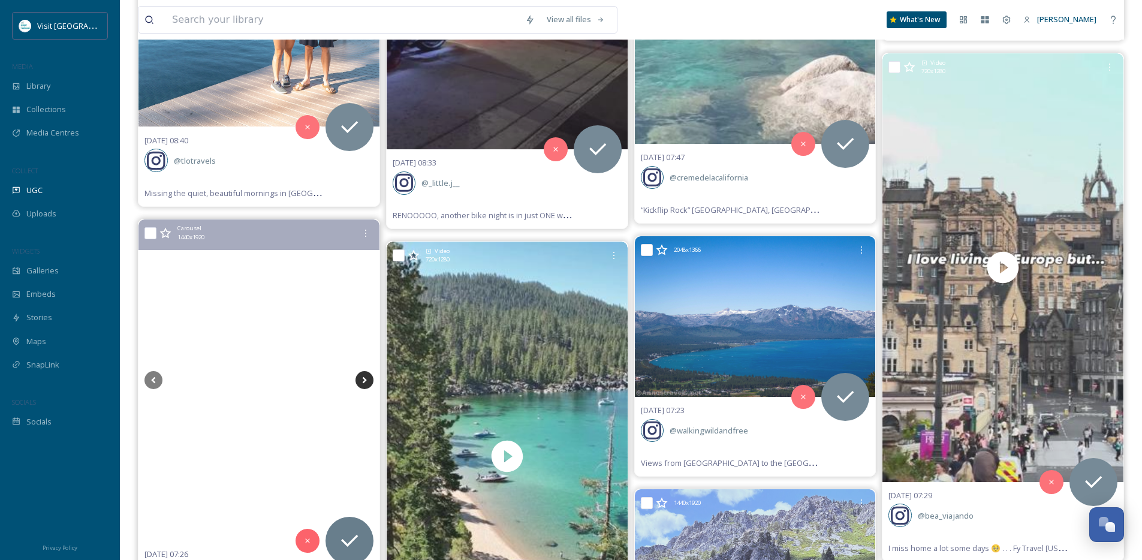
click at [369, 380] on icon at bounding box center [364, 380] width 18 height 18
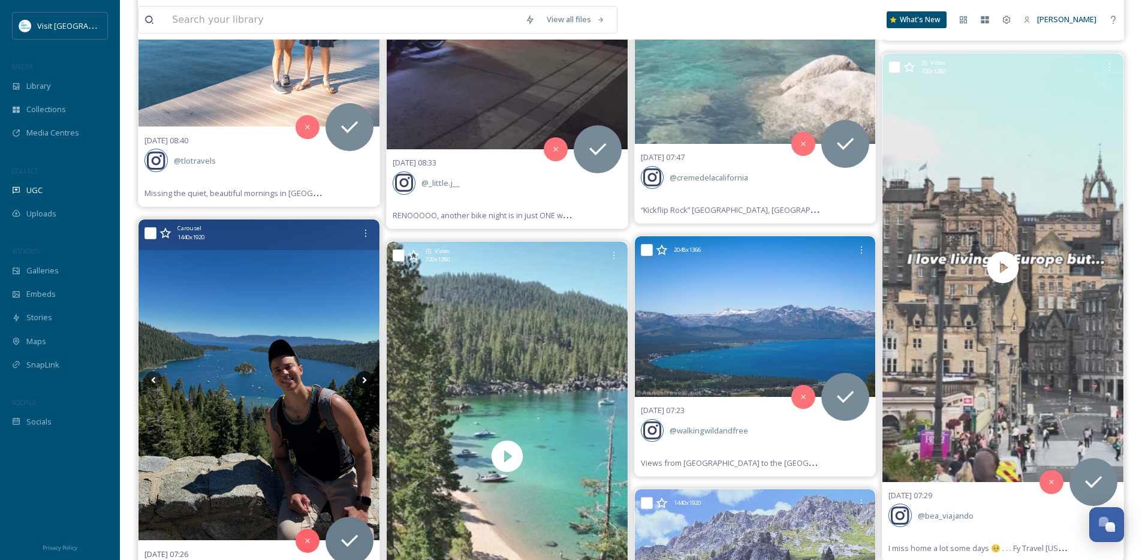
click at [369, 380] on icon at bounding box center [364, 380] width 18 height 18
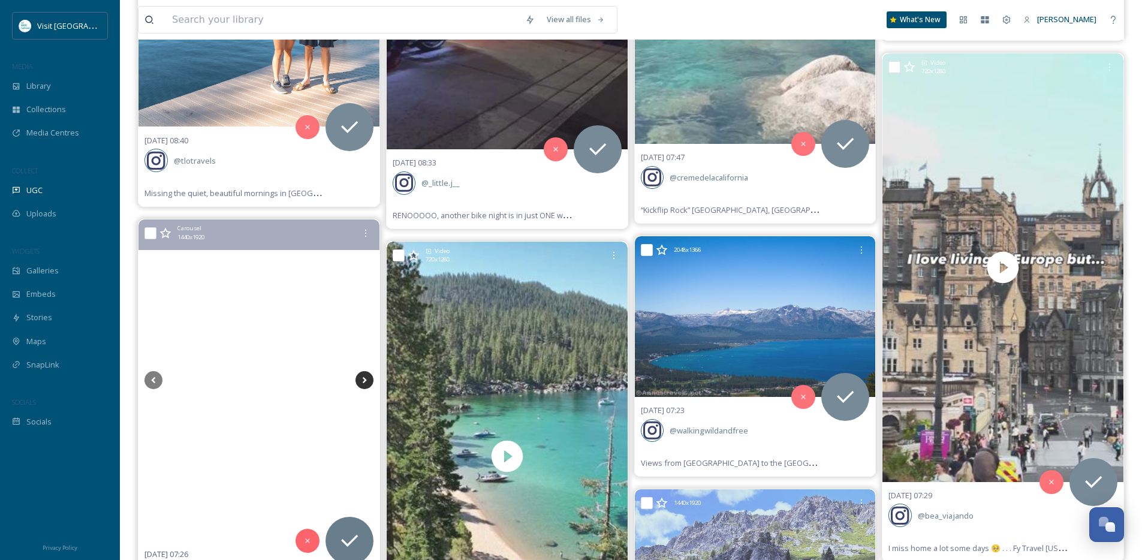
click at [369, 380] on icon at bounding box center [364, 380] width 18 height 18
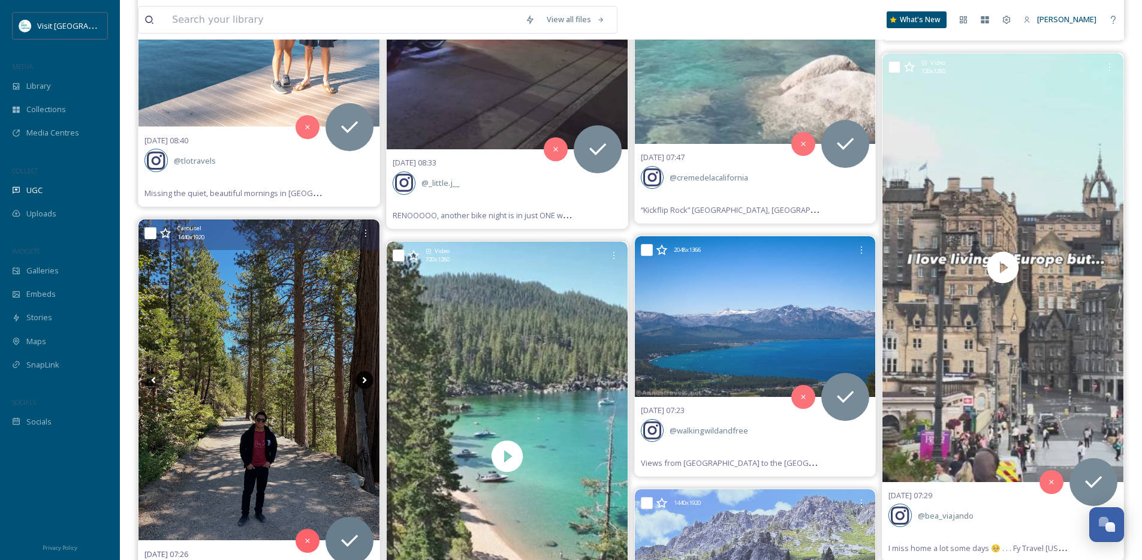
click at [369, 380] on icon at bounding box center [364, 380] width 18 height 18
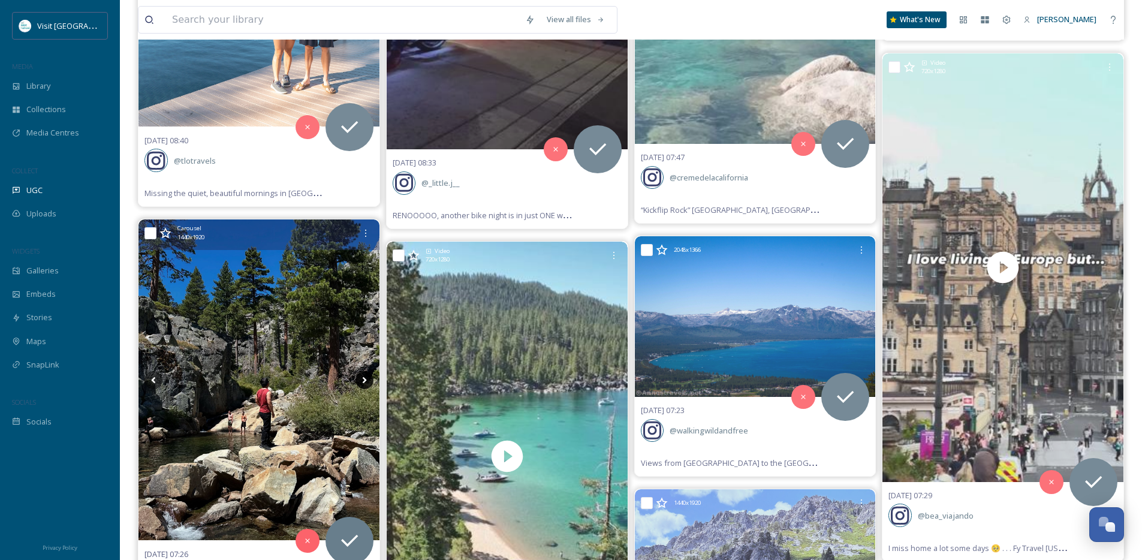
click at [369, 380] on icon at bounding box center [364, 380] width 18 height 18
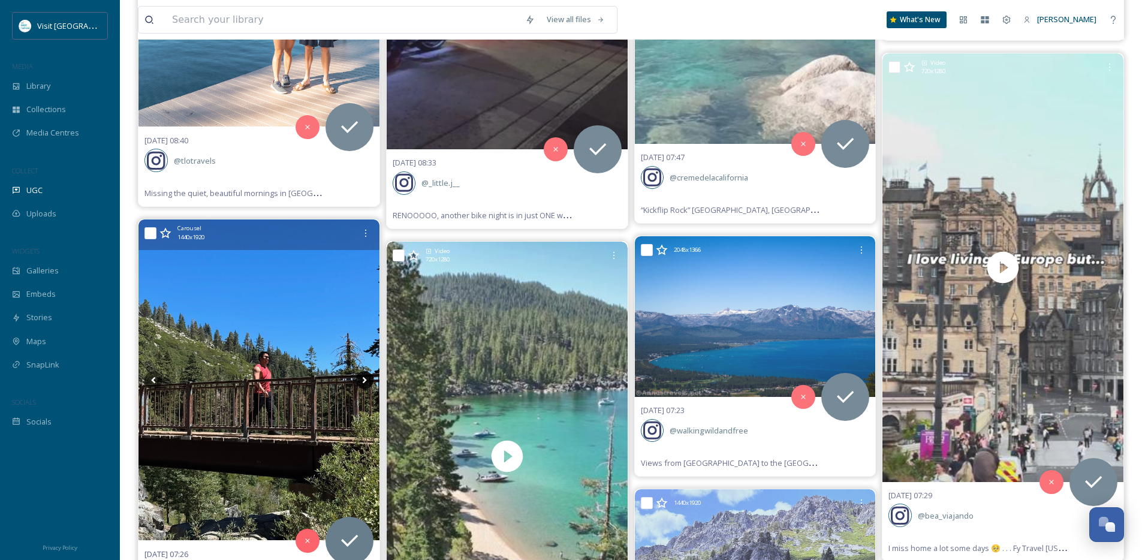
click at [369, 380] on icon at bounding box center [364, 380] width 18 height 18
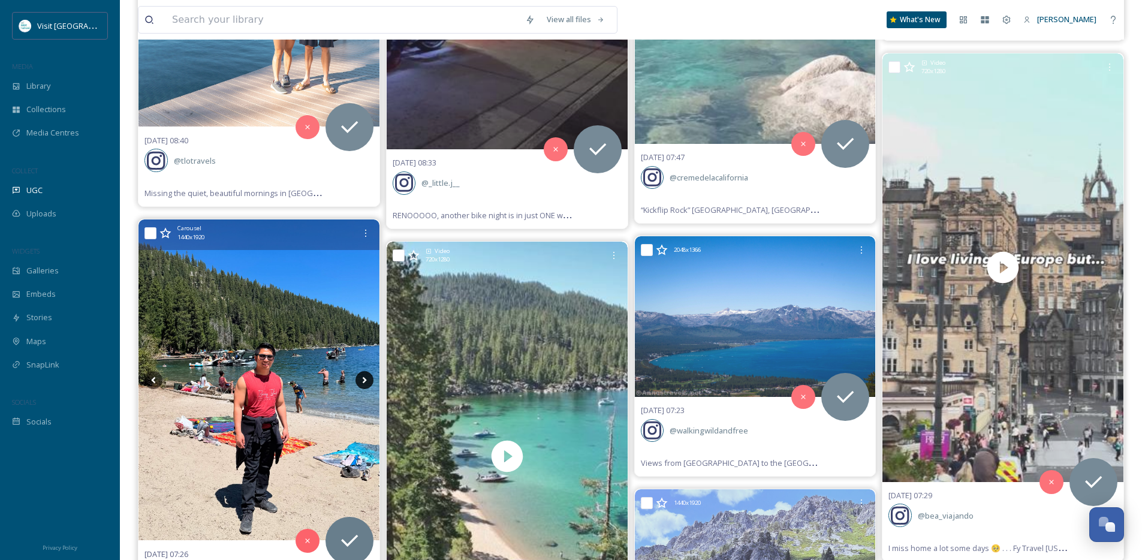
click at [369, 380] on icon at bounding box center [364, 380] width 18 height 18
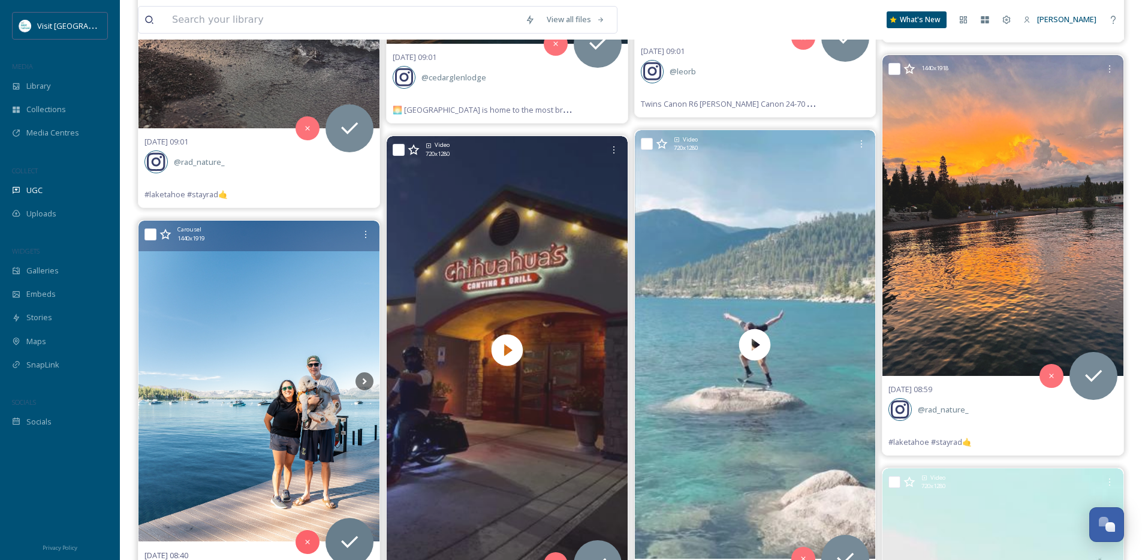
scroll to position [1178, 0]
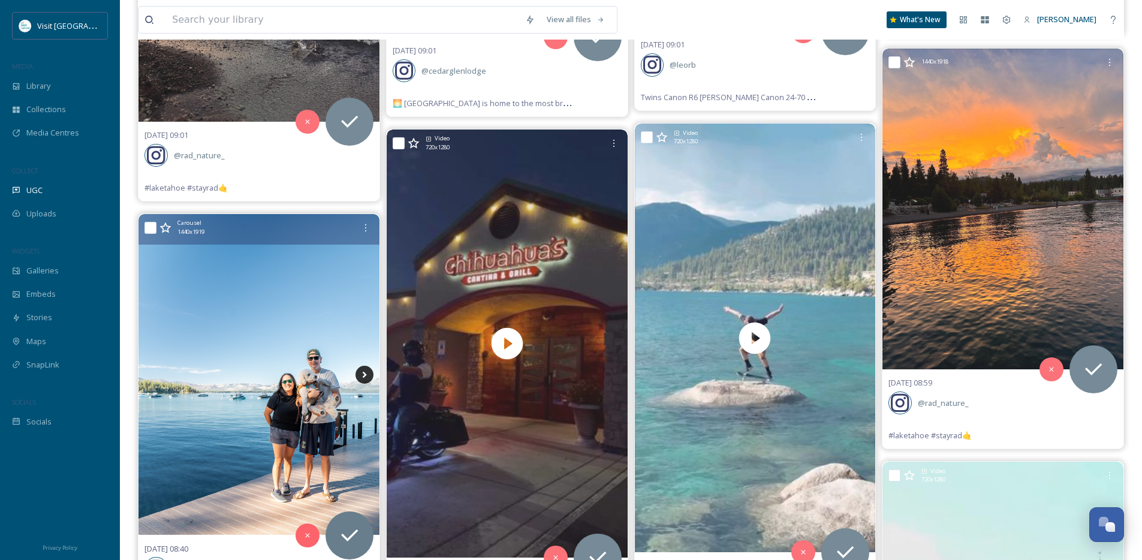
click at [367, 366] on icon at bounding box center [364, 375] width 18 height 18
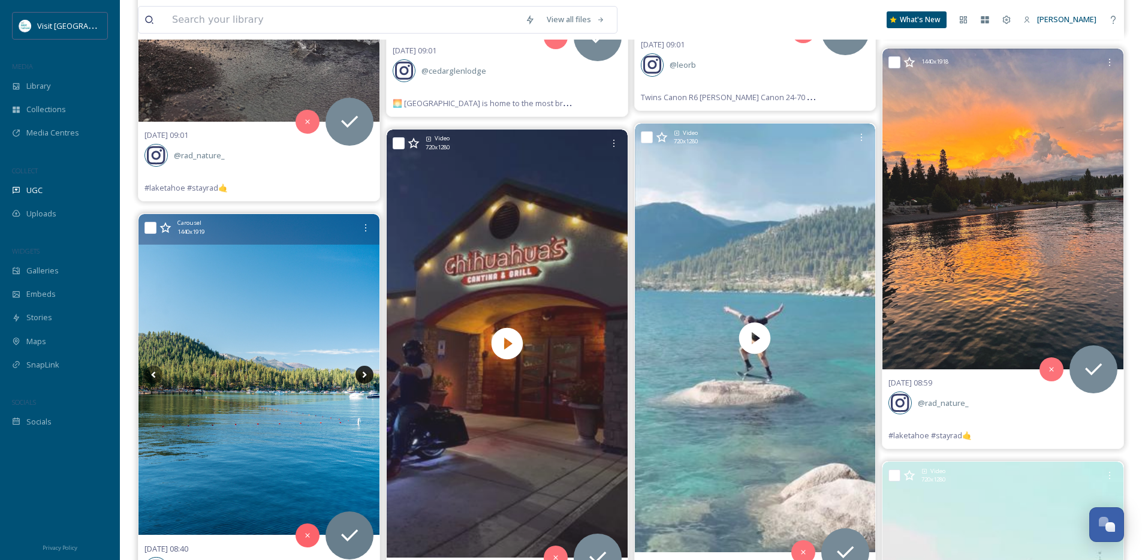
click at [366, 372] on icon at bounding box center [364, 375] width 18 height 18
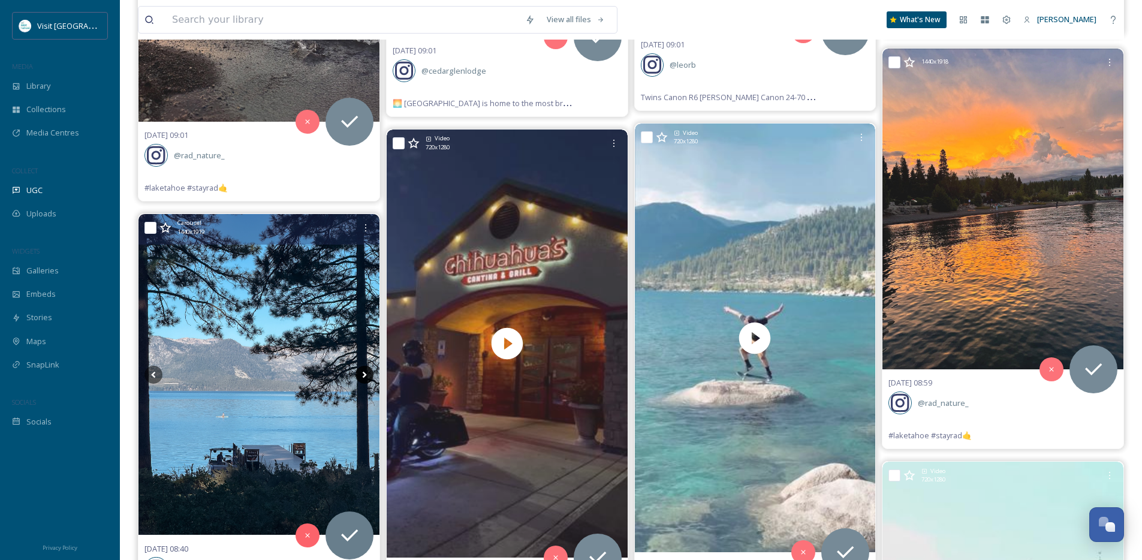
click at [366, 372] on icon at bounding box center [364, 375] width 18 height 18
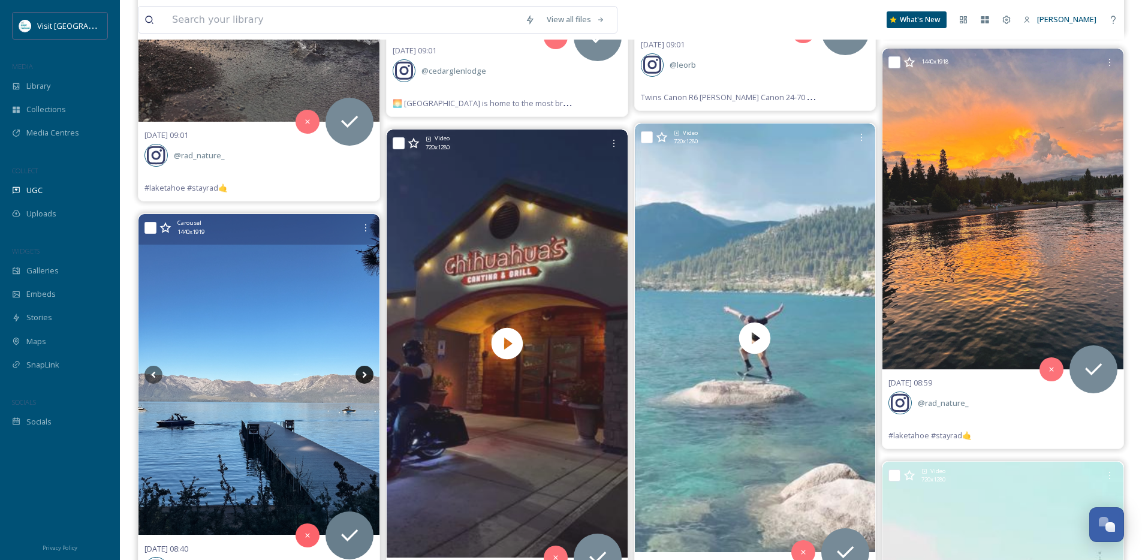
click at [366, 372] on icon at bounding box center [364, 375] width 18 height 18
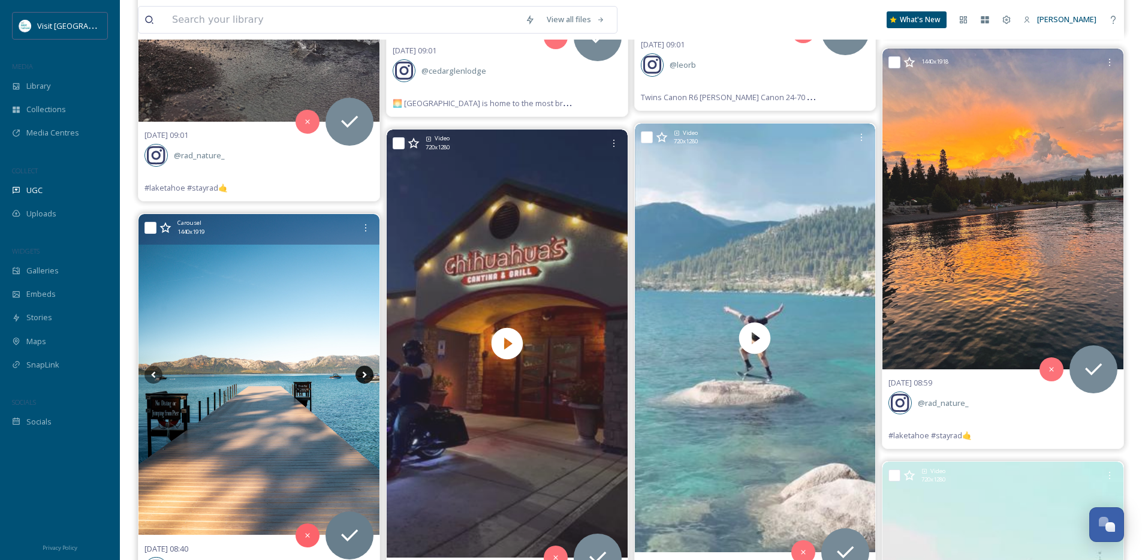
click at [366, 372] on icon at bounding box center [364, 375] width 18 height 18
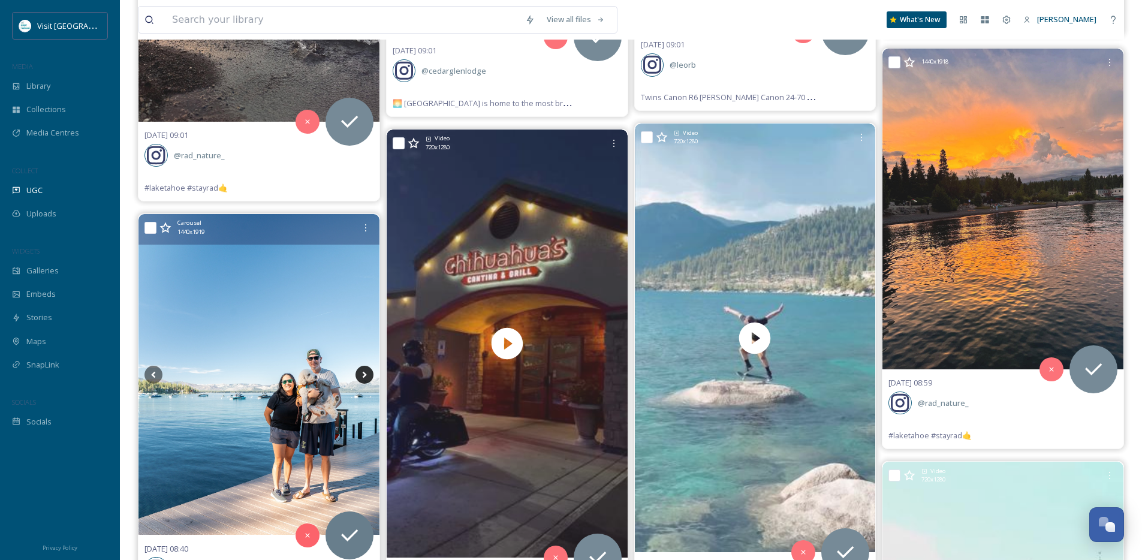
click at [366, 372] on icon at bounding box center [364, 375] width 18 height 18
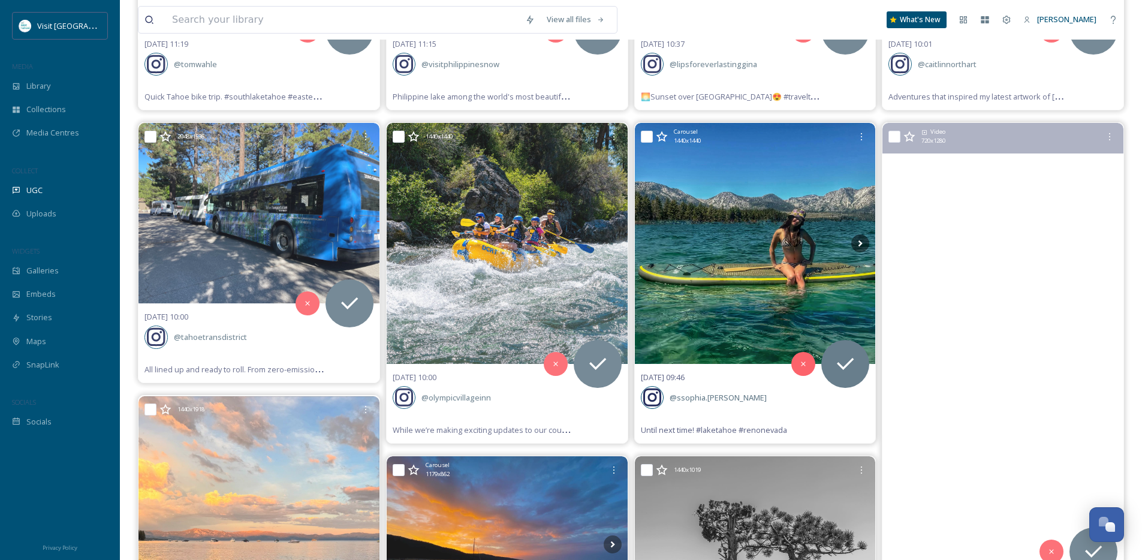
scroll to position [582, 0]
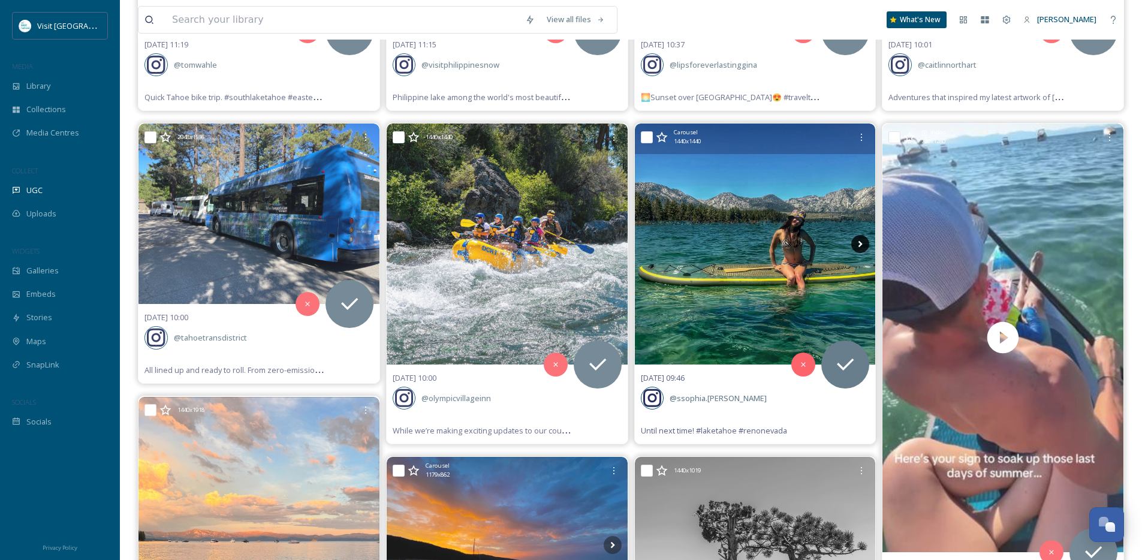
click at [864, 243] on icon at bounding box center [860, 244] width 18 height 18
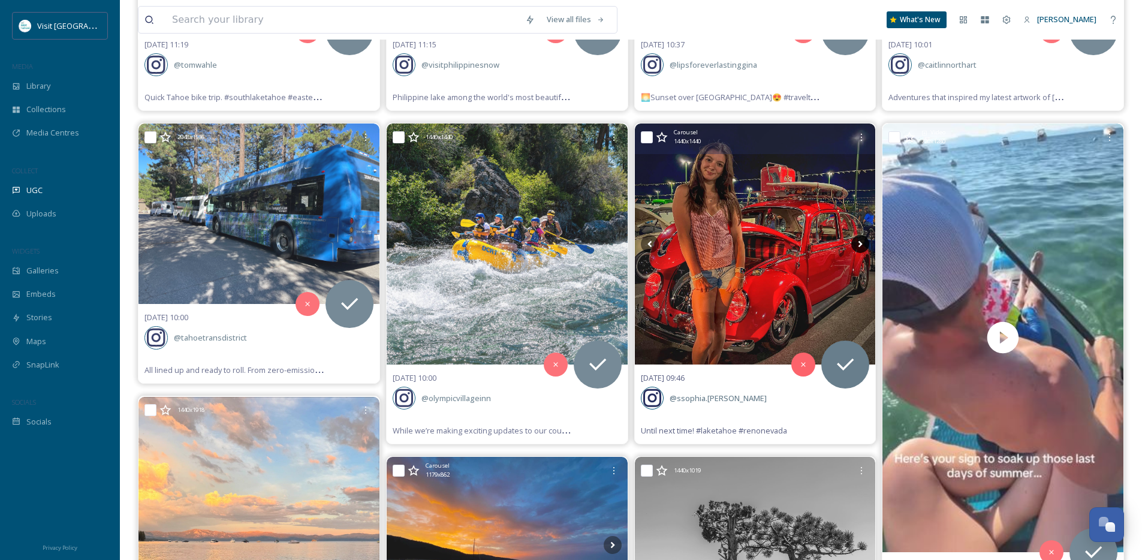
click at [864, 243] on icon at bounding box center [860, 244] width 18 height 18
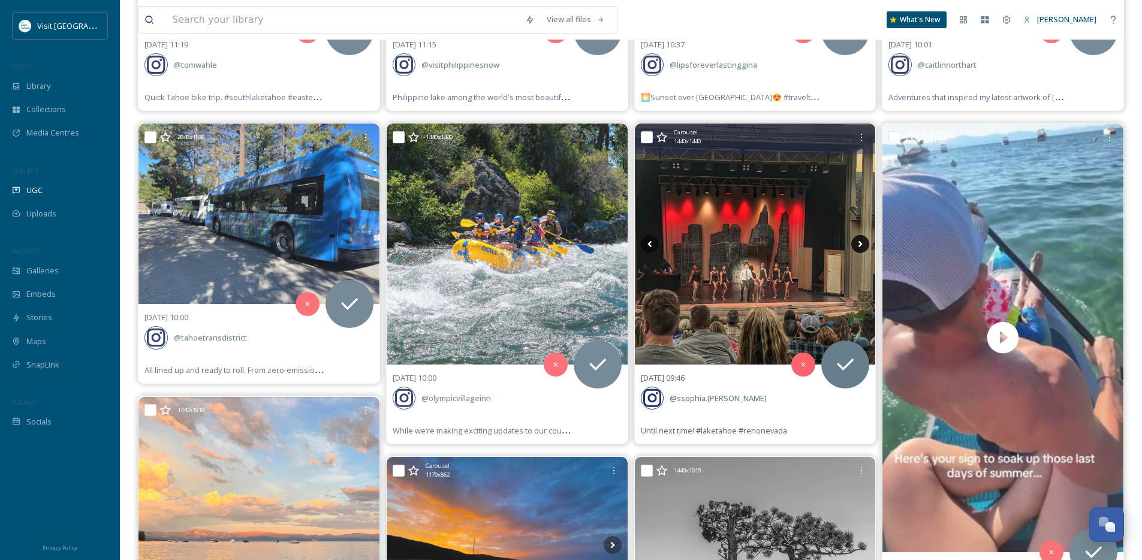
click at [864, 243] on icon at bounding box center [860, 244] width 18 height 18
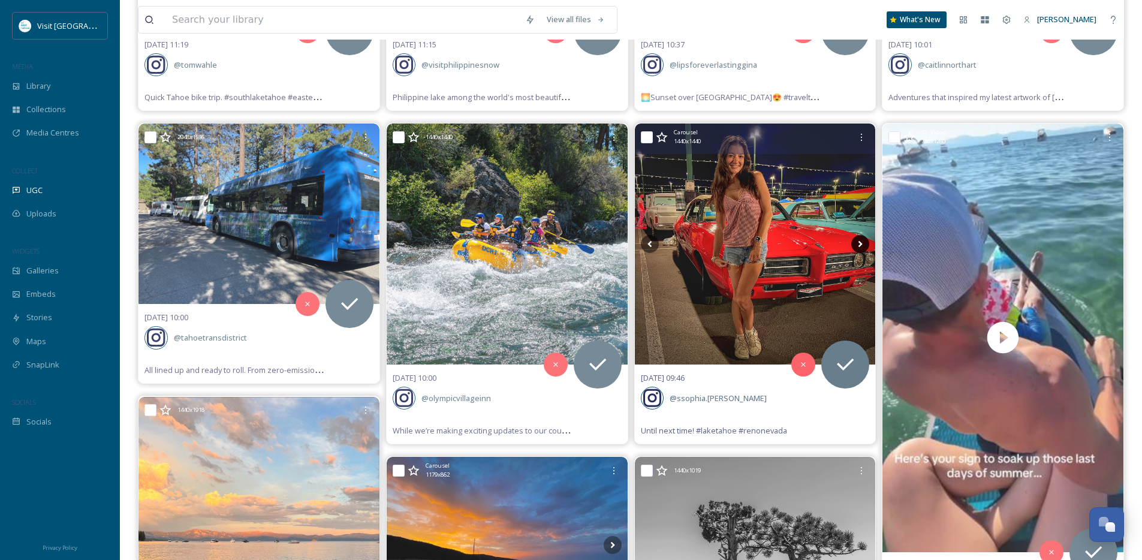
click at [864, 243] on icon at bounding box center [860, 244] width 18 height 18
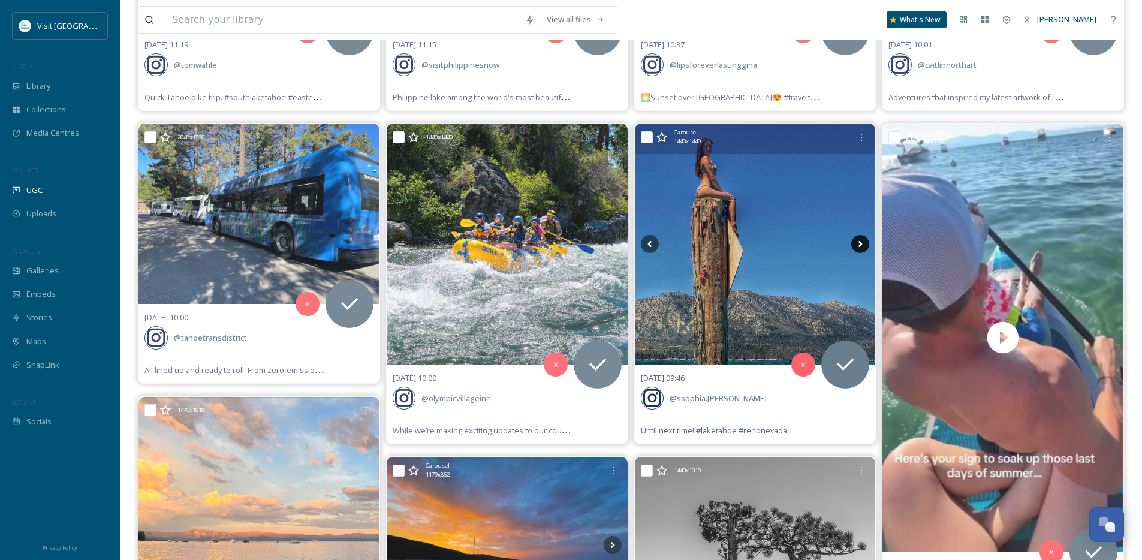
click at [864, 243] on icon at bounding box center [860, 244] width 18 height 18
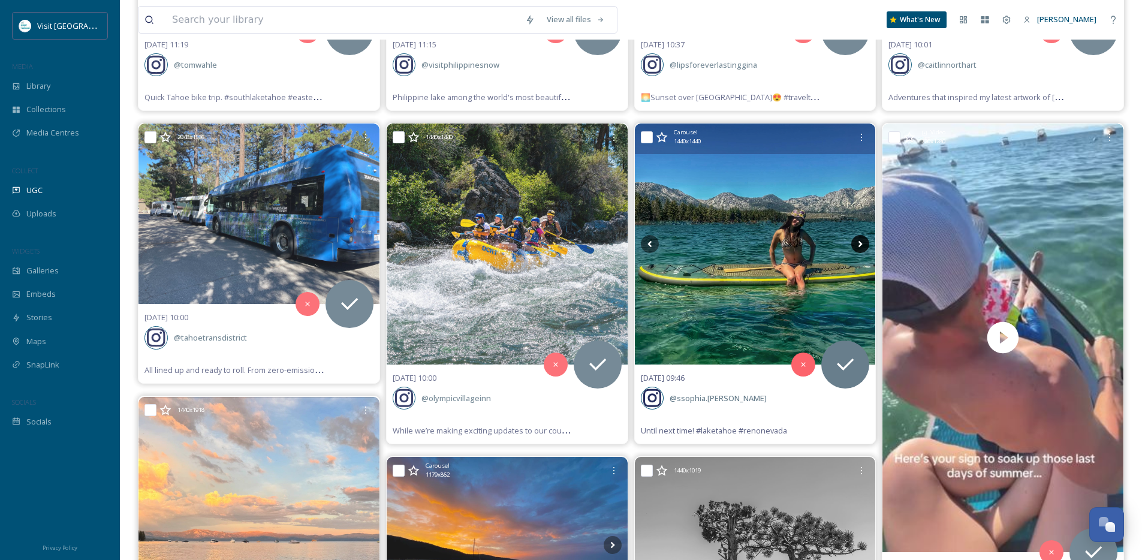
click at [864, 243] on icon at bounding box center [860, 244] width 18 height 18
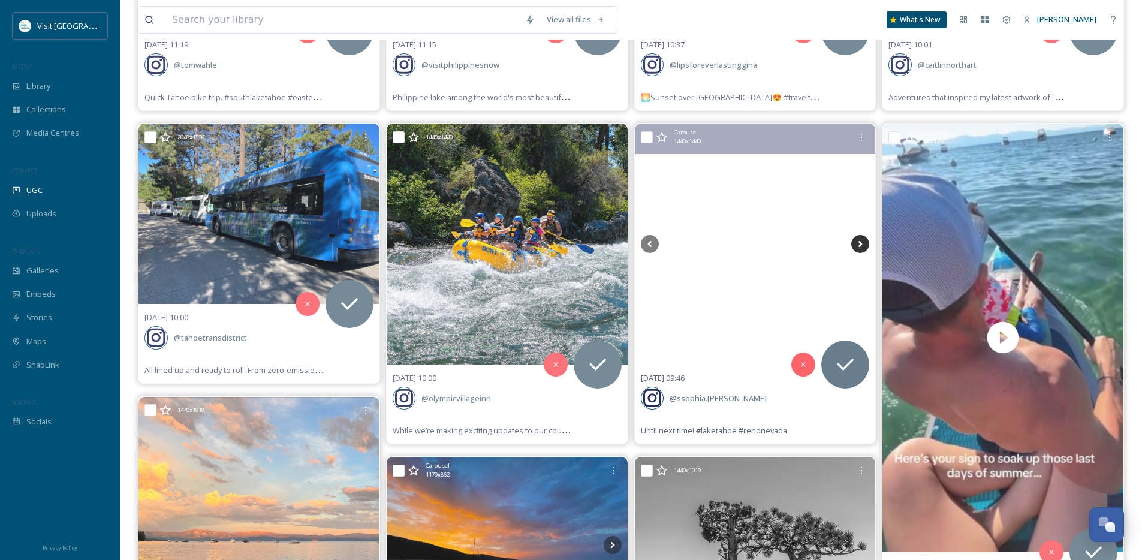
click at [864, 243] on icon at bounding box center [860, 244] width 18 height 18
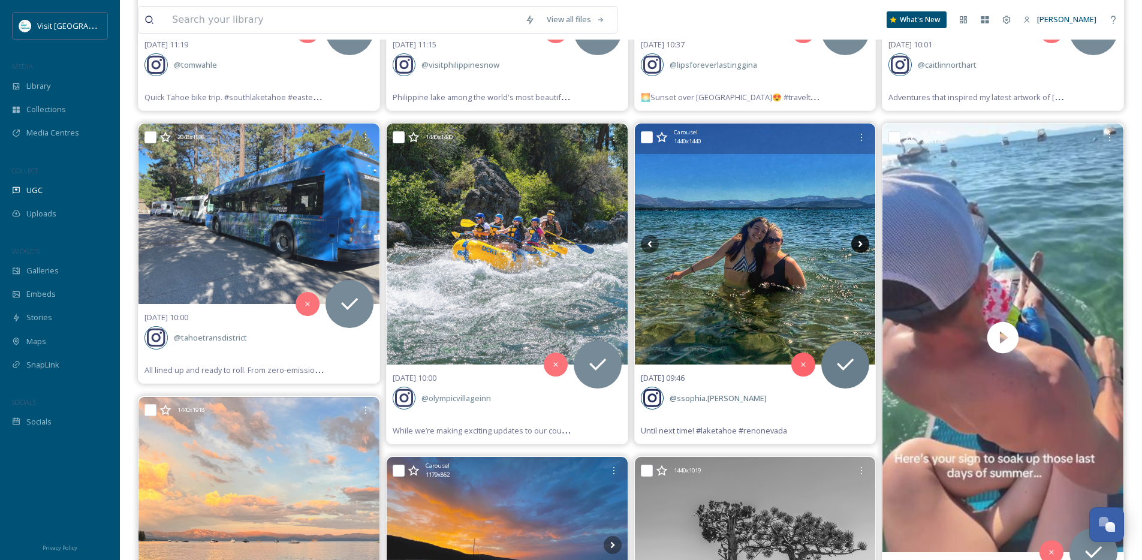
click at [864, 243] on icon at bounding box center [860, 244] width 18 height 18
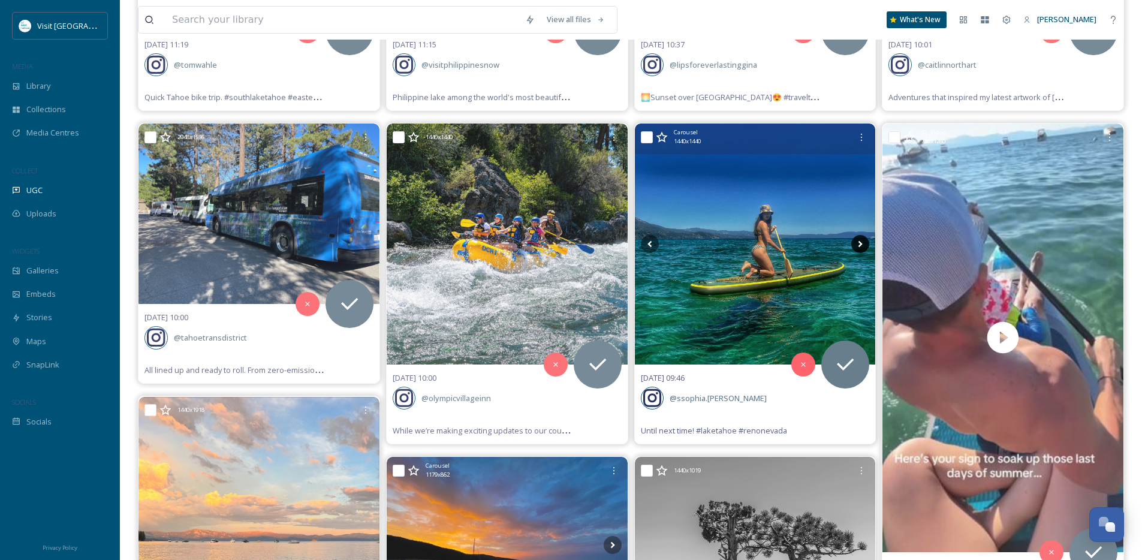
click at [864, 243] on icon at bounding box center [860, 244] width 18 height 18
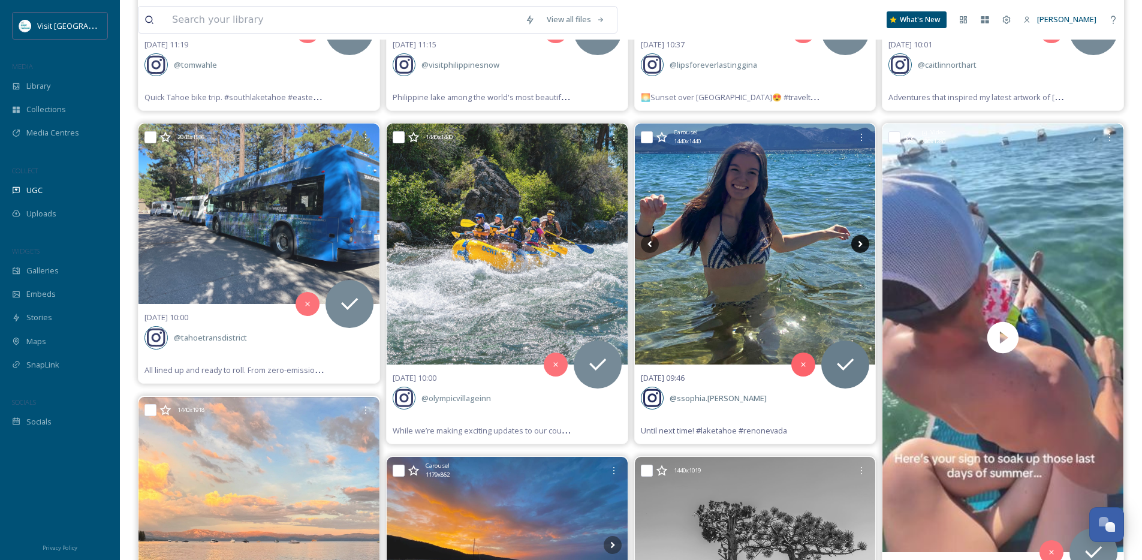
click at [864, 243] on icon at bounding box center [860, 244] width 18 height 18
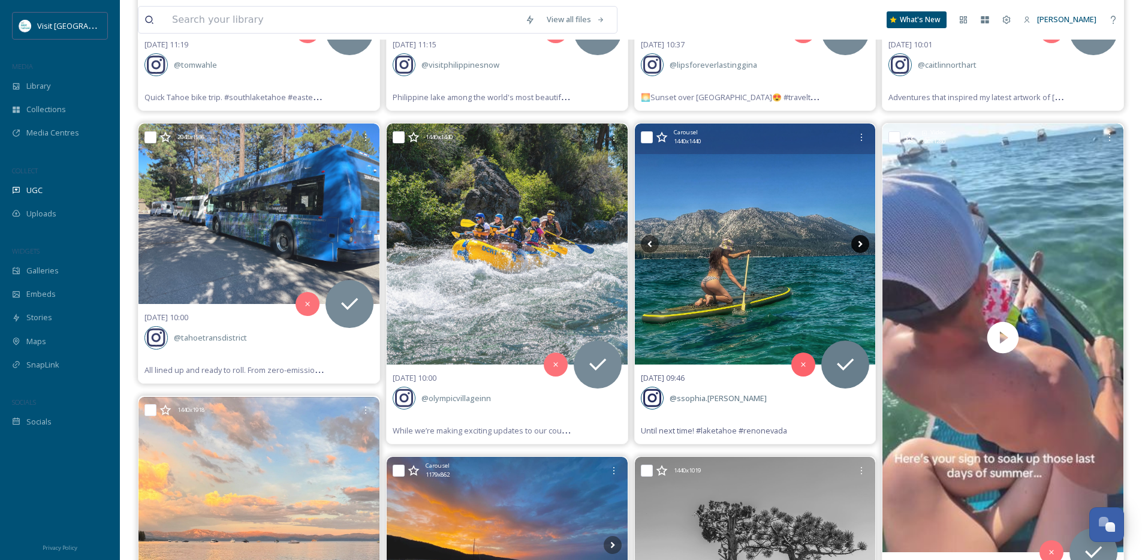
click at [864, 243] on icon at bounding box center [860, 244] width 18 height 18
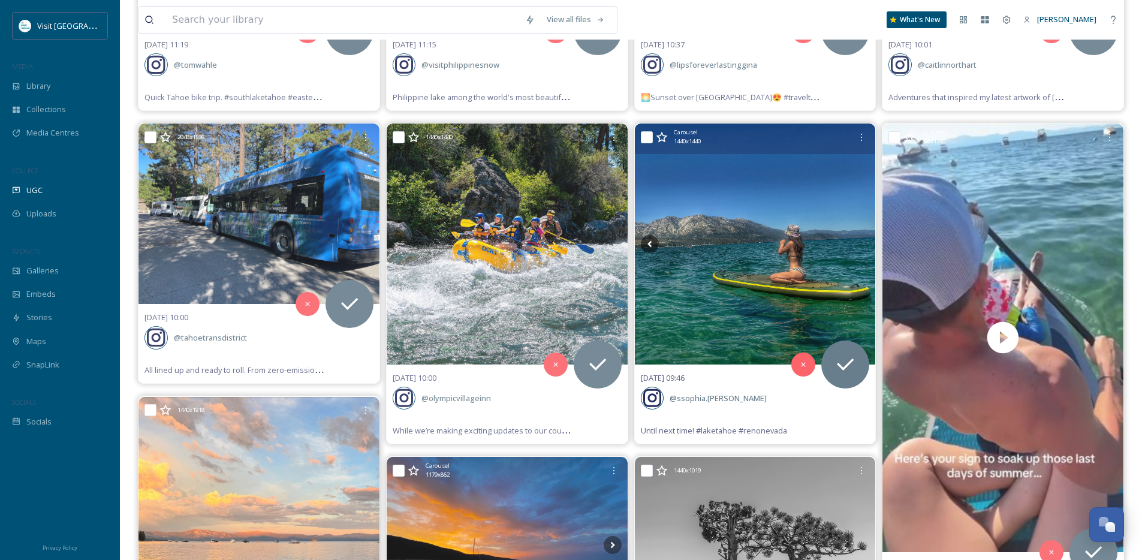
click at [864, 243] on icon at bounding box center [860, 244] width 18 height 18
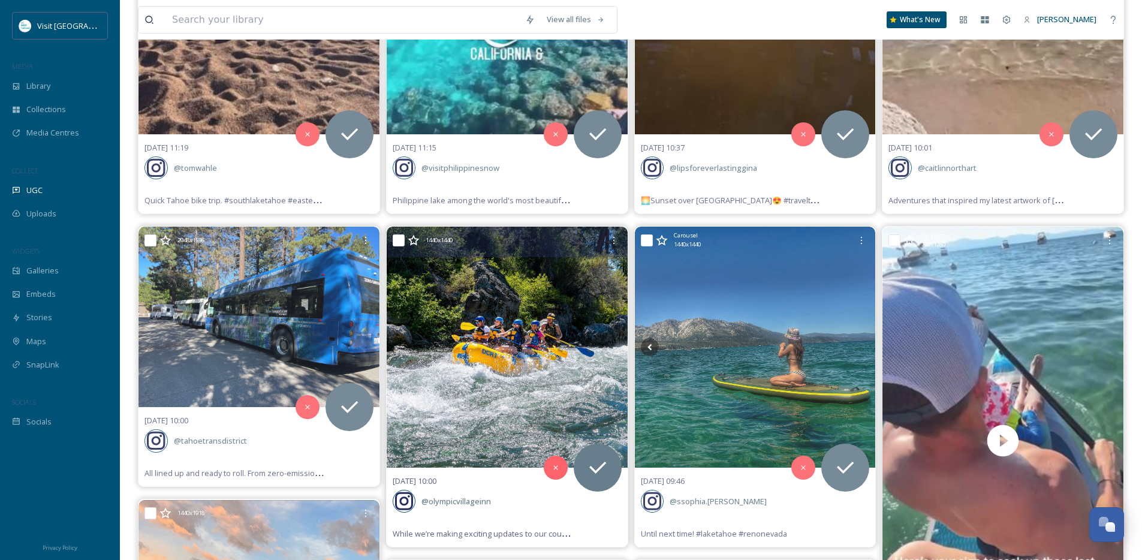
scroll to position [182, 0]
